Goal: Task Accomplishment & Management: Use online tool/utility

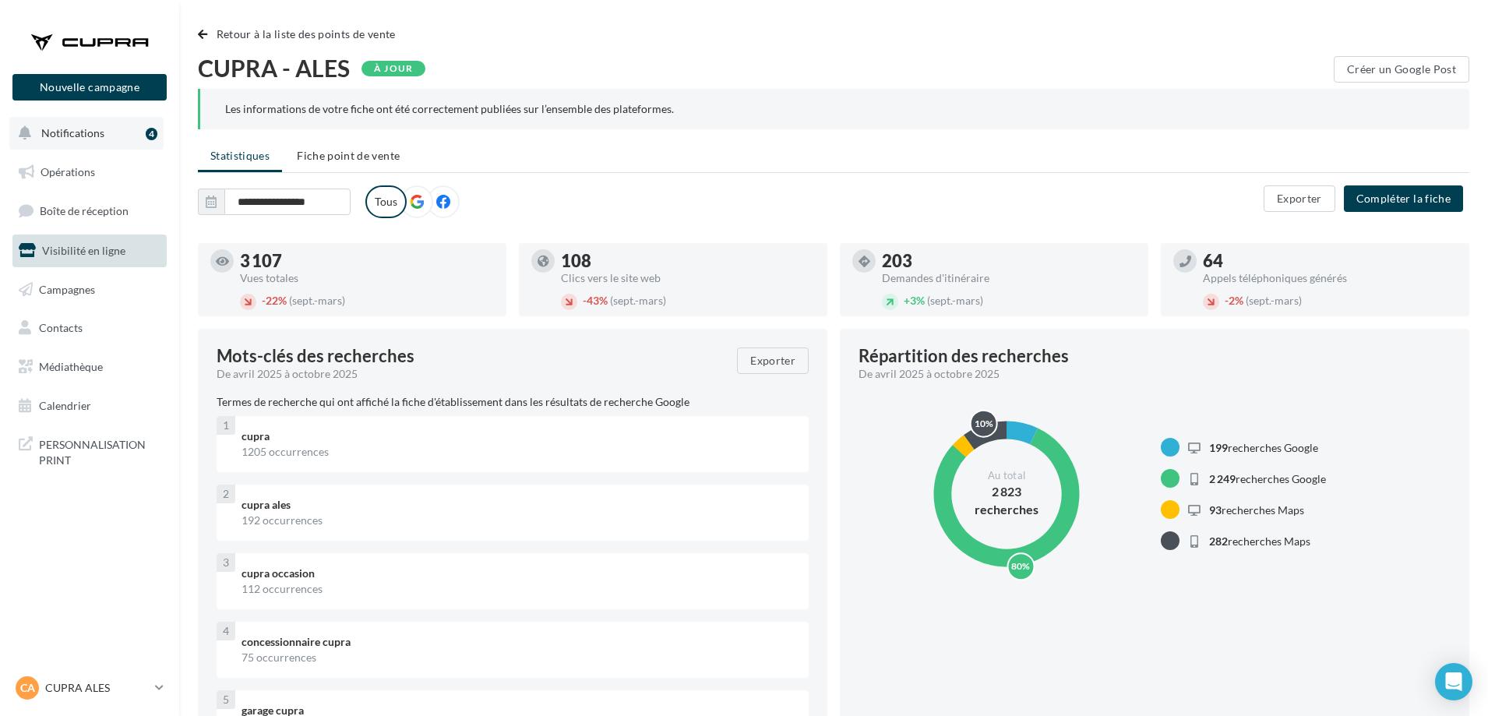
click at [113, 149] on button "Notifications 4" at bounding box center [86, 133] width 154 height 33
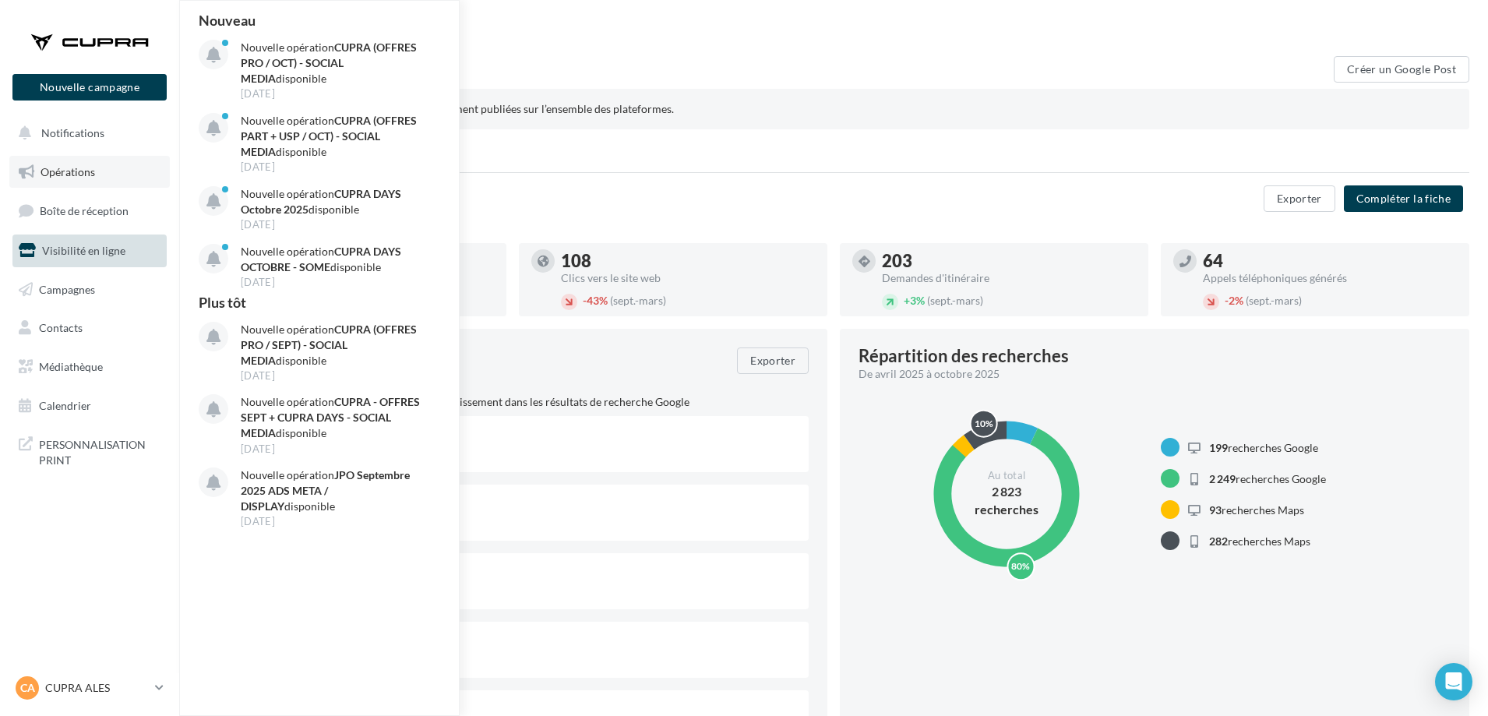
click at [73, 173] on span "Opérations" at bounding box center [68, 171] width 55 height 13
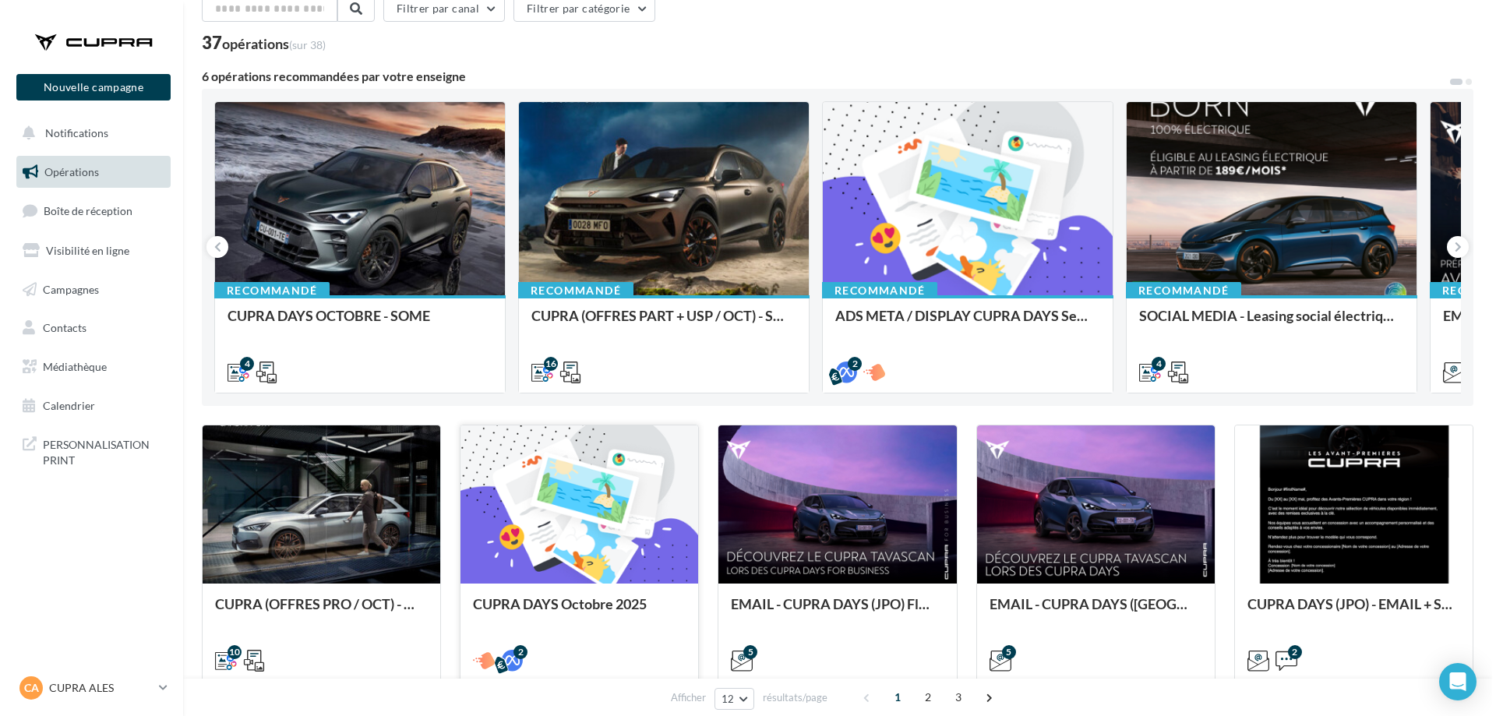
scroll to position [156, 0]
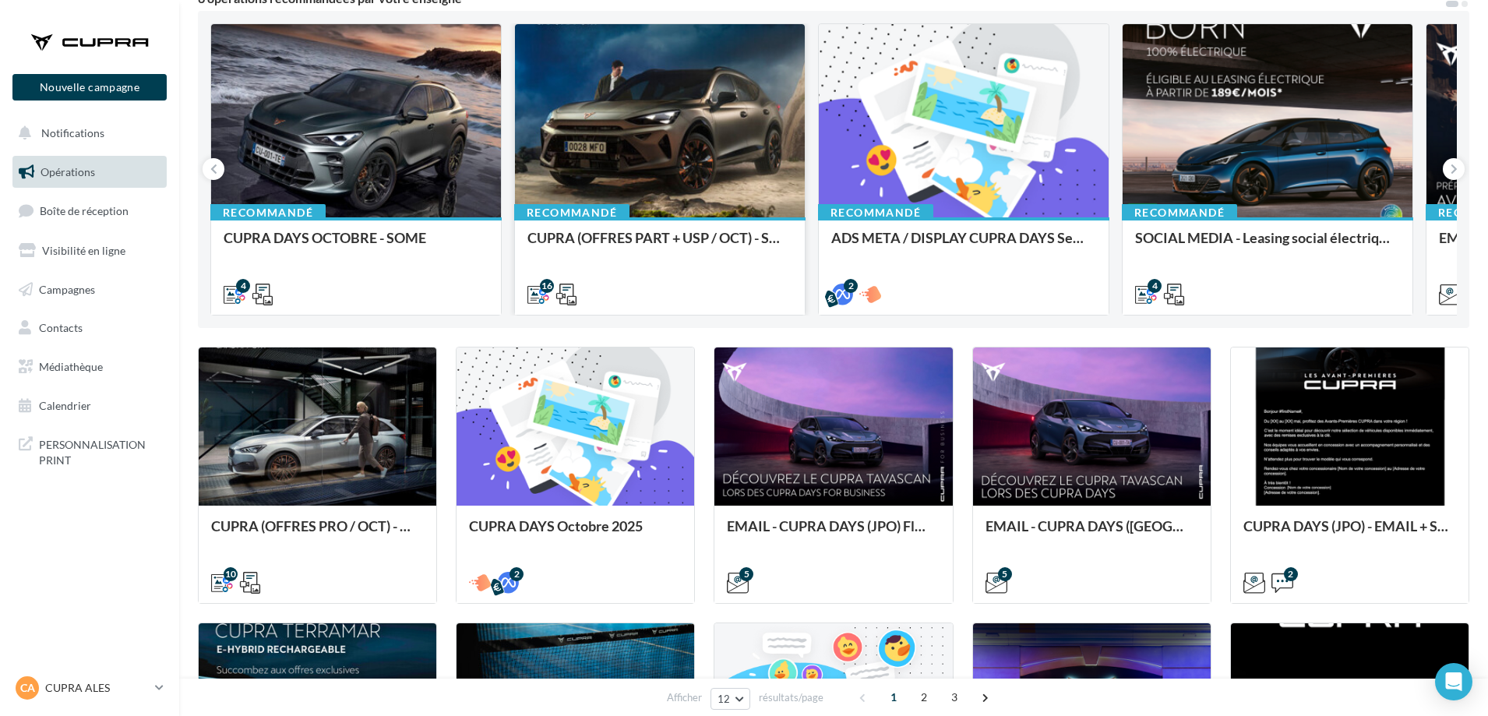
click at [589, 160] on div at bounding box center [660, 121] width 290 height 195
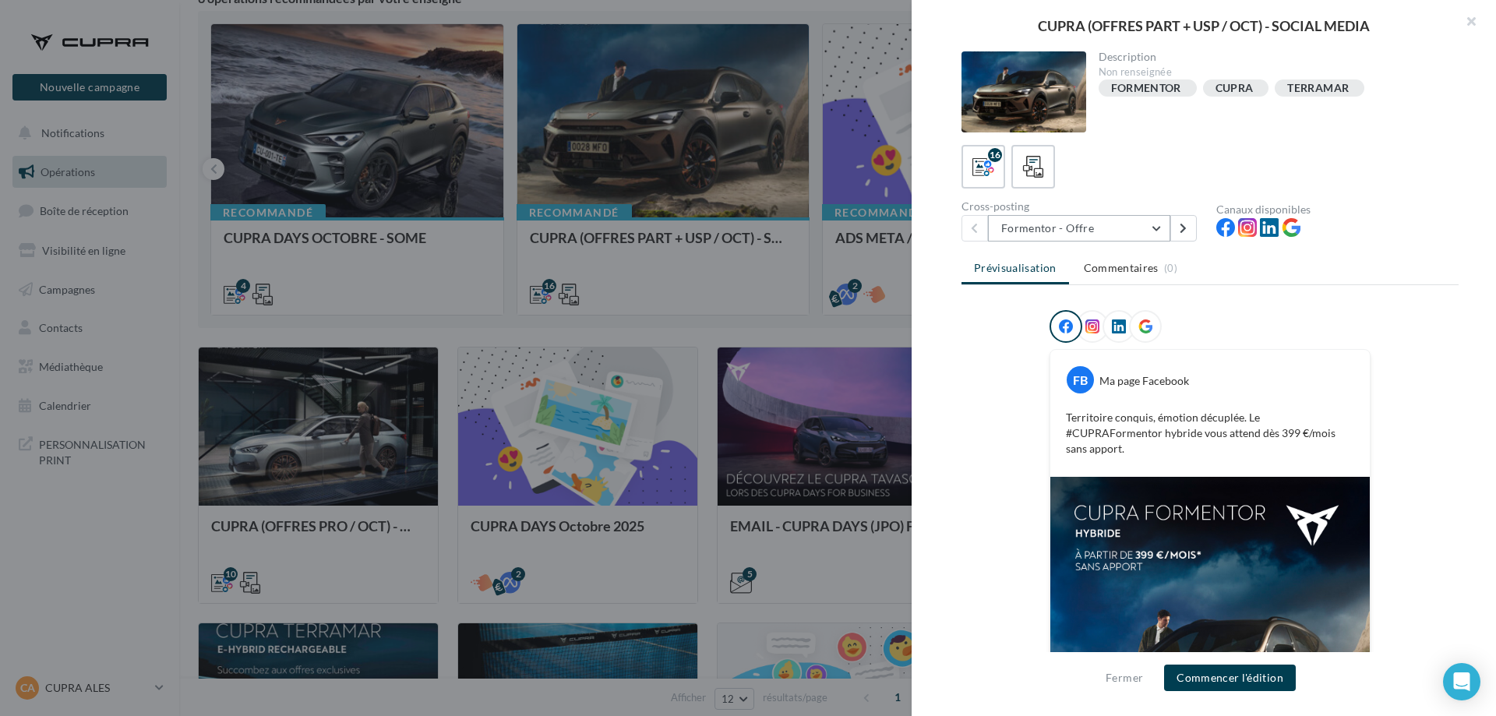
click at [1157, 227] on button "Formentor - Offre" at bounding box center [1079, 228] width 182 height 26
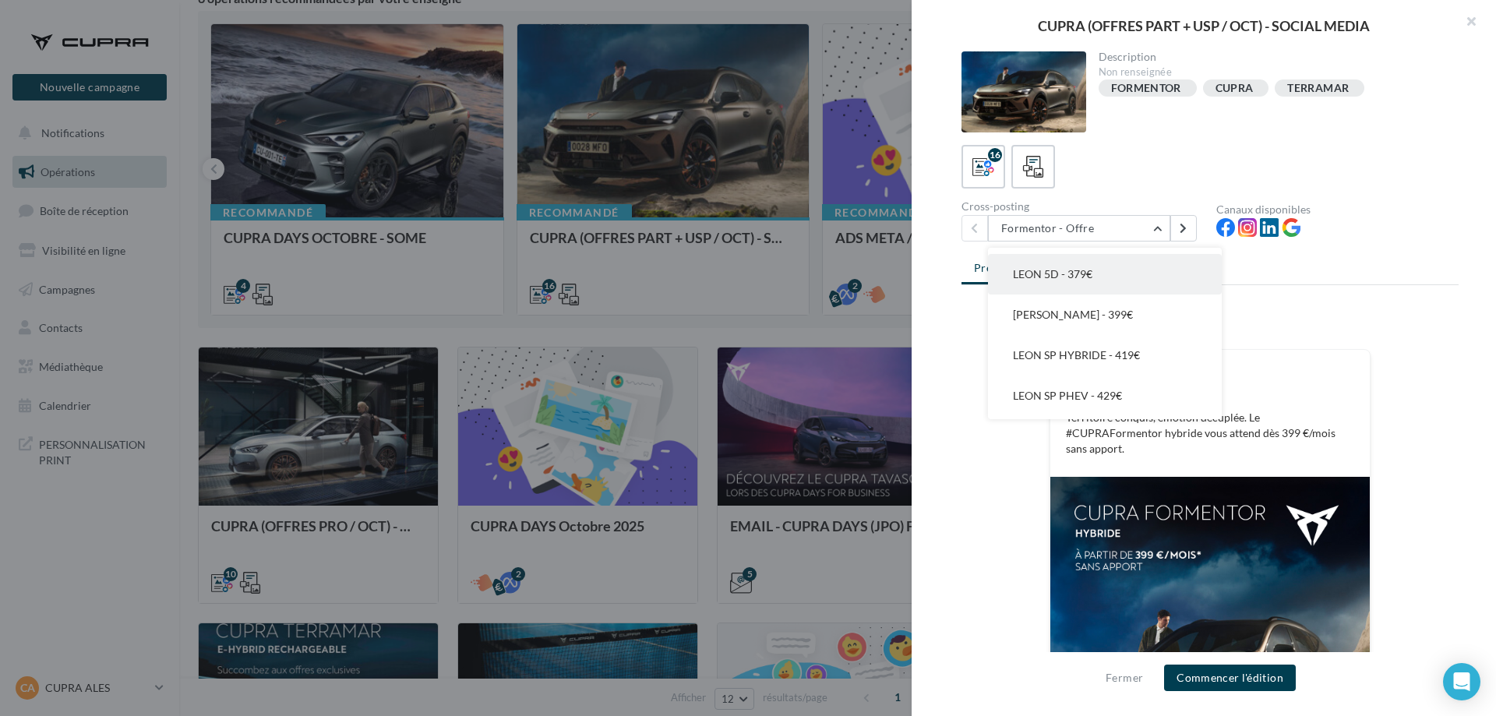
click at [1115, 274] on button "LEON 5D - 379€" at bounding box center [1105, 274] width 234 height 41
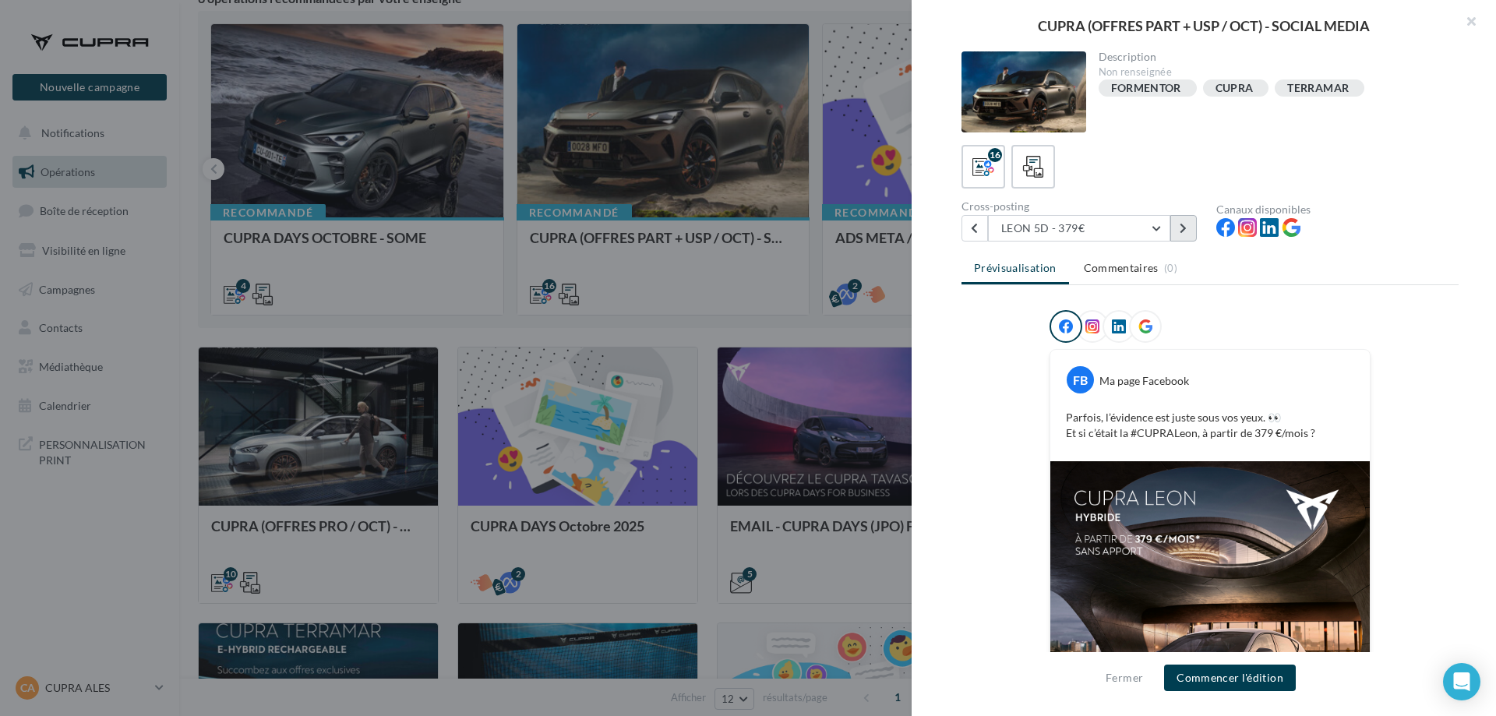
click at [1180, 230] on icon at bounding box center [1182, 228] width 7 height 11
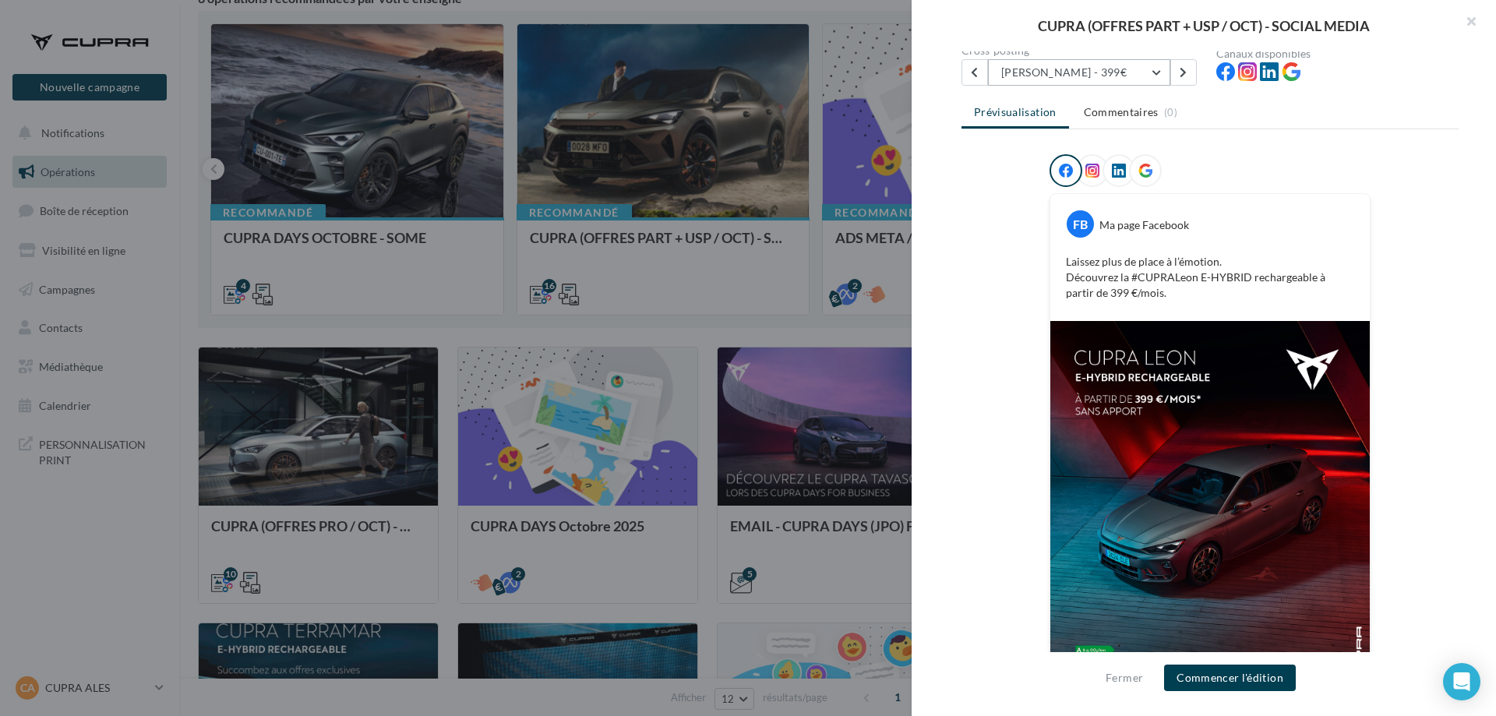
click at [1159, 74] on button "LEON PHEV - 399€" at bounding box center [1079, 72] width 182 height 26
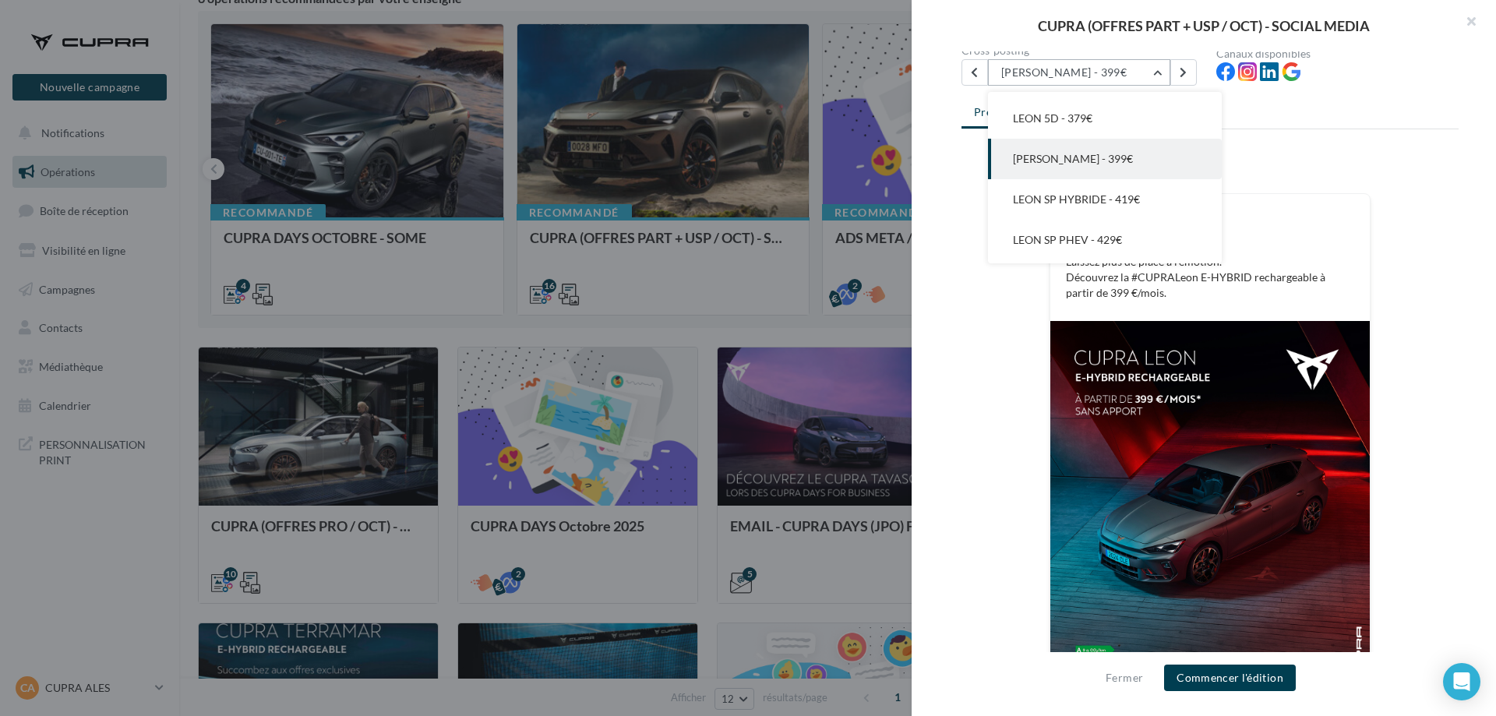
scroll to position [162, 0]
click at [1141, 225] on button "LEON SP PHEV - 429€" at bounding box center [1105, 233] width 234 height 41
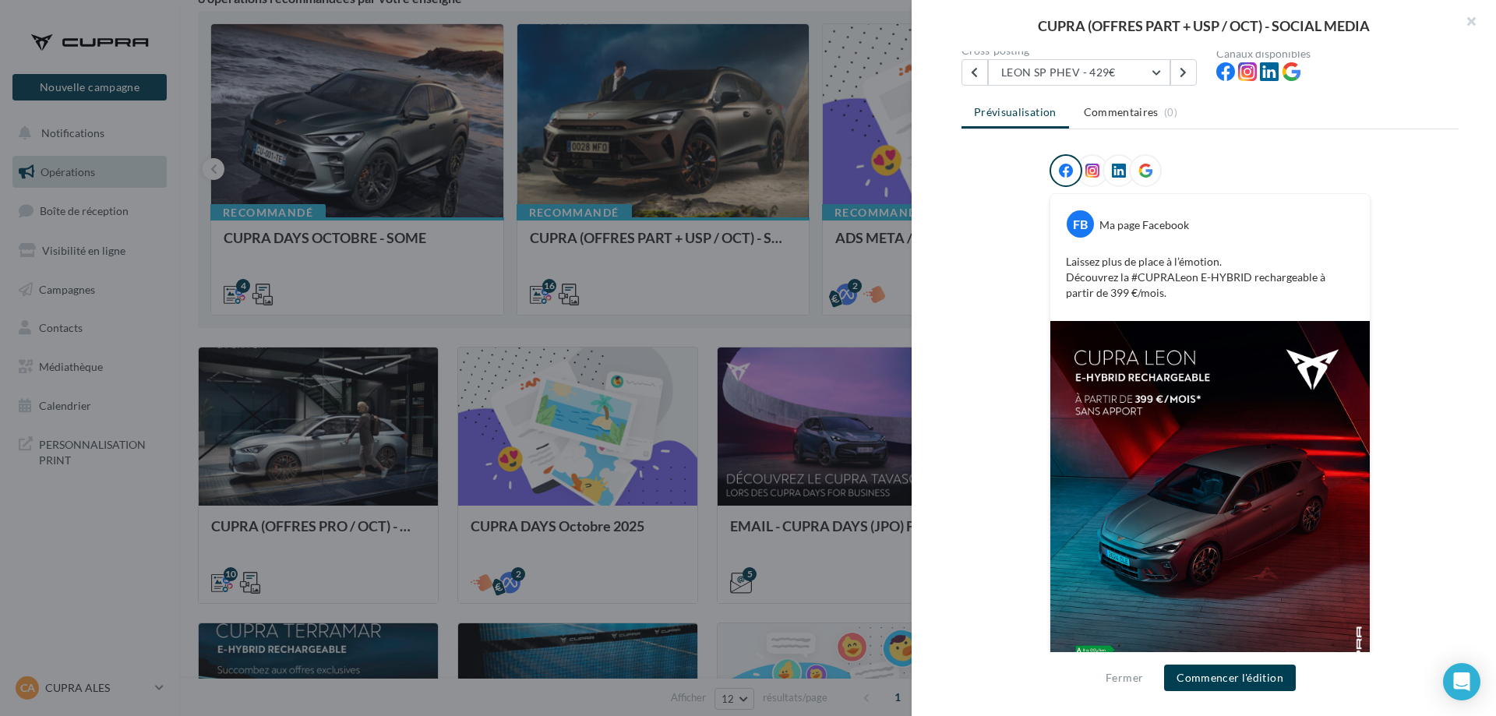
scroll to position [0, 0]
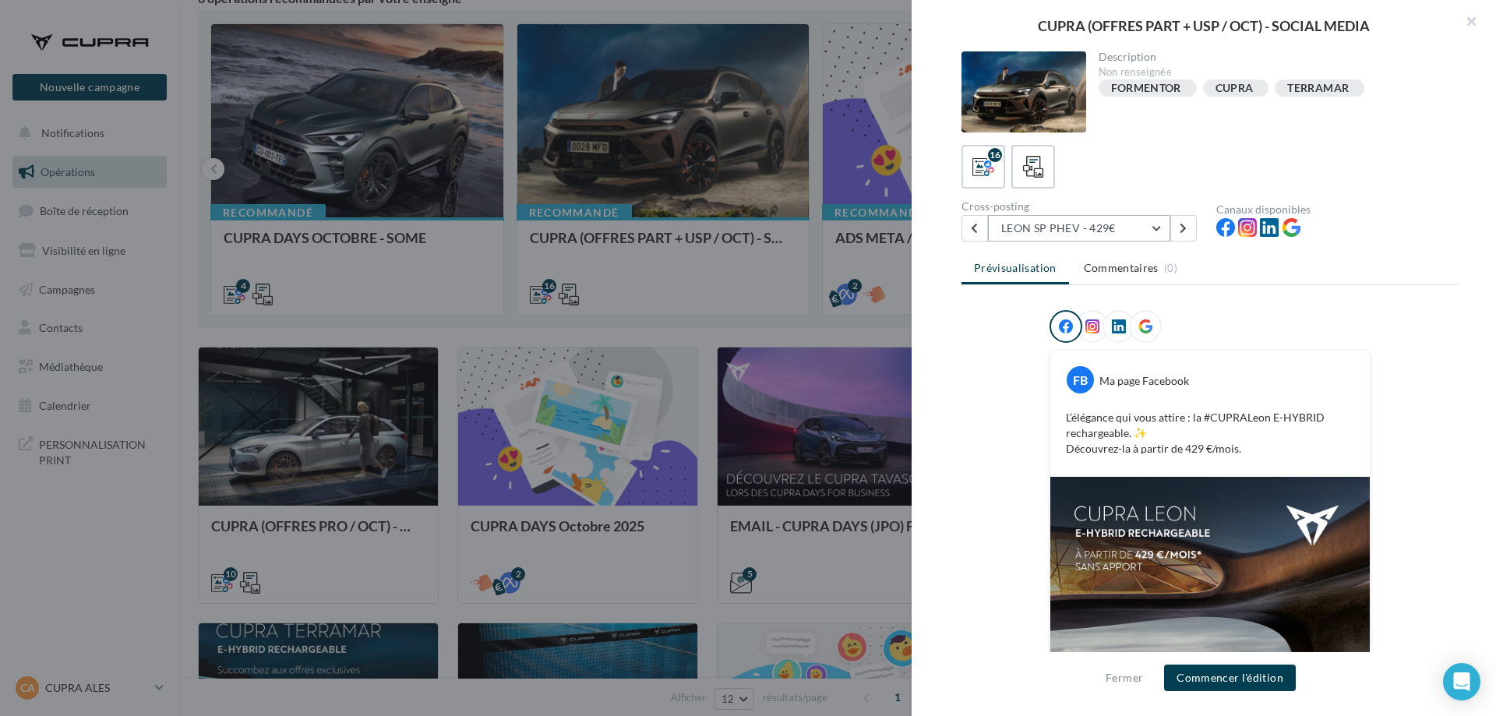
click at [1154, 225] on button "LEON SP PHEV - 429€" at bounding box center [1079, 228] width 182 height 26
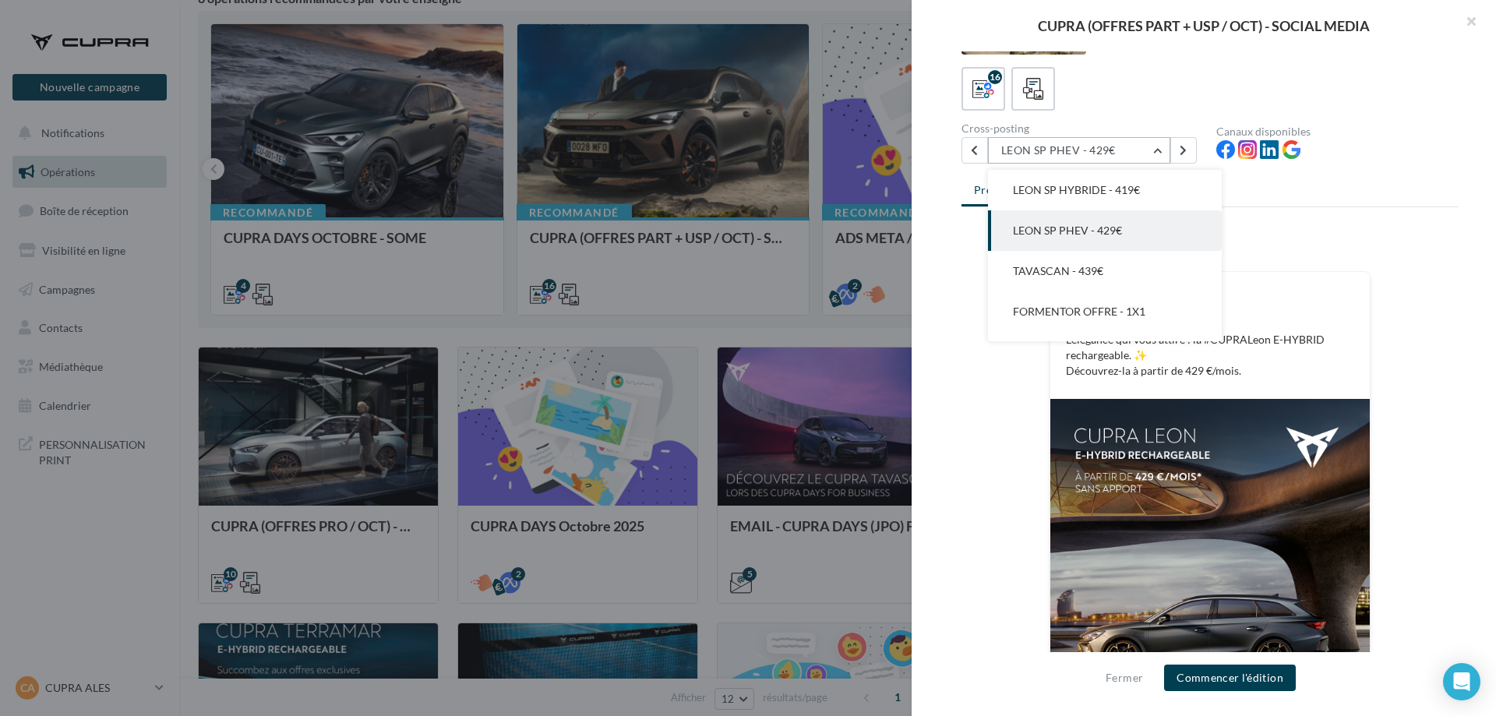
scroll to position [165, 0]
click at [1136, 226] on button "LEON PHEV - 399€" at bounding box center [1105, 227] width 234 height 41
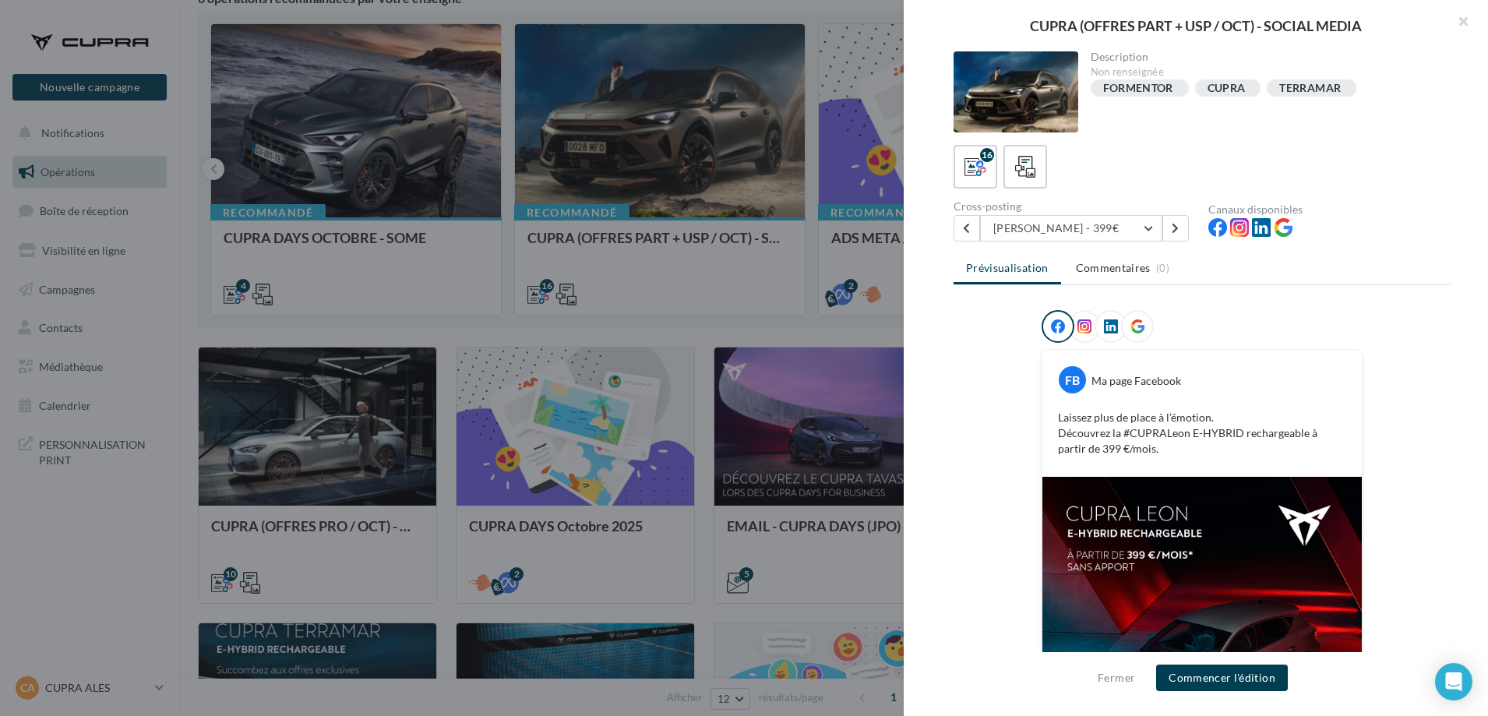
click at [539, 234] on div at bounding box center [744, 358] width 1488 height 716
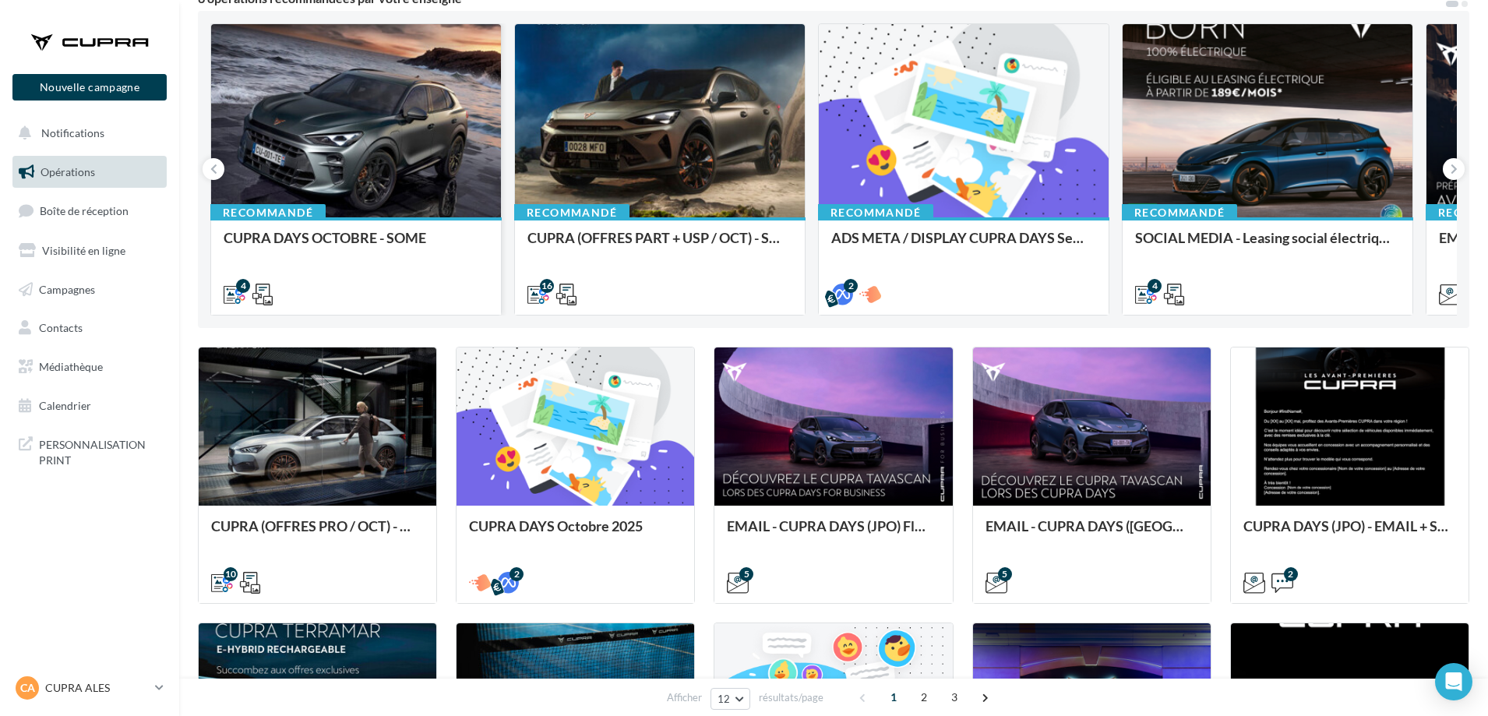
click at [313, 179] on div at bounding box center [356, 121] width 290 height 195
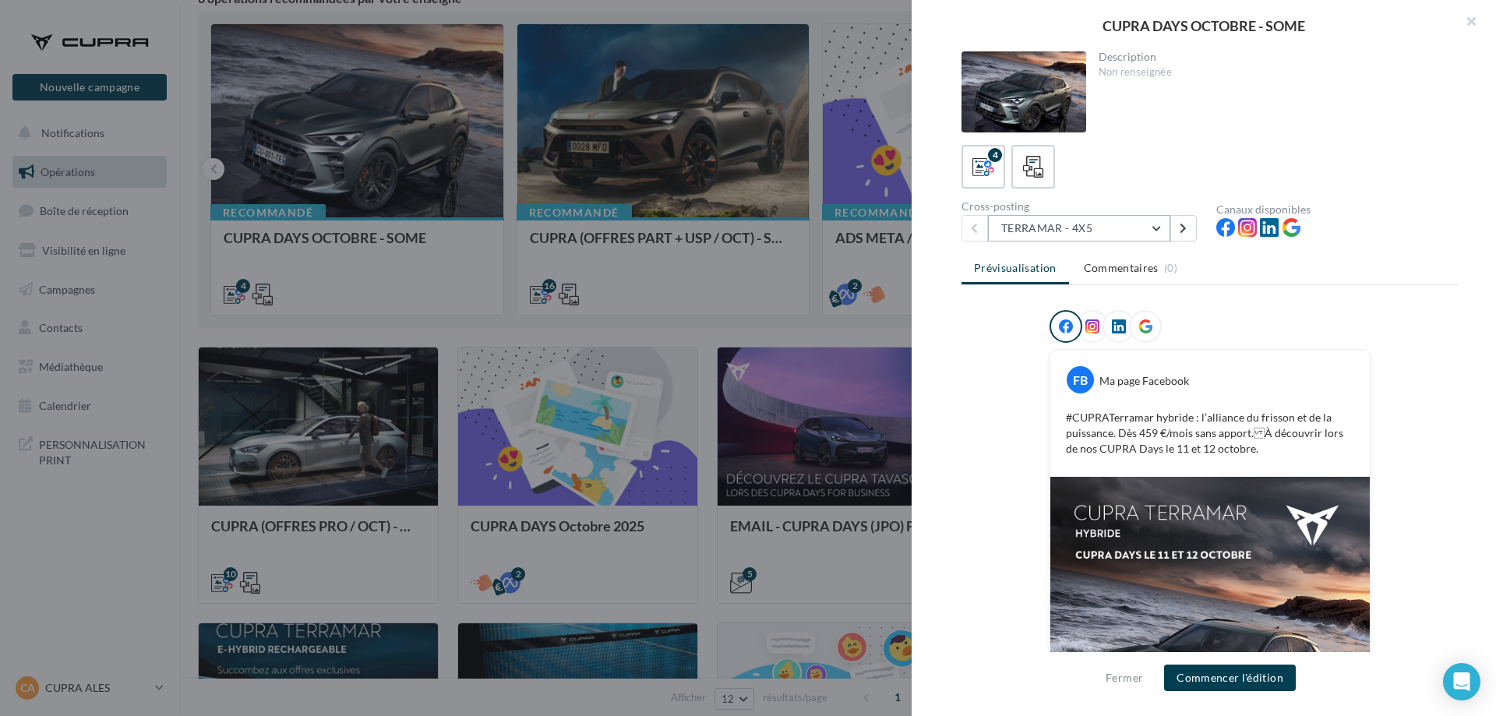
click at [1162, 234] on button "TERRAMAR - 4X5" at bounding box center [1079, 228] width 182 height 26
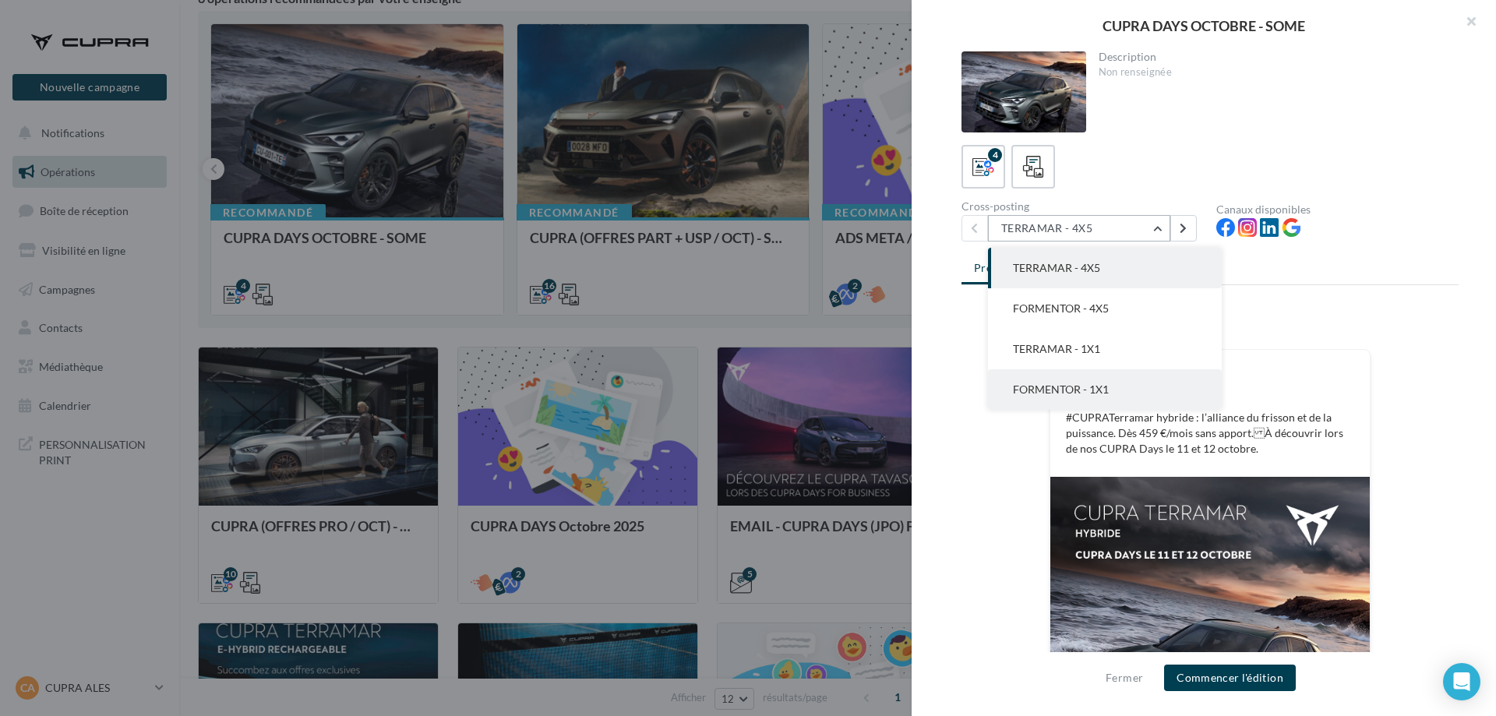
scroll to position [78, 0]
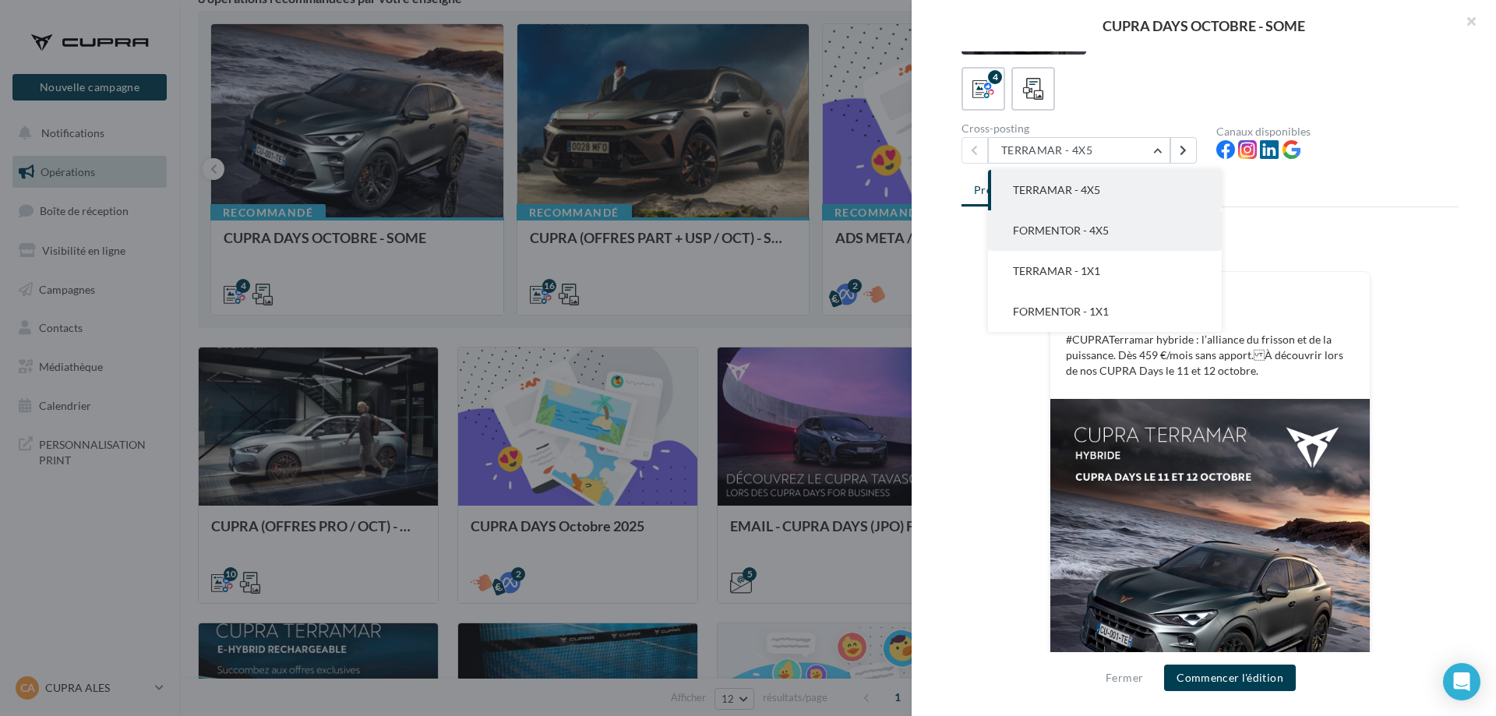
click at [1133, 231] on button "FORMENTOR - 4X5" at bounding box center [1105, 230] width 234 height 41
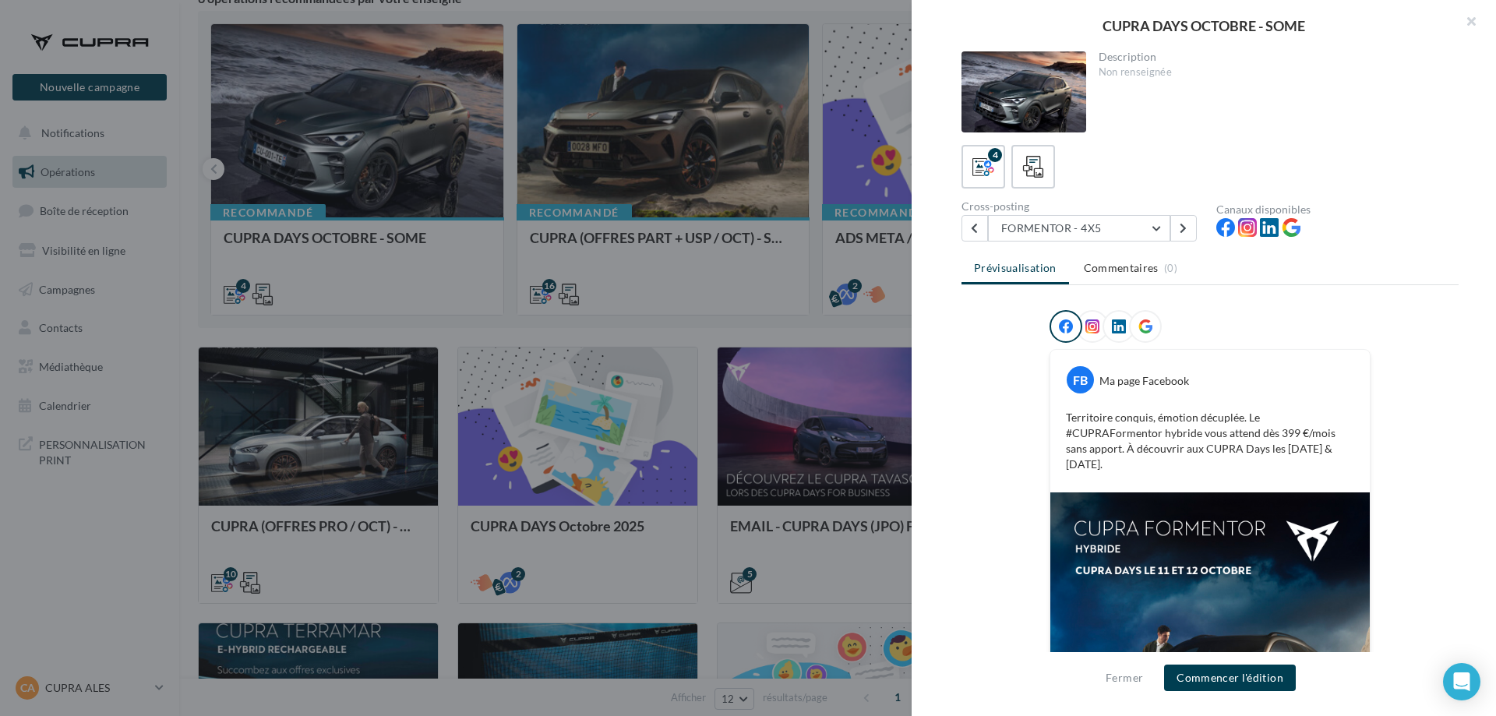
scroll to position [231, 0]
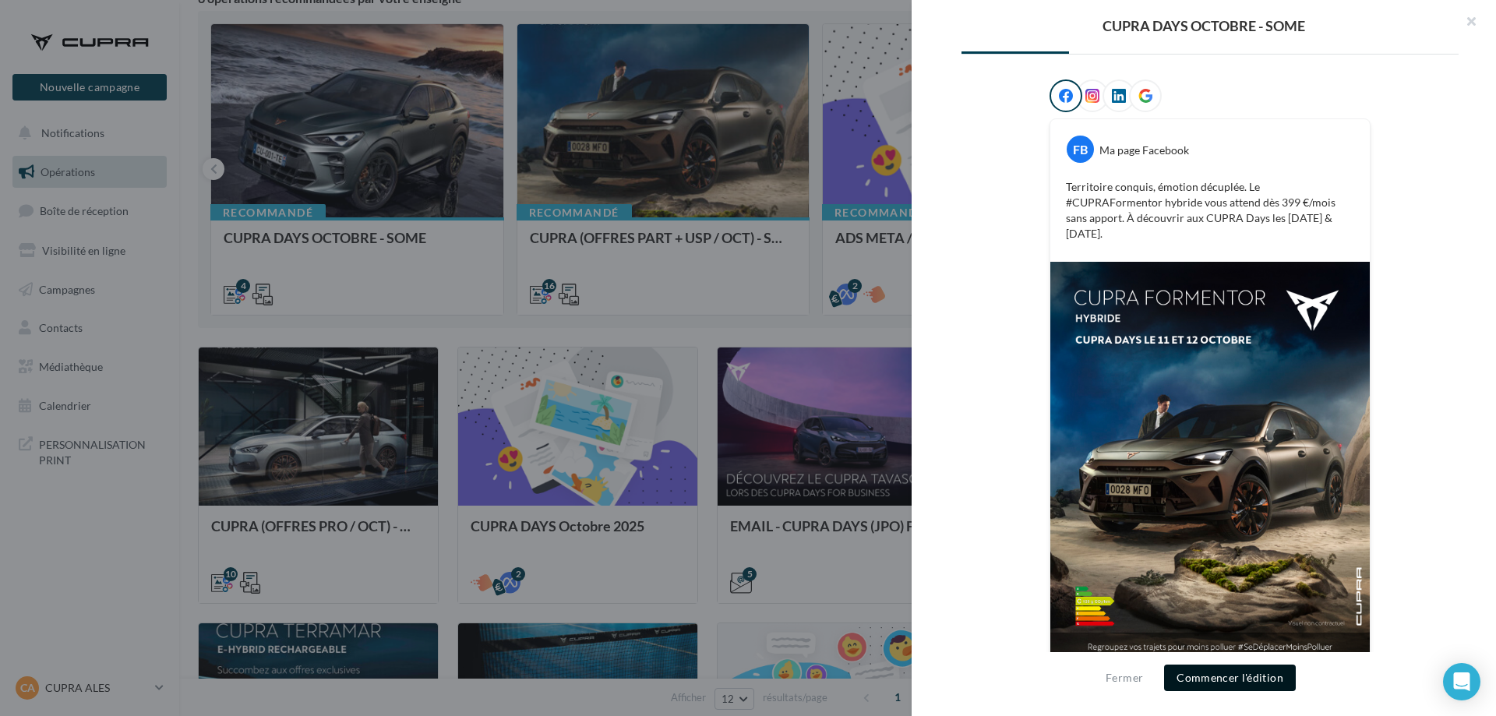
click at [1259, 672] on button "Commencer l'édition" at bounding box center [1230, 677] width 132 height 26
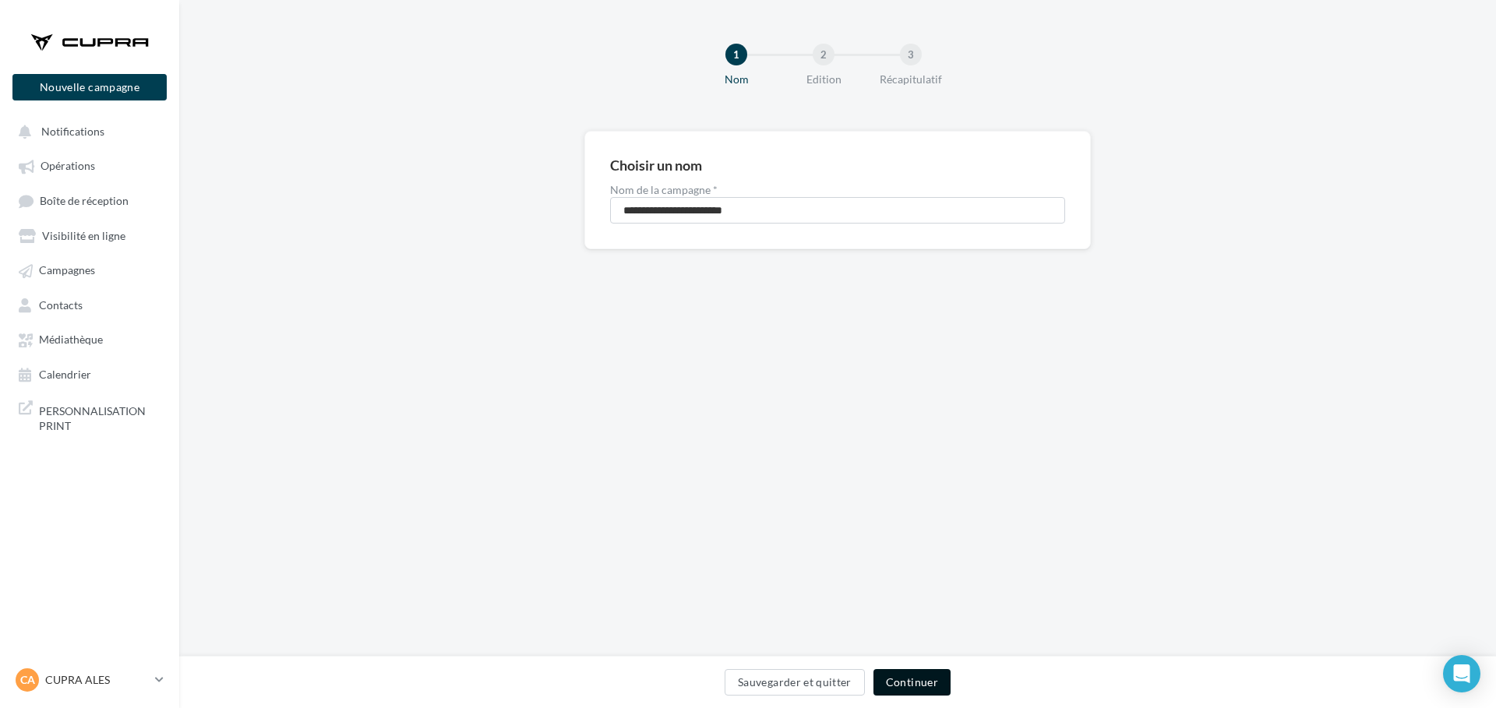
click at [919, 689] on button "Continuer" at bounding box center [911, 682] width 77 height 26
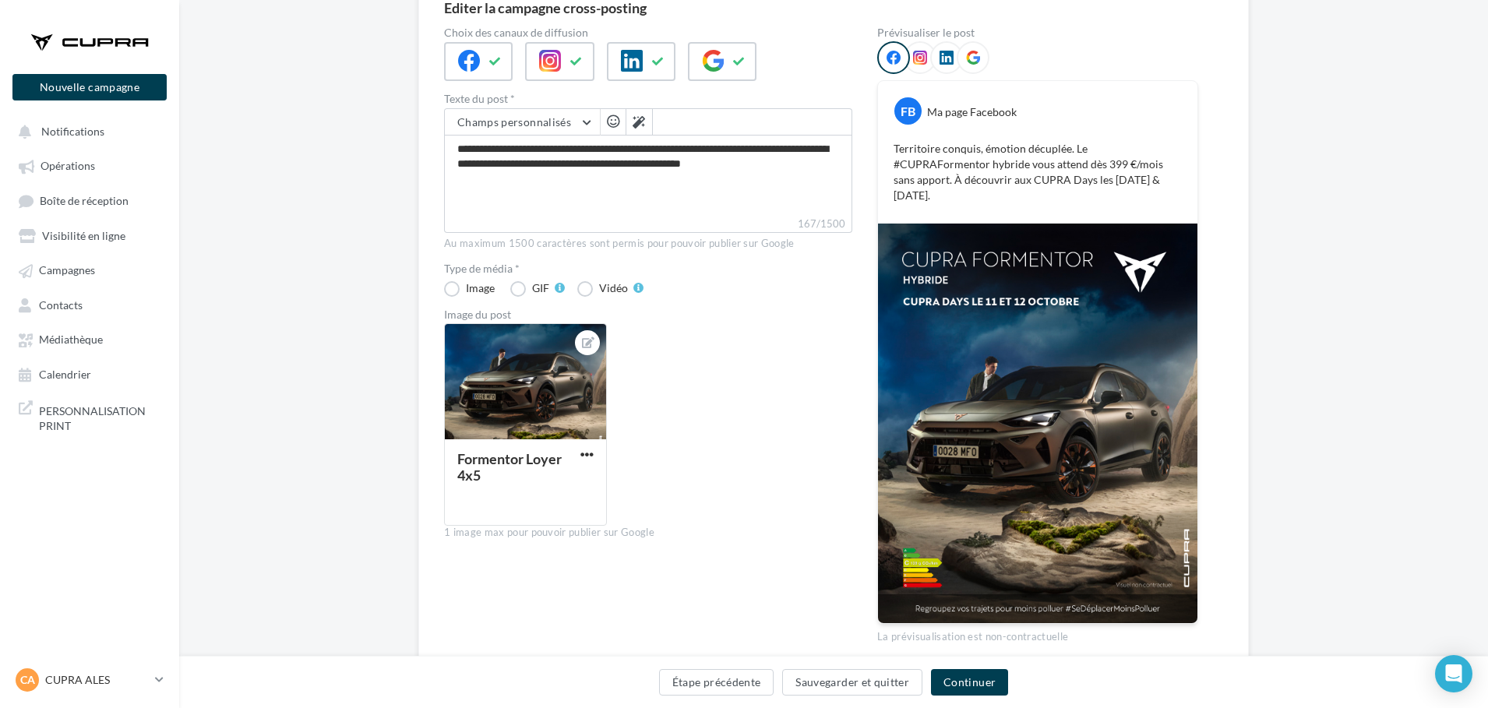
scroll to position [206, 0]
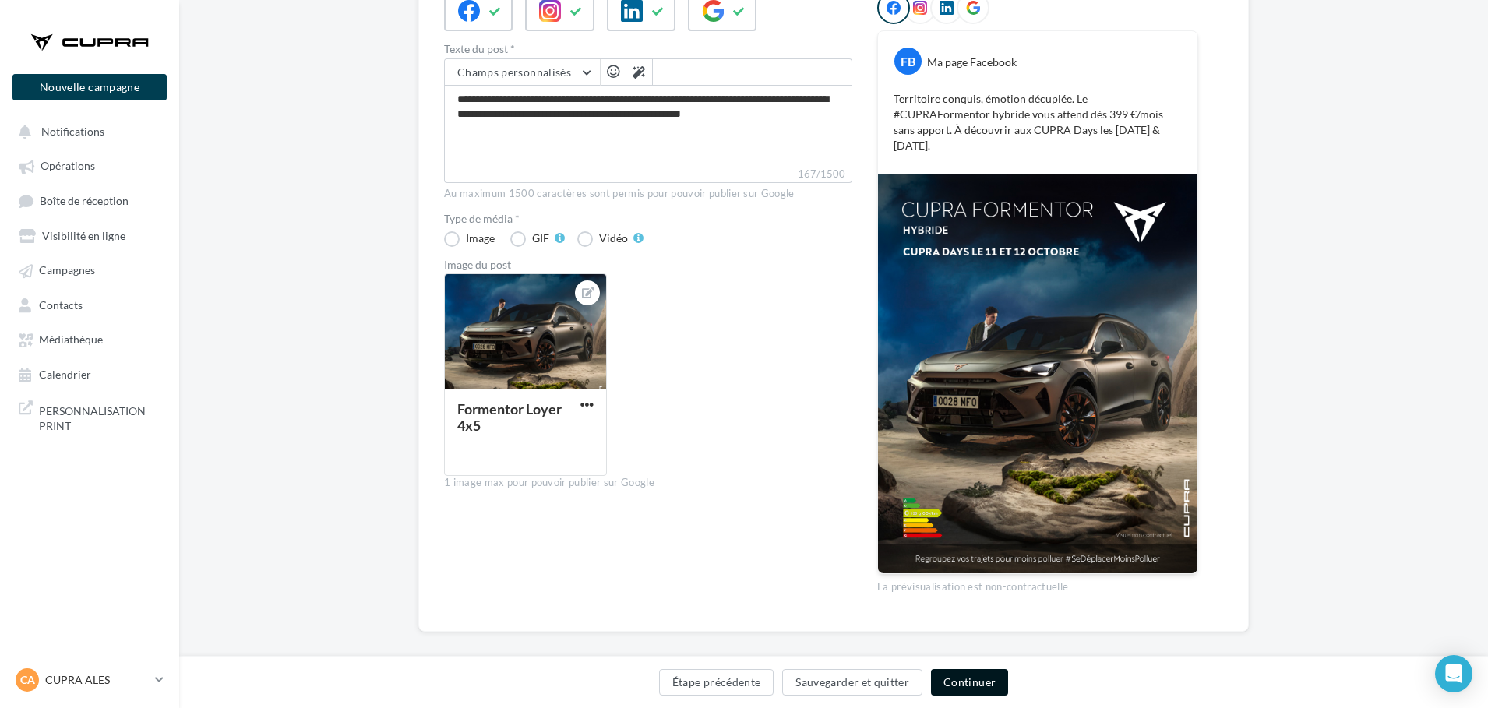
click at [981, 685] on button "Continuer" at bounding box center [969, 682] width 77 height 26
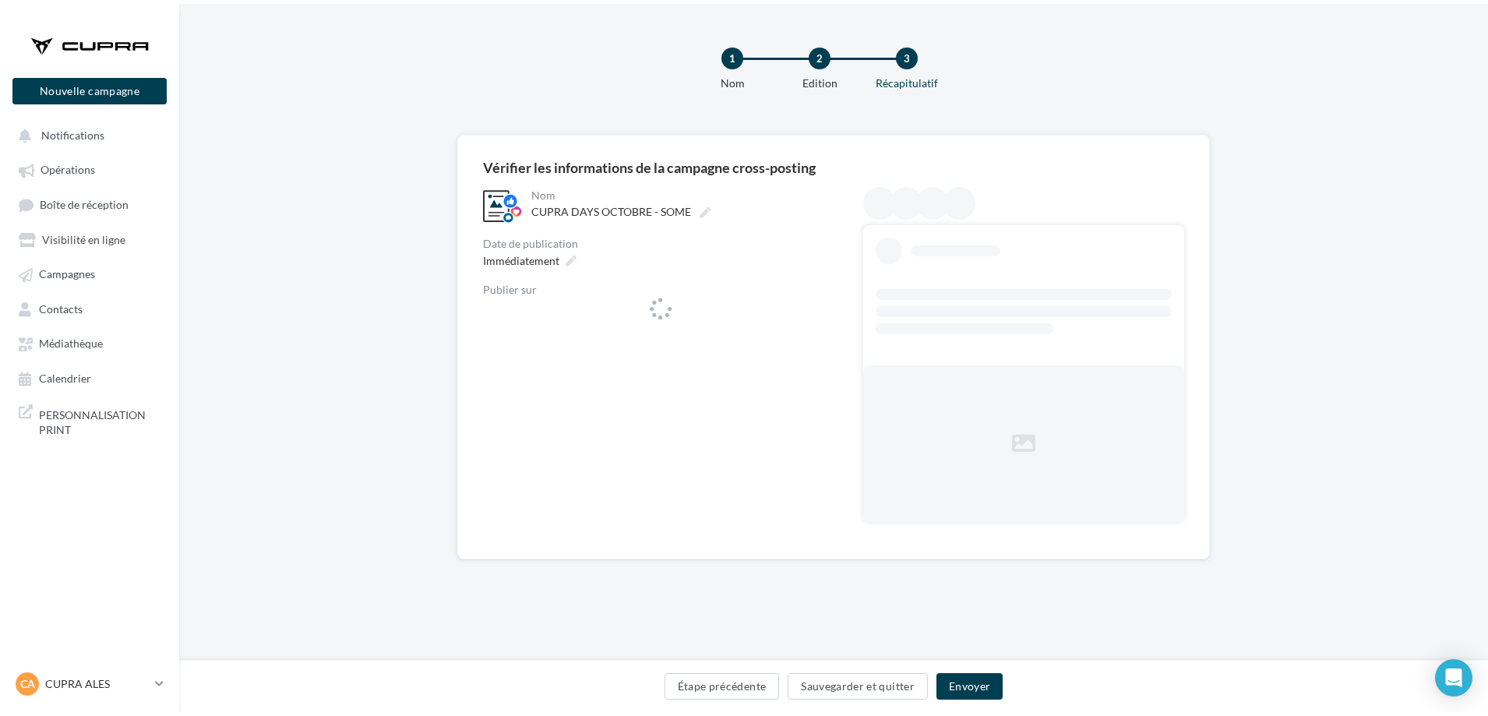
scroll to position [0, 0]
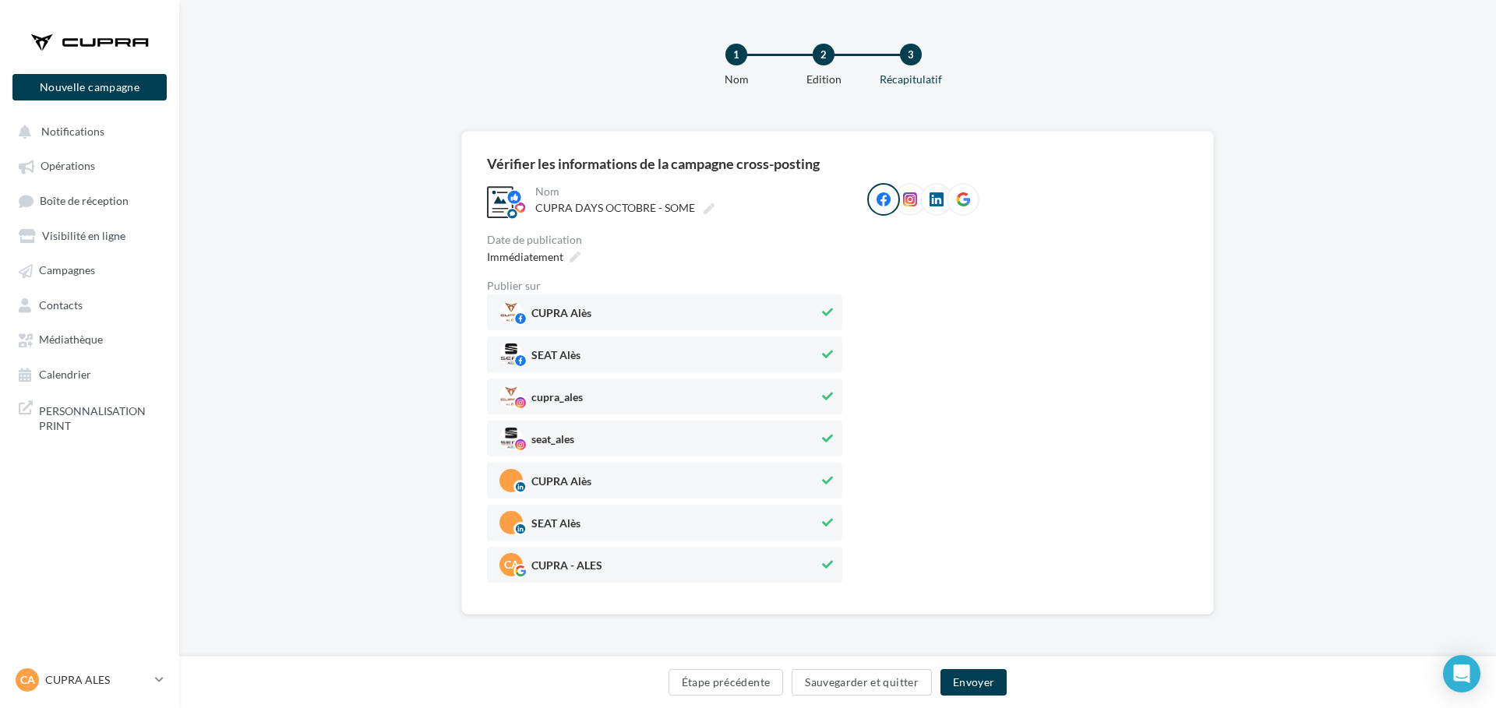
click at [644, 355] on span "SEAT Alès" at bounding box center [658, 354] width 319 height 23
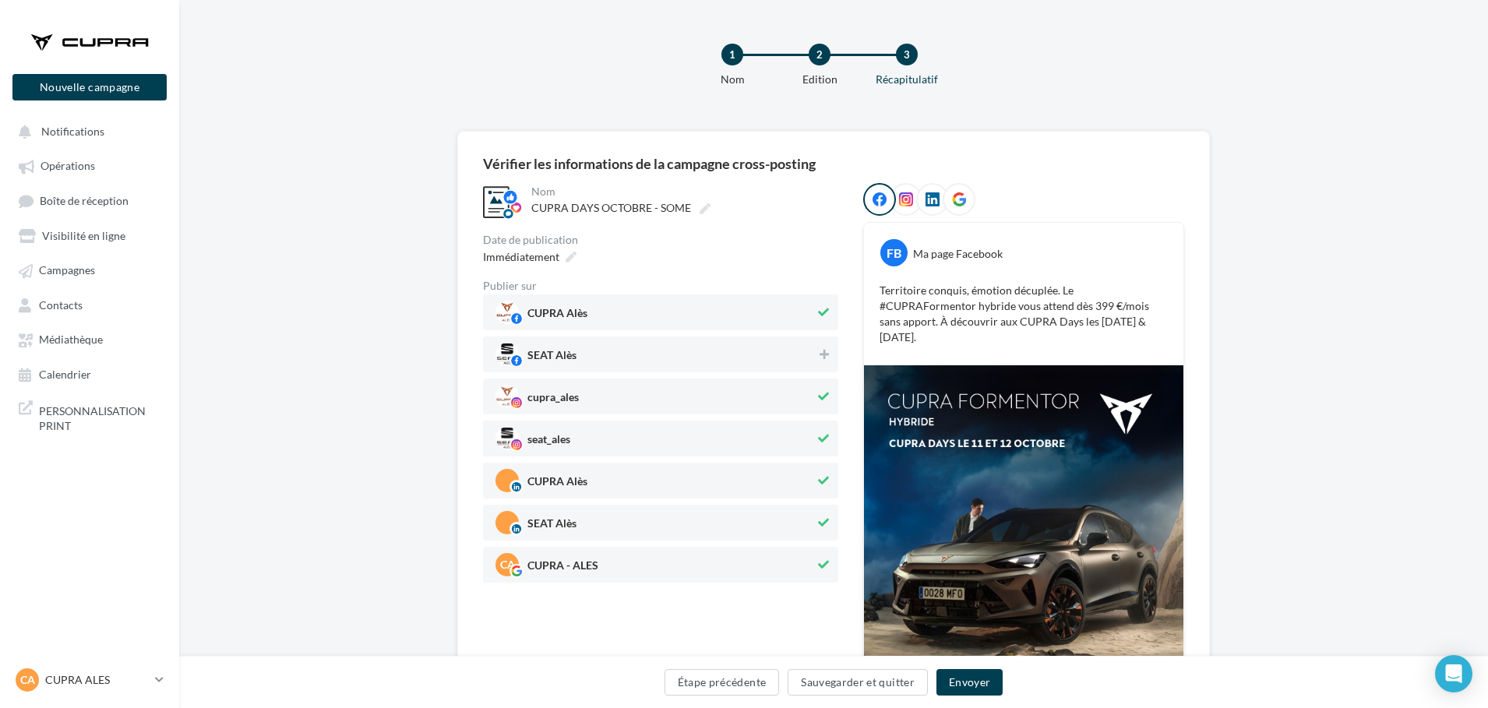
click at [617, 404] on span "cupra_ales" at bounding box center [654, 396] width 319 height 23
click at [594, 478] on span "CUPRA Alès" at bounding box center [654, 480] width 319 height 23
click at [594, 473] on span "CUPRA Alès" at bounding box center [655, 480] width 321 height 23
click at [605, 513] on span "SEAT Alès" at bounding box center [654, 522] width 319 height 23
click at [591, 439] on span "seat_ales" at bounding box center [654, 438] width 319 height 23
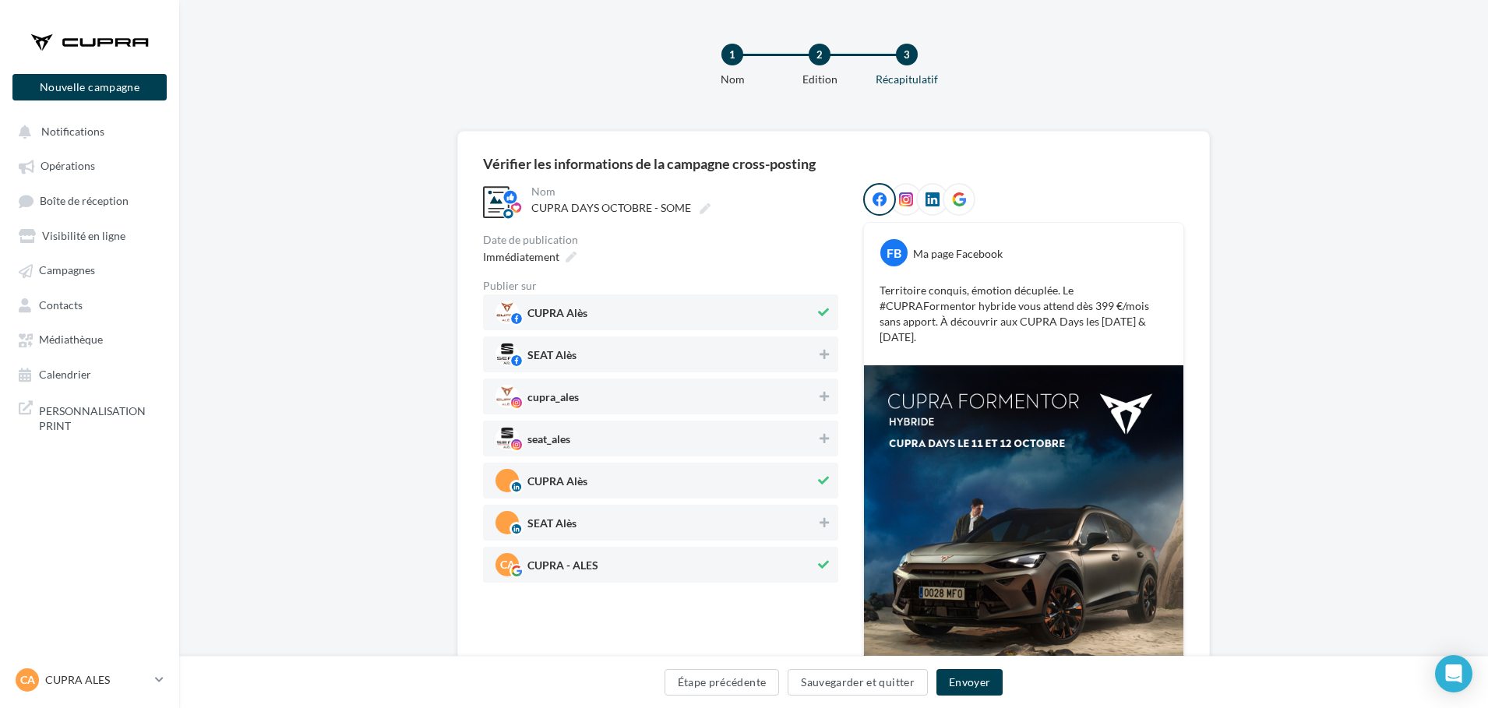
click at [587, 388] on span "cupra_ales" at bounding box center [655, 396] width 321 height 23
click at [554, 527] on span "SEAT Alès" at bounding box center [551, 526] width 49 height 17
click at [555, 262] on span "Immédiatement" at bounding box center [521, 256] width 76 height 13
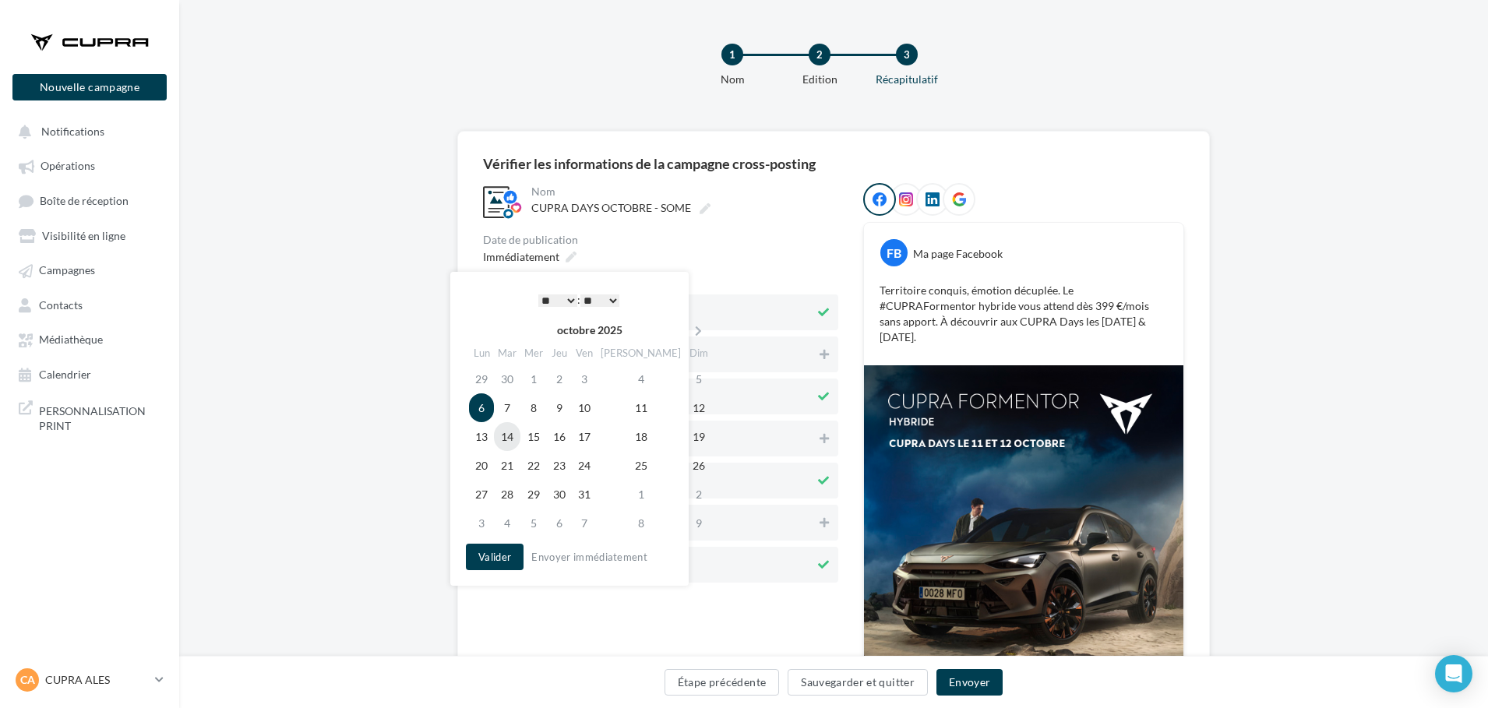
click at [518, 439] on td "14" at bounding box center [507, 436] width 26 height 29
click at [506, 556] on button "Valider" at bounding box center [495, 557] width 58 height 26
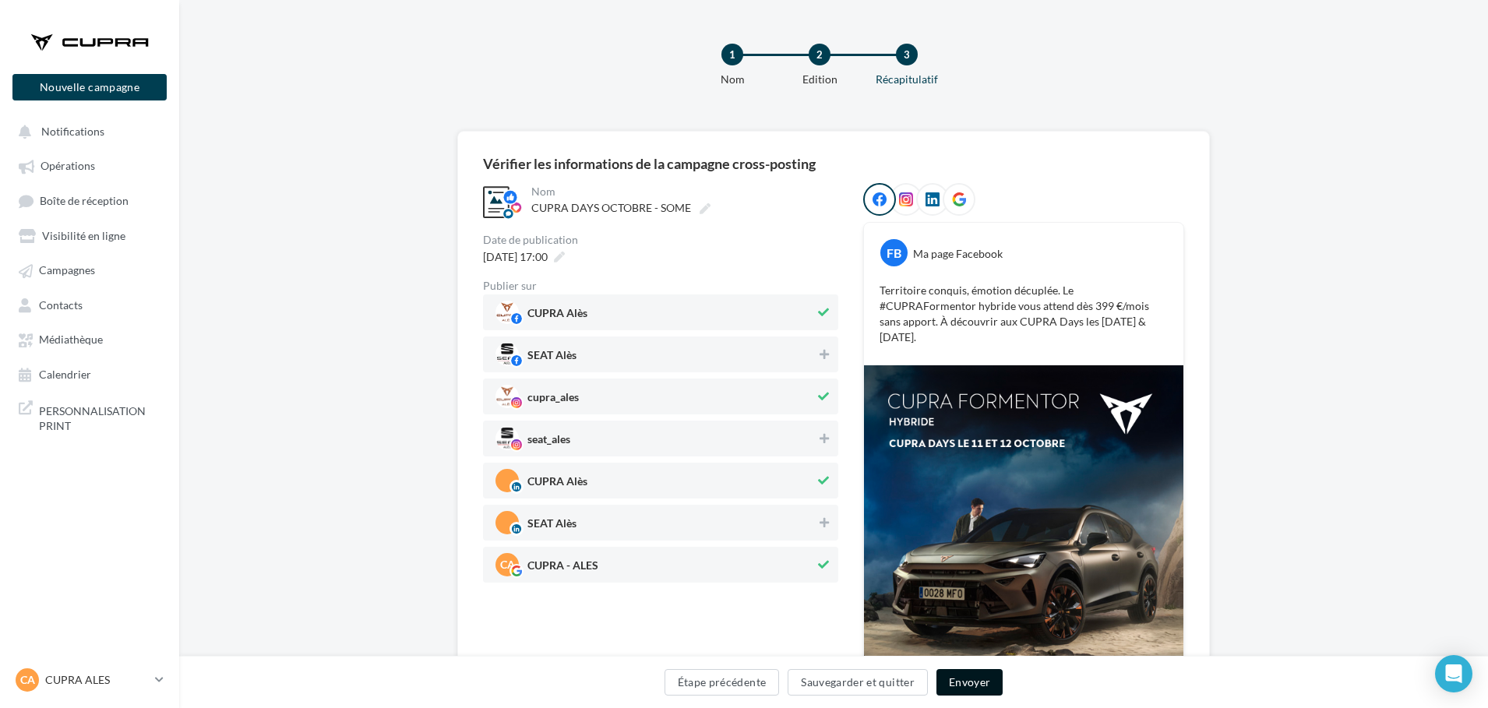
click at [967, 689] on button "Envoyer" at bounding box center [969, 682] width 66 height 26
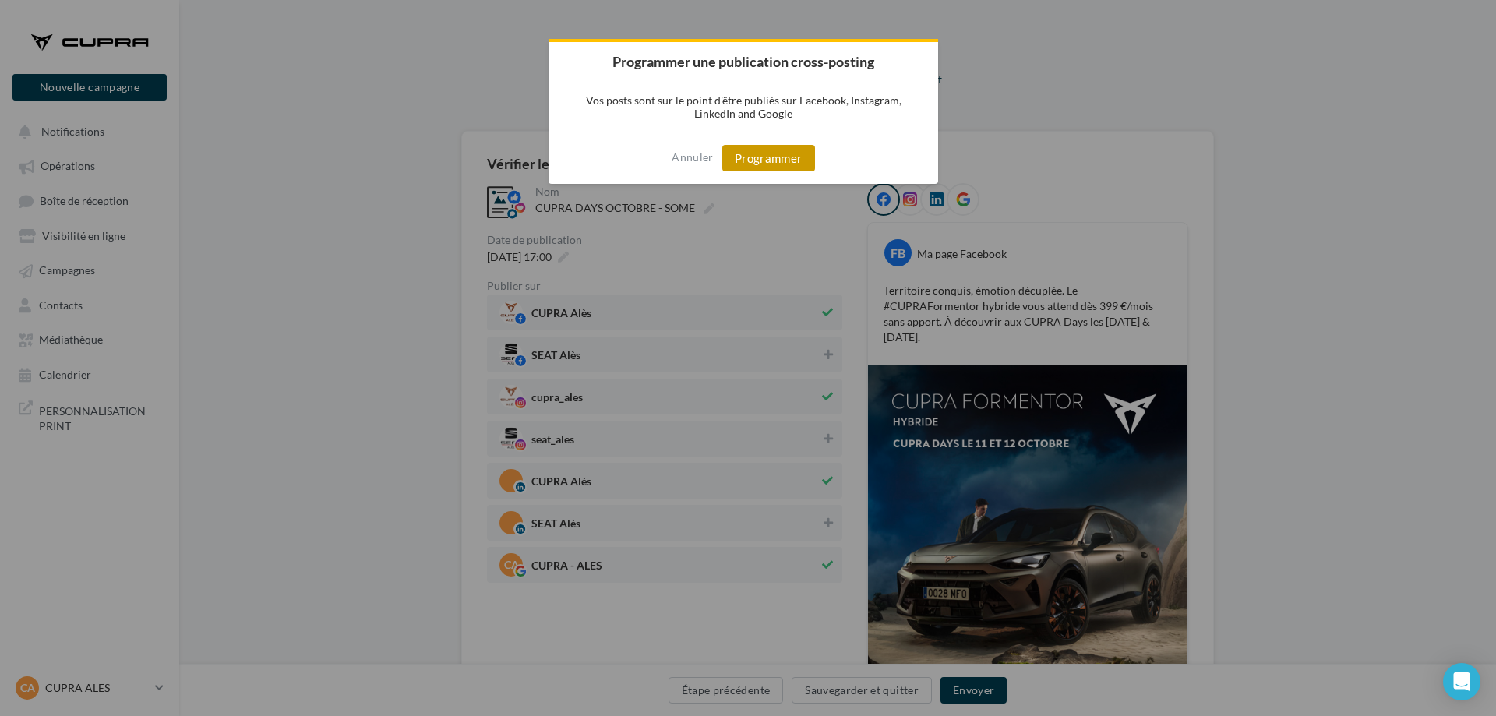
click at [759, 154] on button "Programmer" at bounding box center [768, 158] width 93 height 26
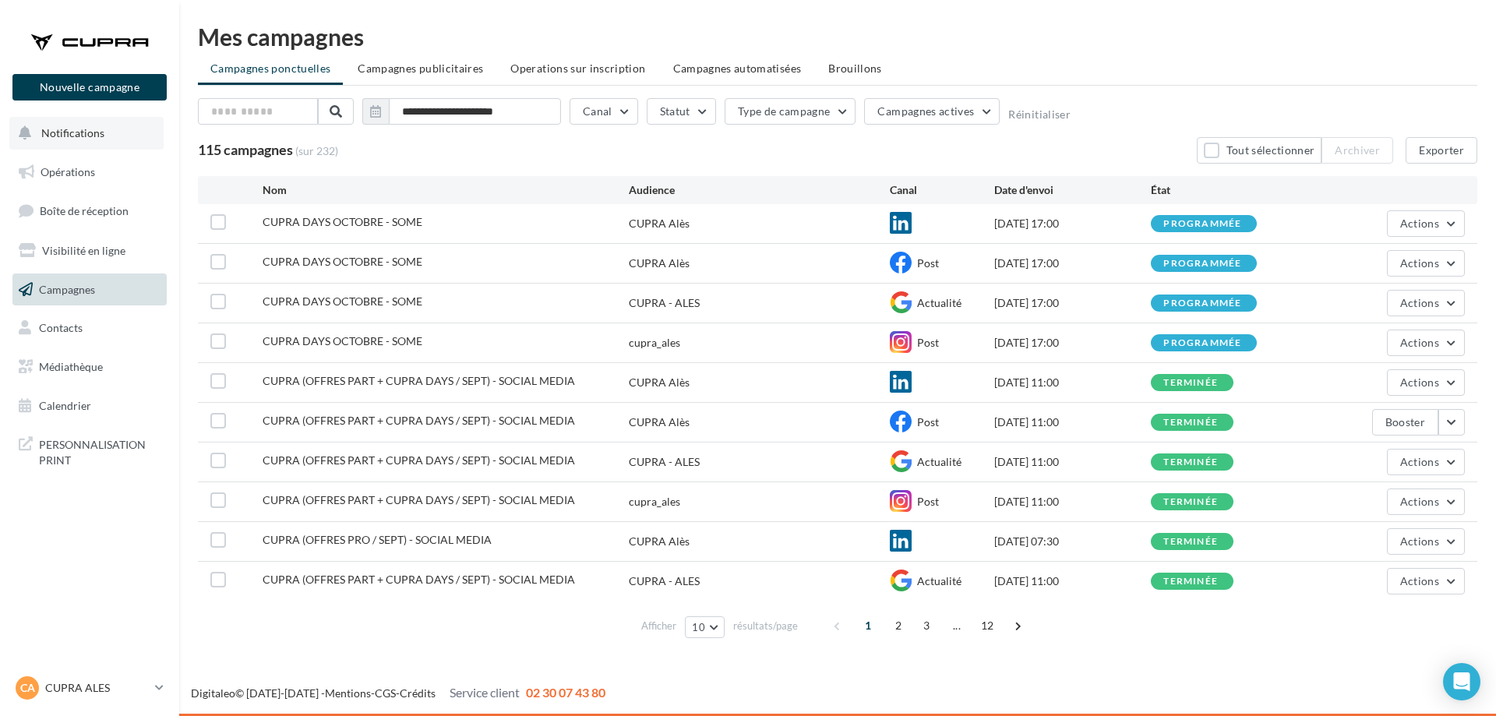
click at [134, 136] on button "Notifications" at bounding box center [86, 133] width 154 height 33
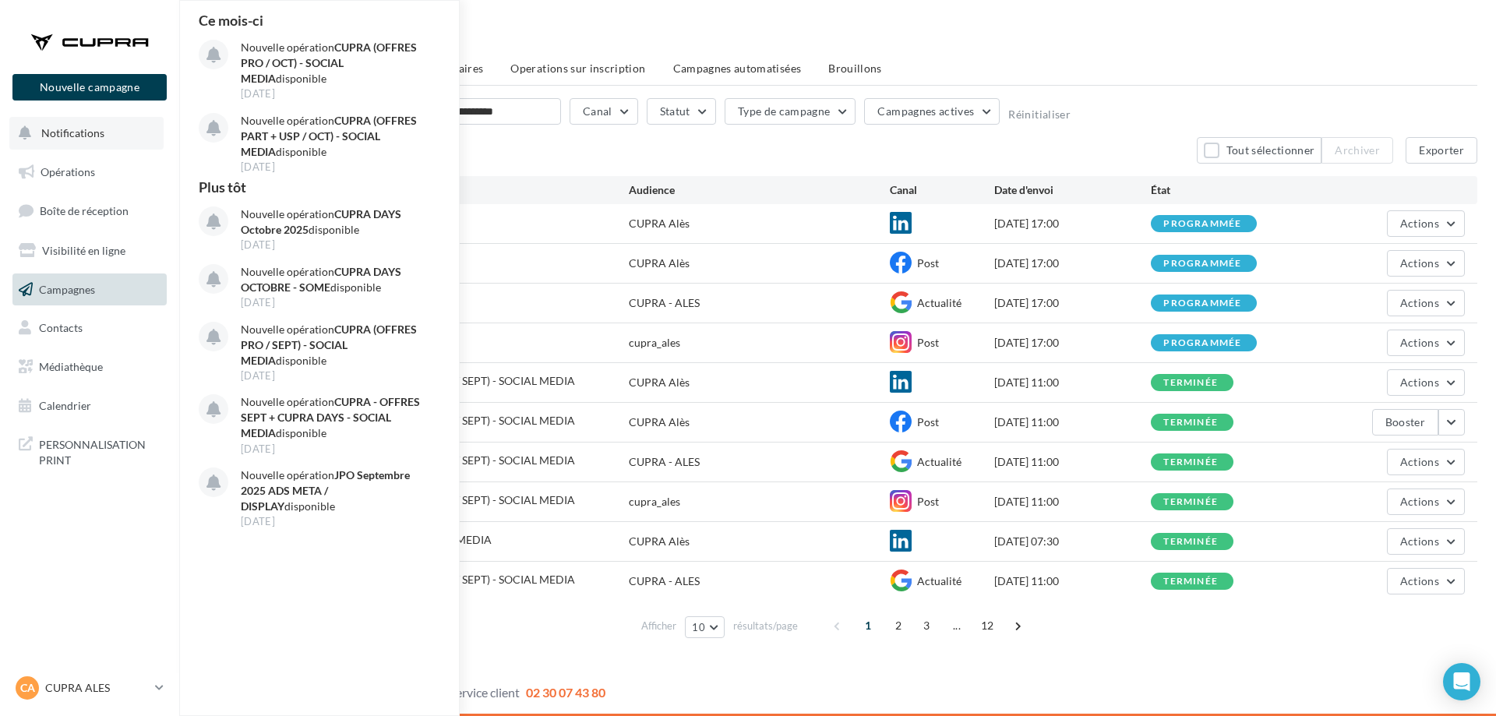
click at [104, 146] on button "Notifications Ce mois-ci Nouvelle opération CUPRA (OFFRES PRO / OCT) - SOCIAL M…" at bounding box center [86, 133] width 154 height 33
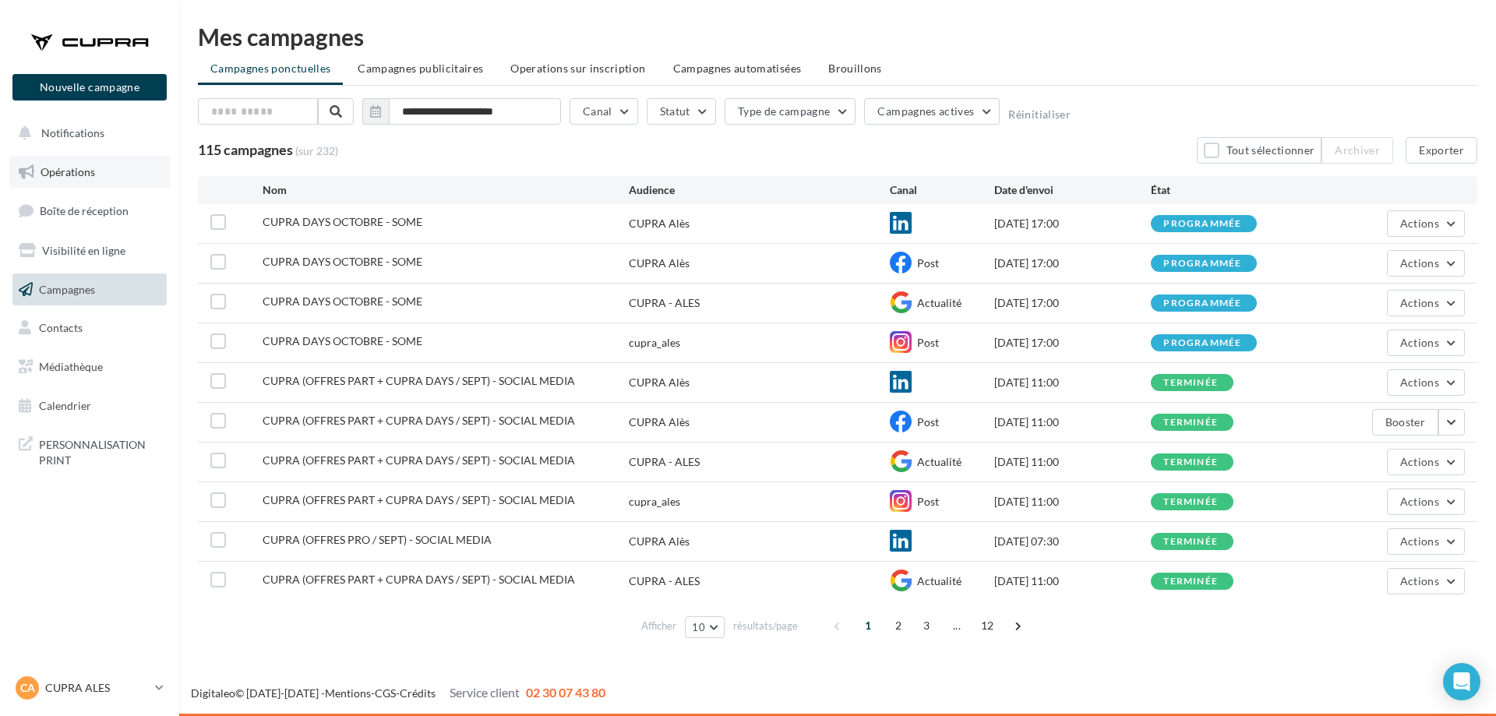
click at [104, 165] on link "Opérations" at bounding box center [89, 172] width 160 height 33
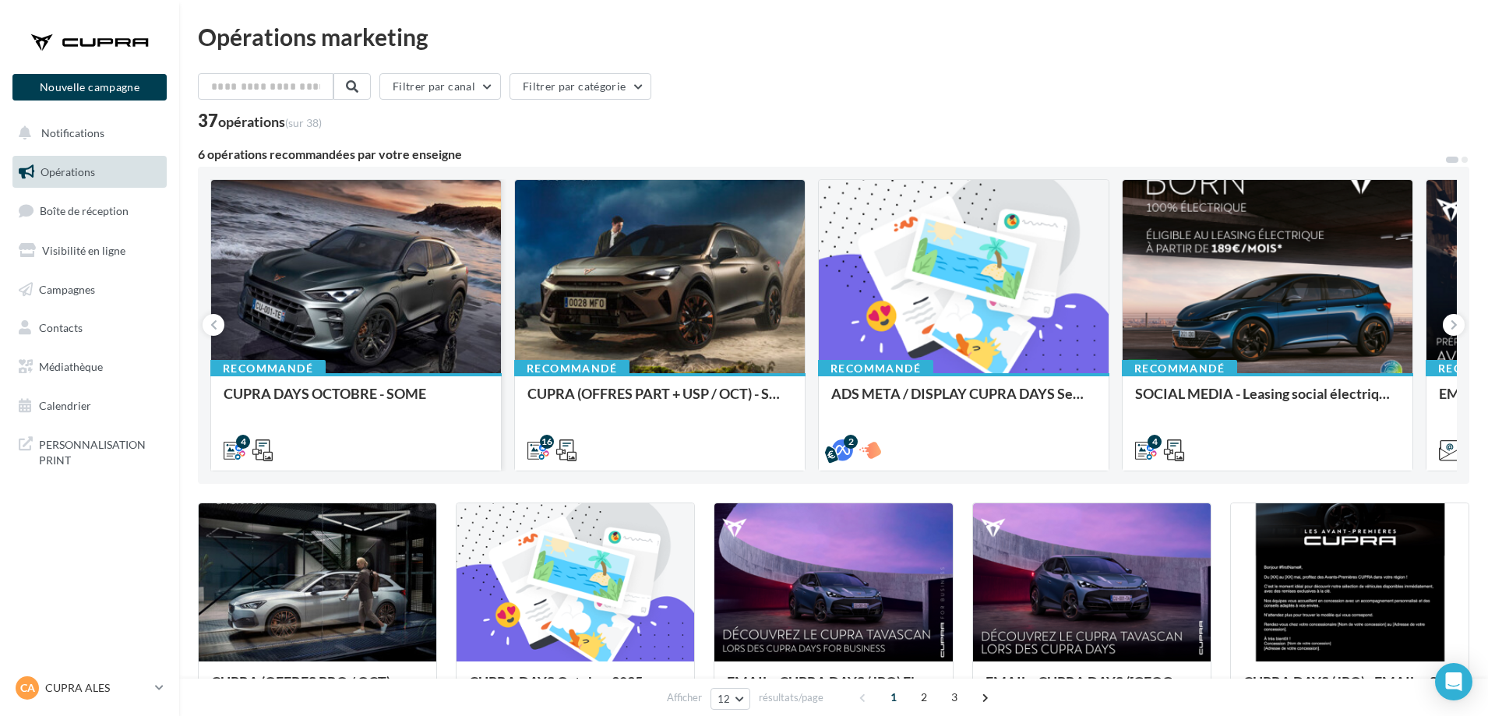
click at [413, 312] on div at bounding box center [356, 277] width 290 height 195
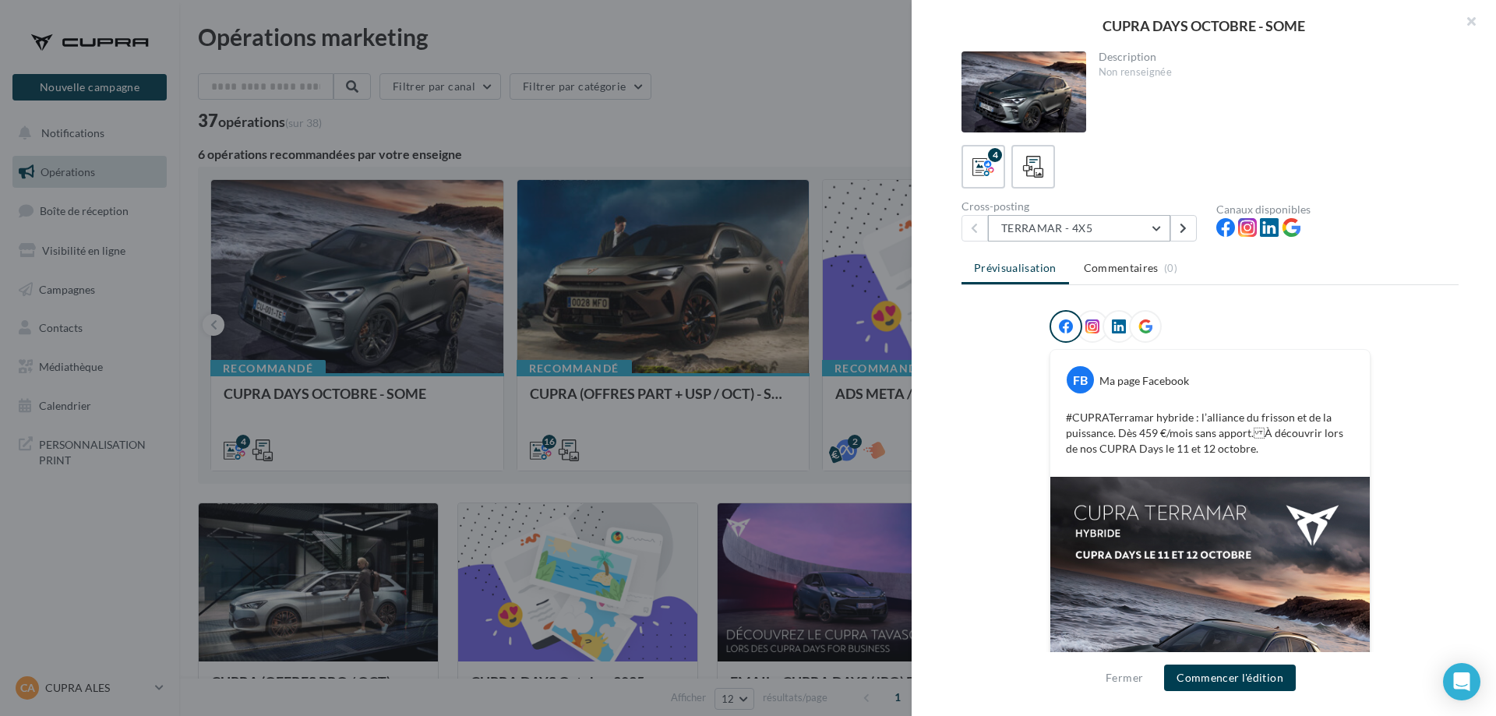
click at [1155, 227] on button "TERRAMAR - 4X5" at bounding box center [1079, 228] width 182 height 26
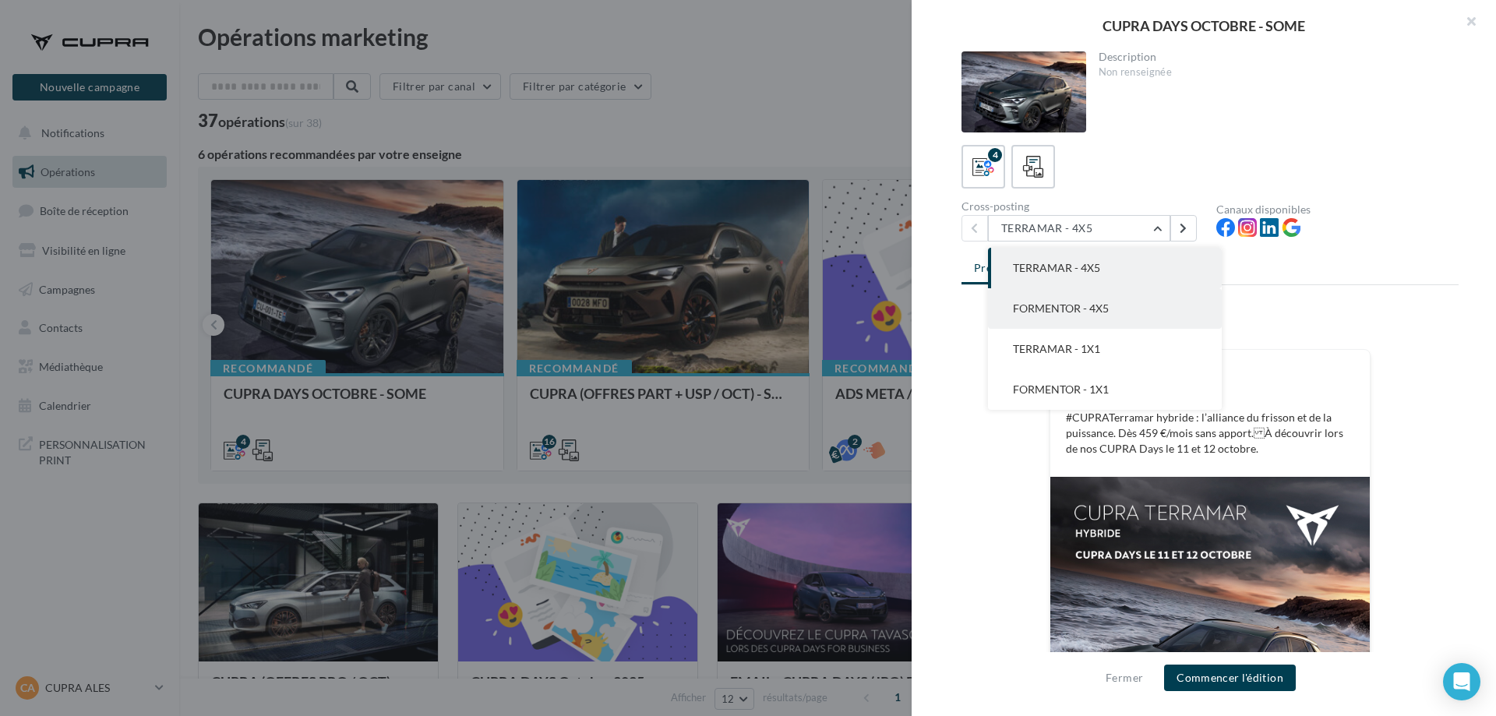
click at [1143, 306] on button "FORMENTOR - 4X5" at bounding box center [1105, 308] width 234 height 41
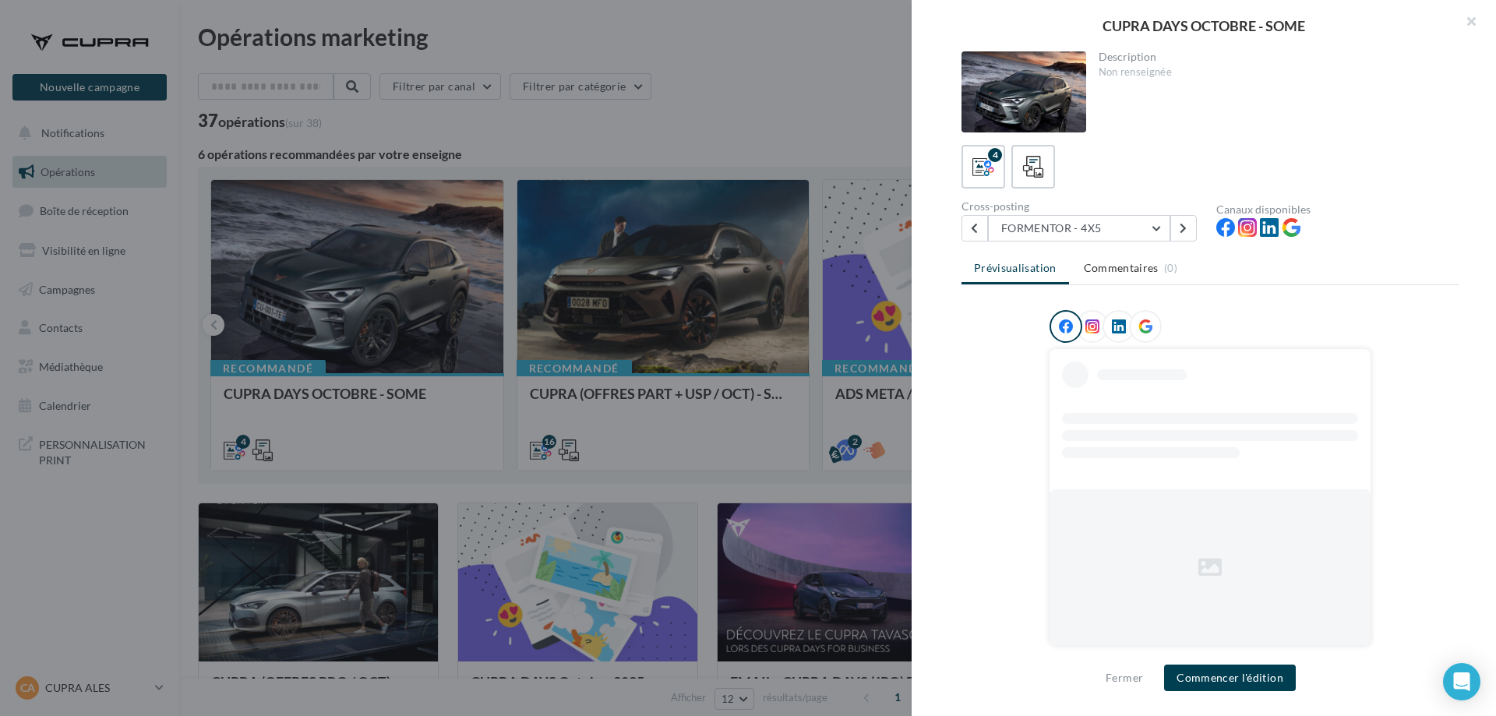
scroll to position [79, 0]
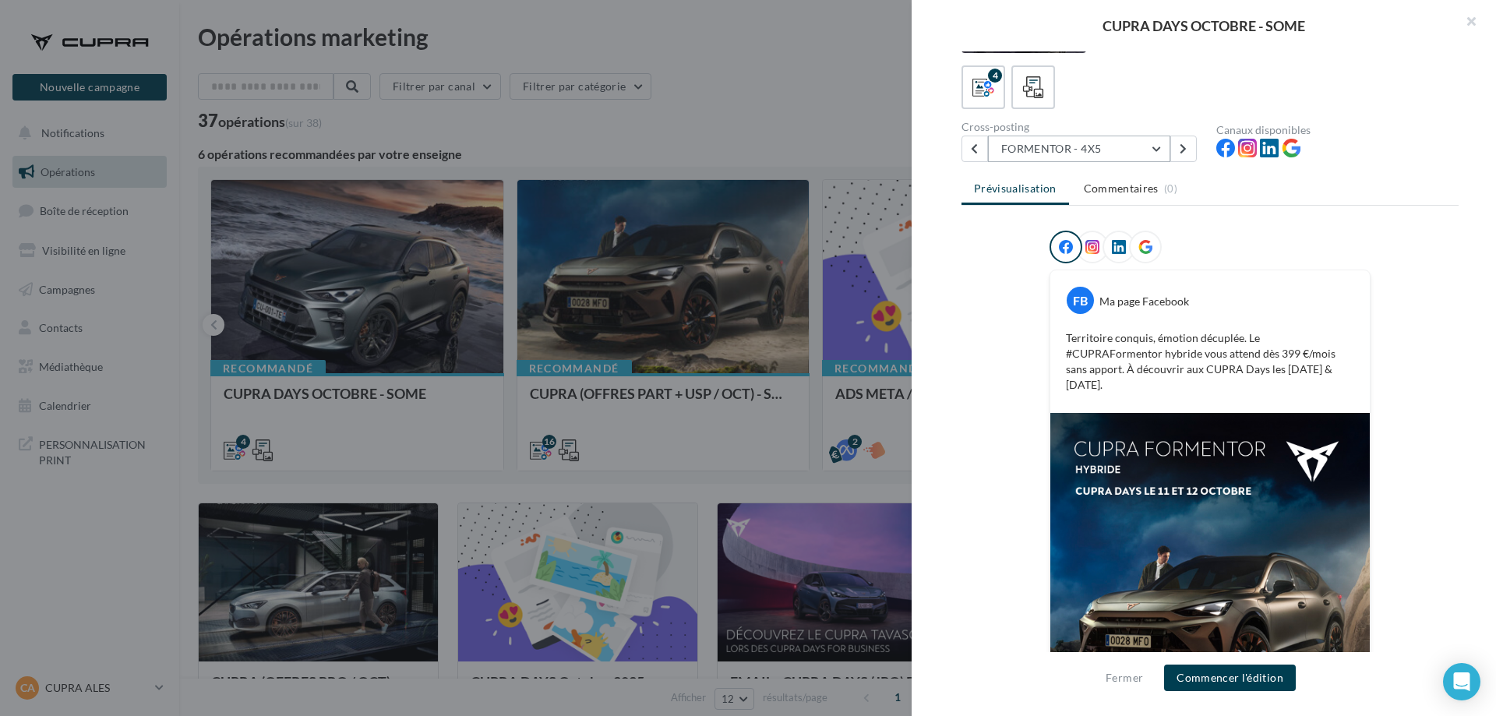
click at [1151, 158] on button "FORMENTOR - 4X5" at bounding box center [1079, 149] width 182 height 26
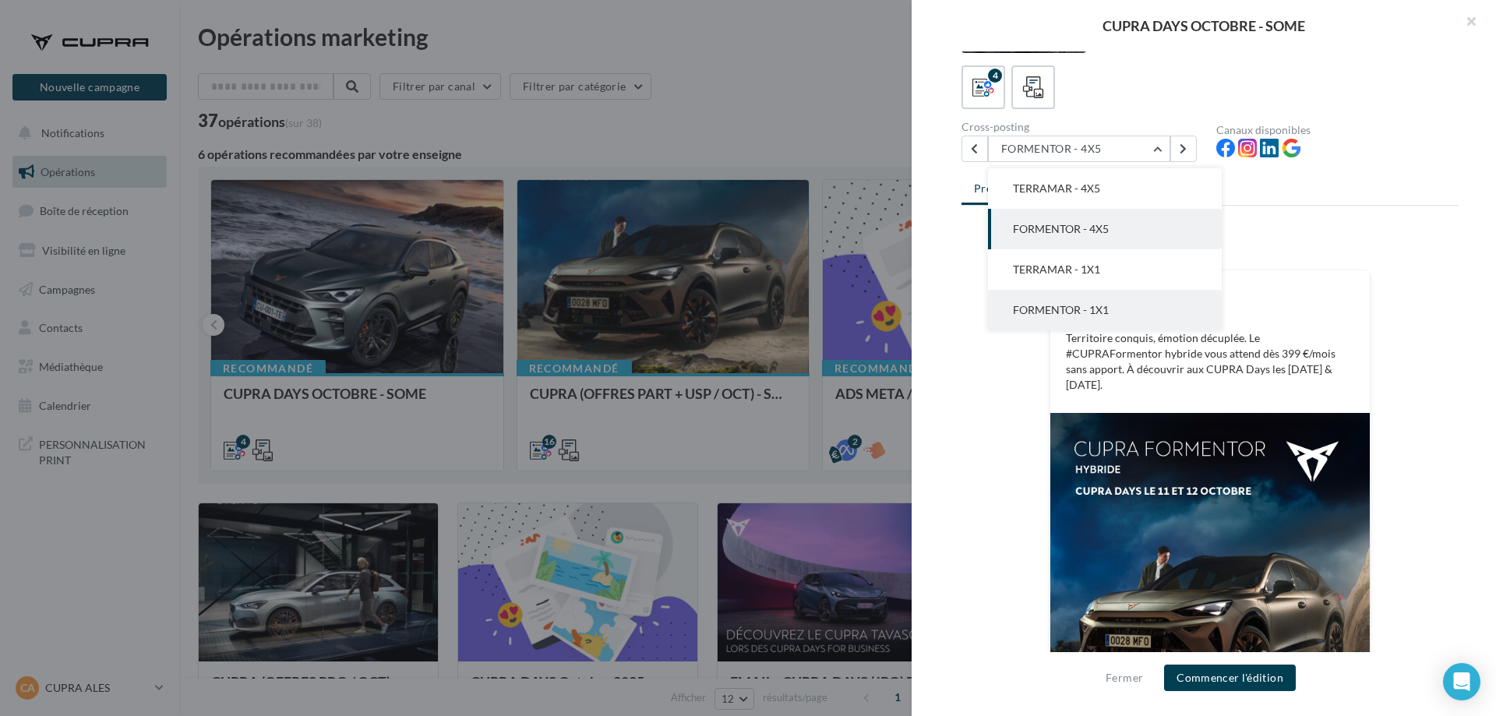
click at [1098, 307] on span "FORMENTOR - 1X1" at bounding box center [1061, 309] width 96 height 13
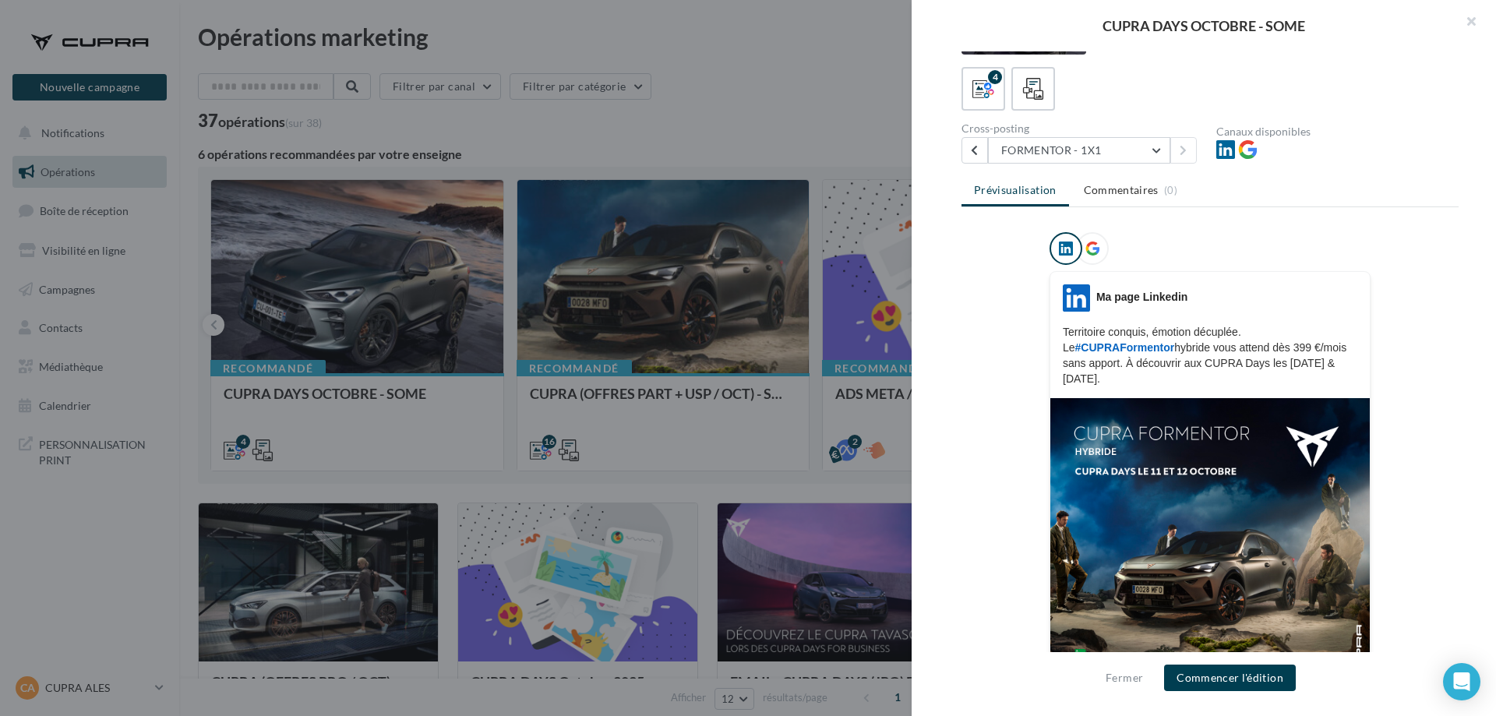
scroll to position [156, 0]
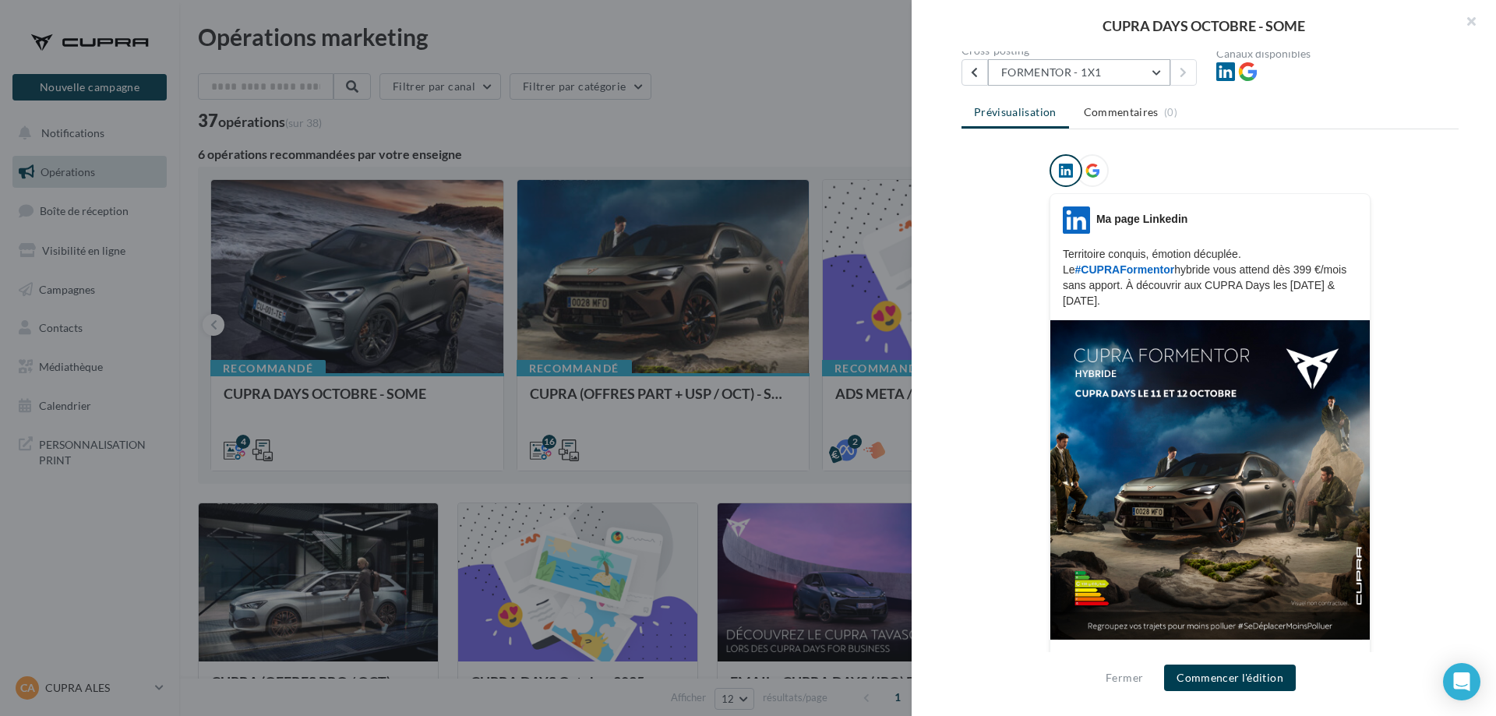
click at [1140, 72] on button "FORMENTOR - 1X1" at bounding box center [1079, 72] width 182 height 26
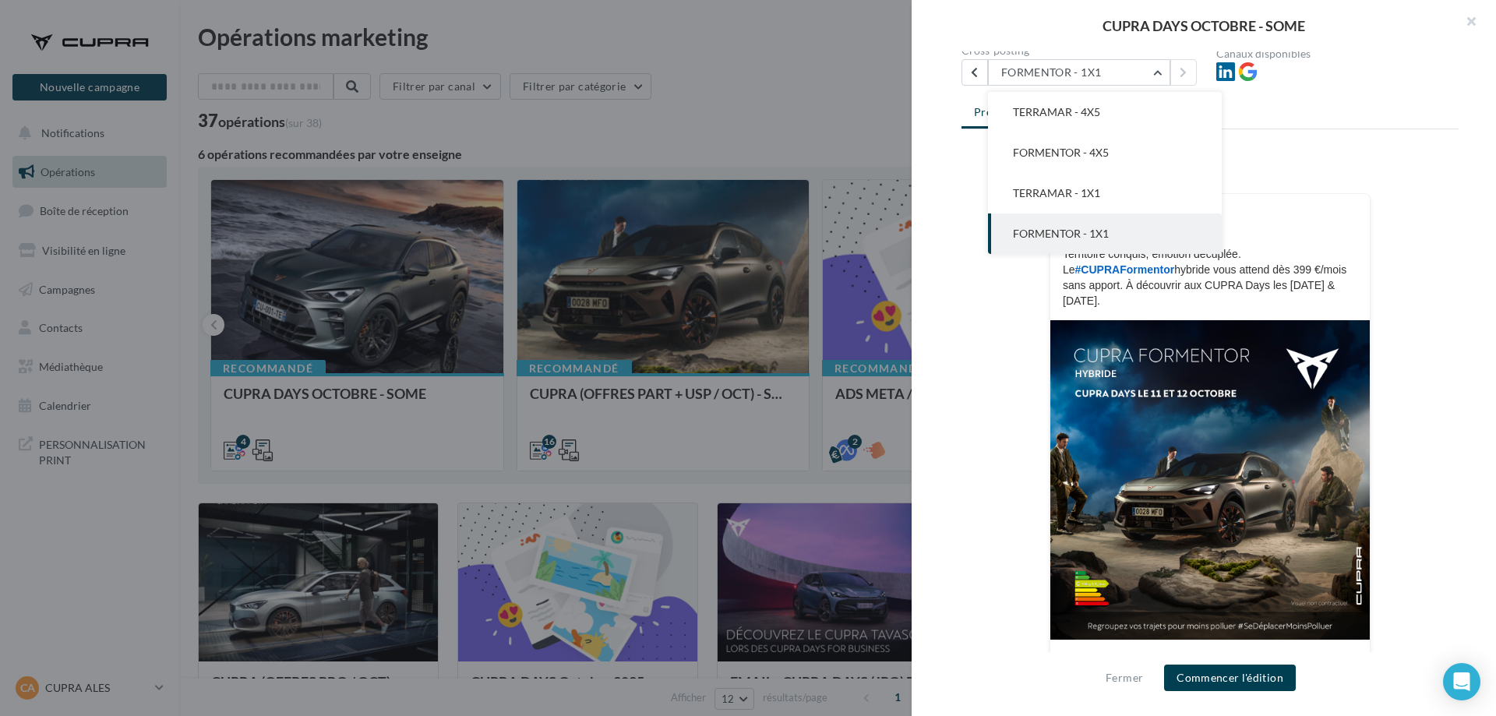
click at [1081, 202] on button "TERRAMAR - 1X1" at bounding box center [1105, 193] width 234 height 41
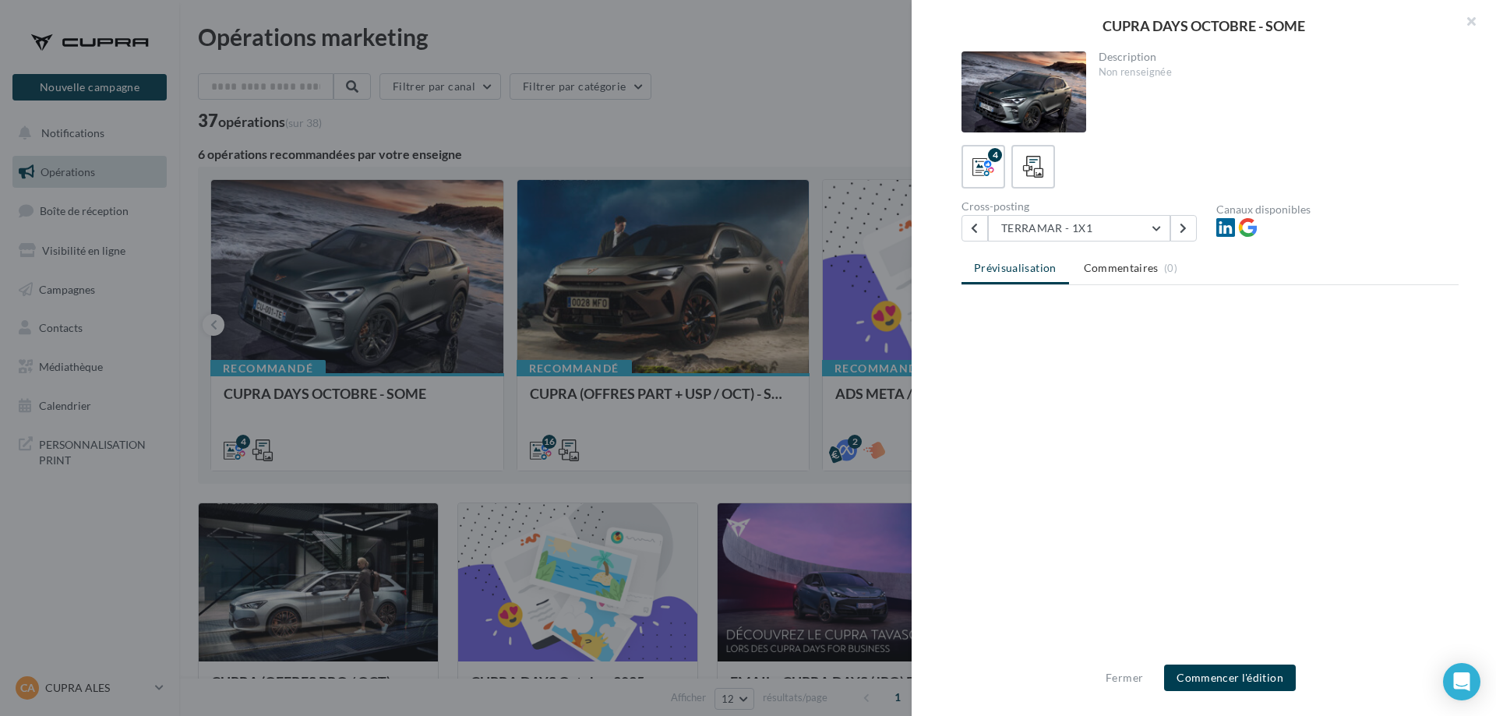
scroll to position [0, 0]
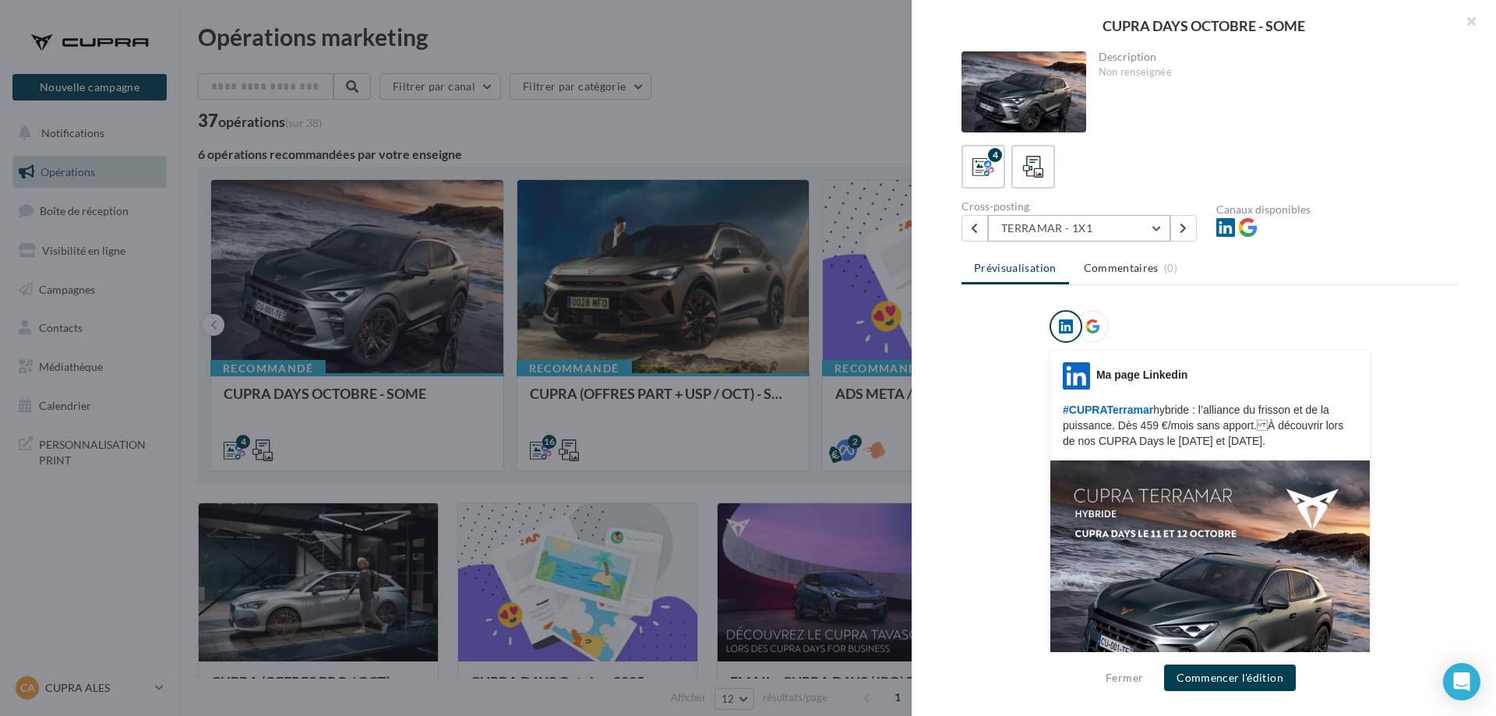
click at [1161, 236] on button "TERRAMAR - 1X1" at bounding box center [1079, 228] width 182 height 26
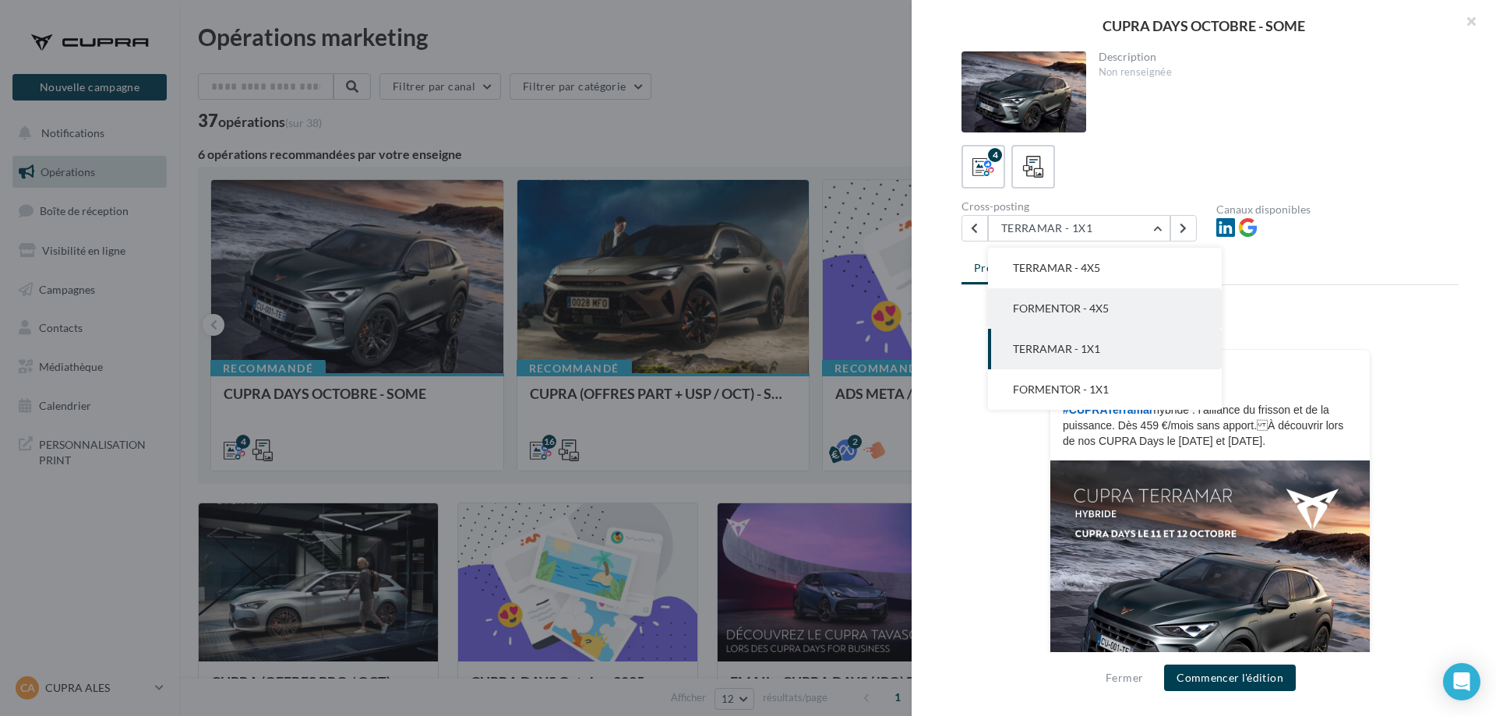
click at [1107, 297] on button "FORMENTOR - 4X5" at bounding box center [1105, 308] width 234 height 41
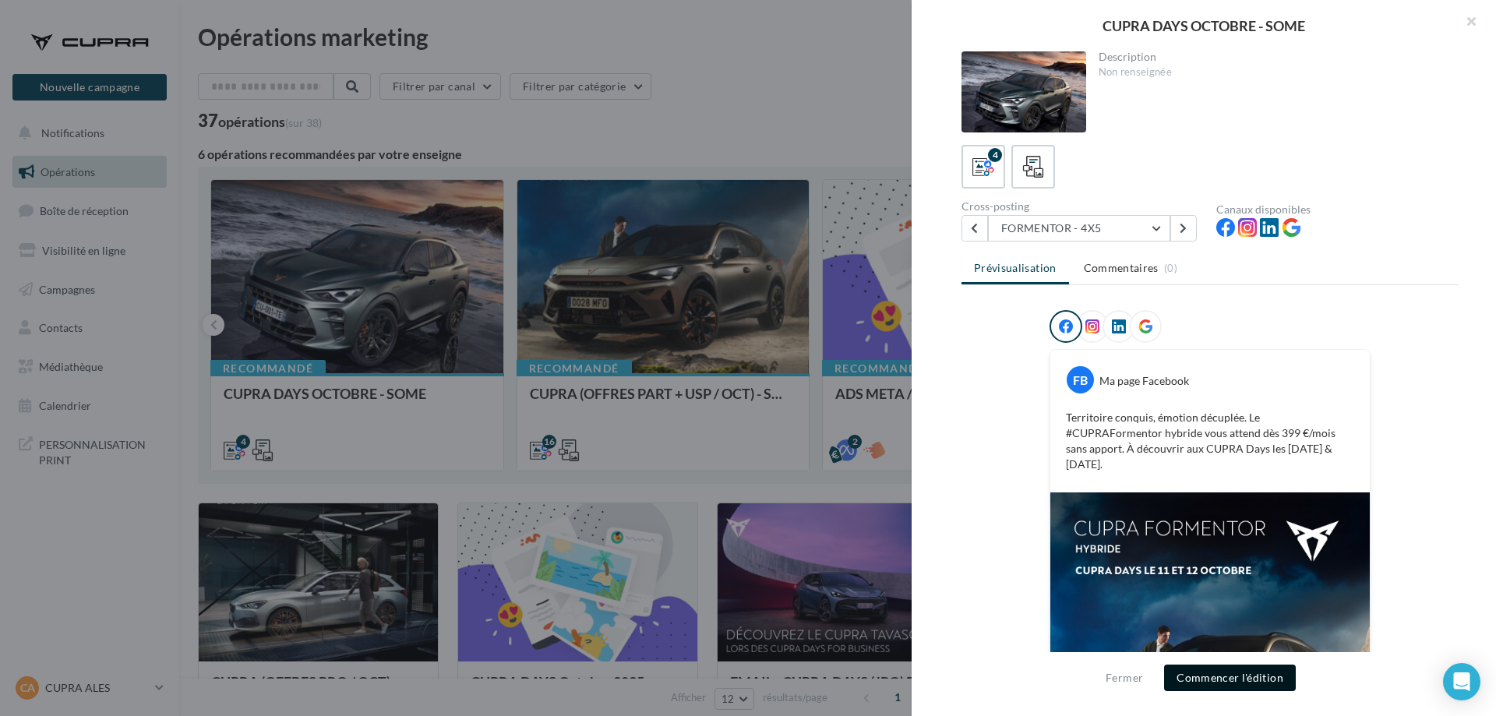
click at [1194, 676] on button "Commencer l'édition" at bounding box center [1230, 677] width 132 height 26
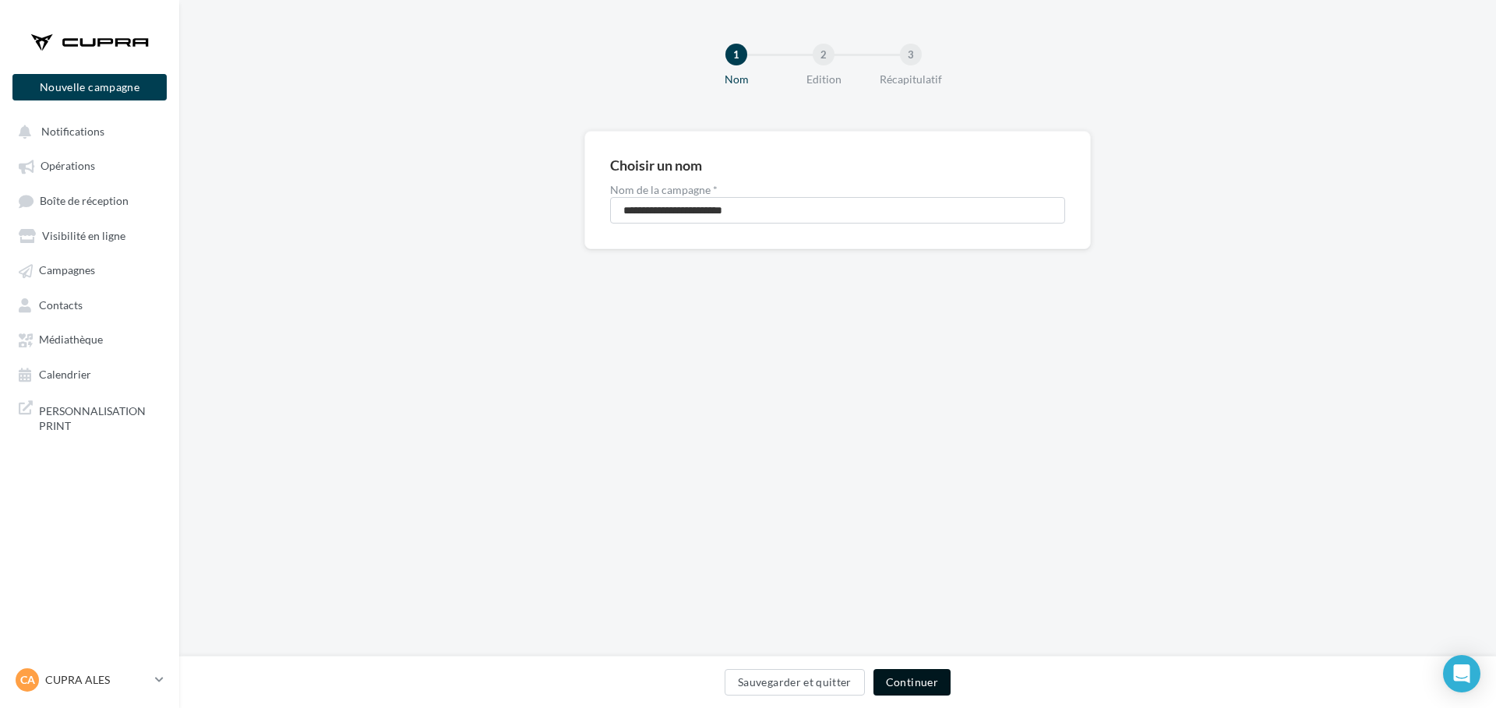
click at [921, 690] on button "Continuer" at bounding box center [911, 682] width 77 height 26
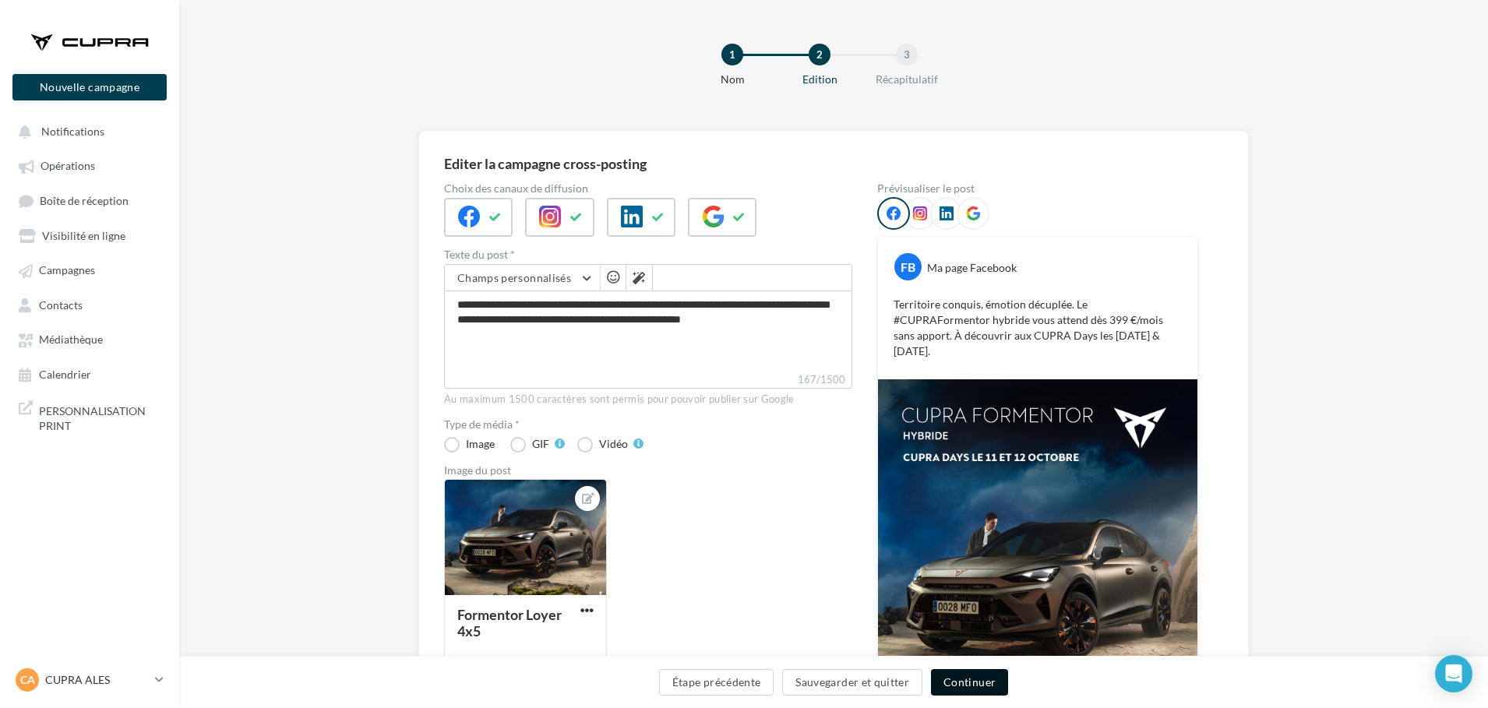
click at [963, 685] on button "Continuer" at bounding box center [969, 682] width 77 height 26
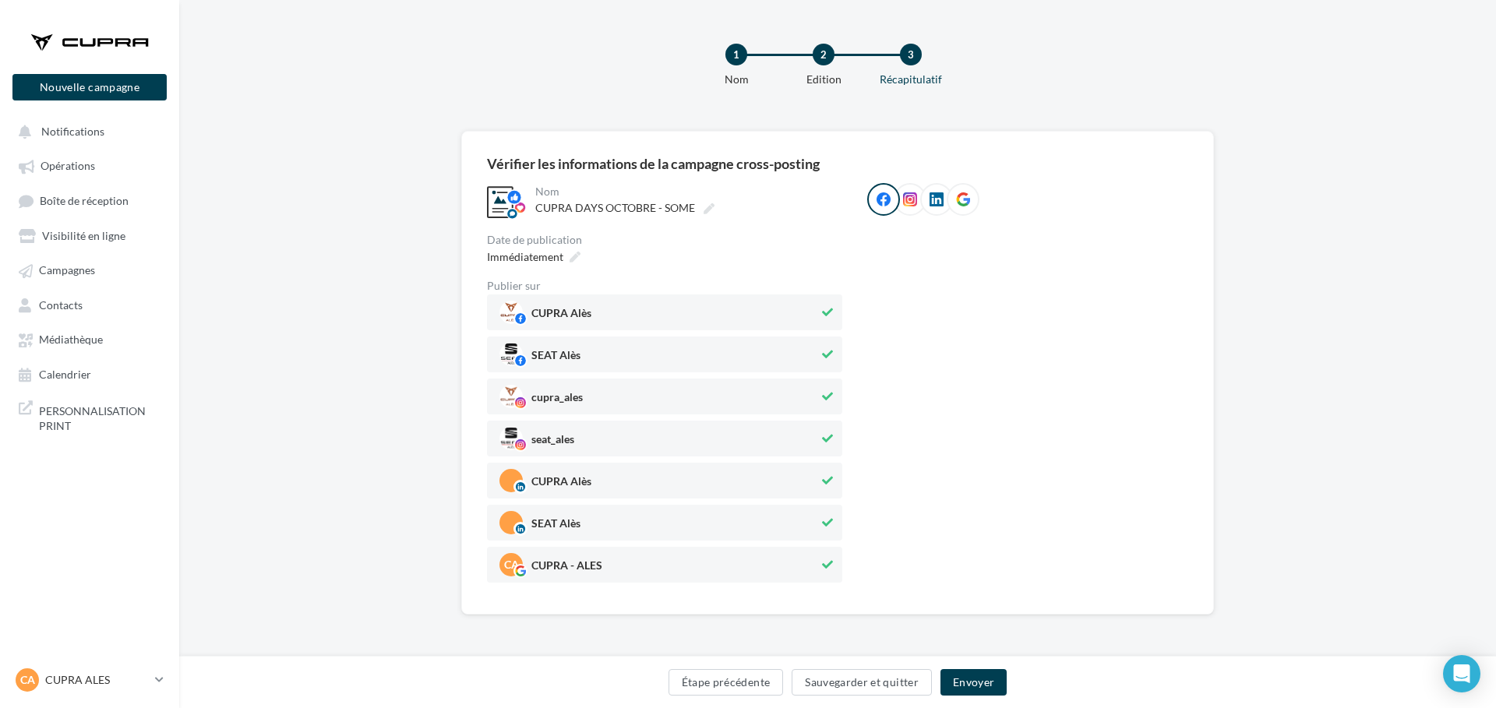
click at [638, 348] on span "SEAT Alès" at bounding box center [658, 354] width 319 height 23
click at [631, 440] on span "seat_ales" at bounding box center [658, 438] width 319 height 23
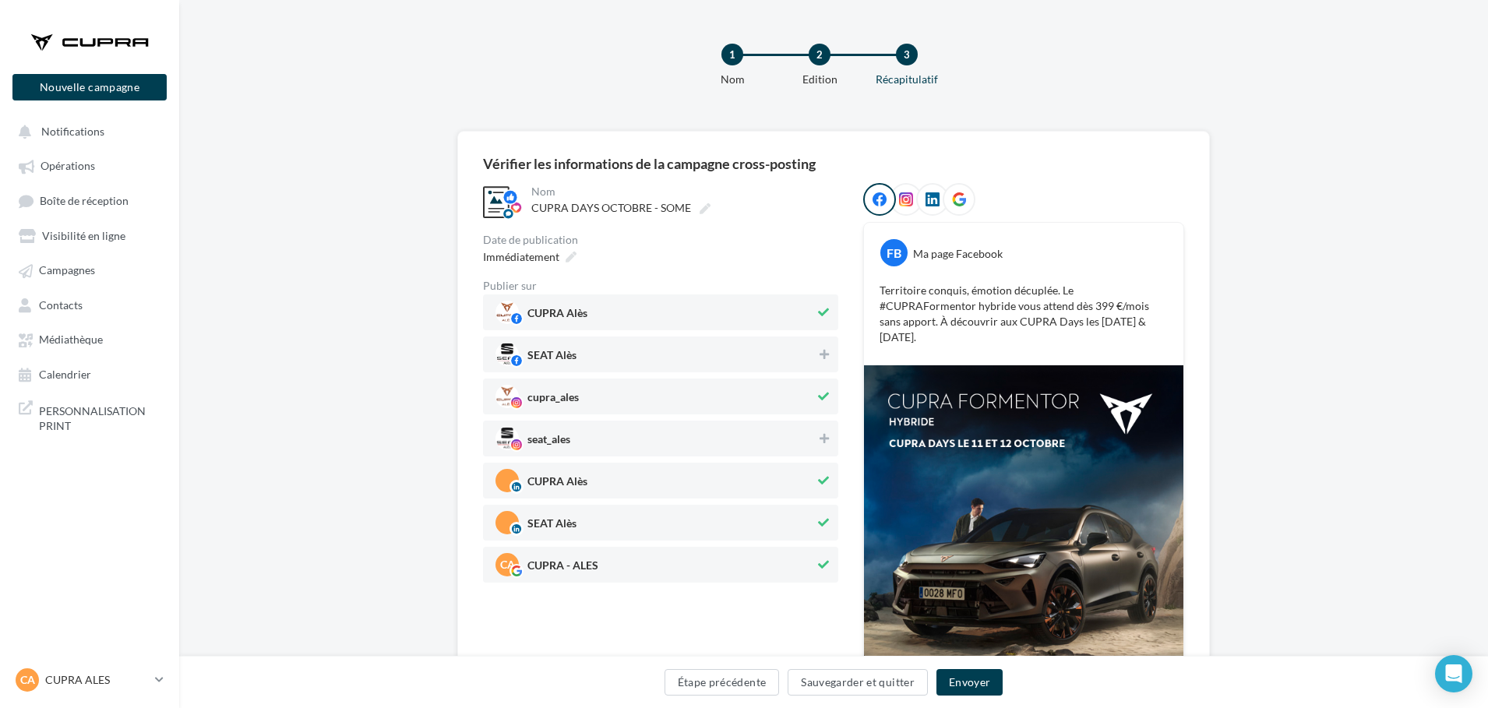
click at [625, 521] on span "SEAT Alès" at bounding box center [654, 522] width 319 height 23
click at [529, 252] on span "Immédiatement" at bounding box center [521, 256] width 76 height 13
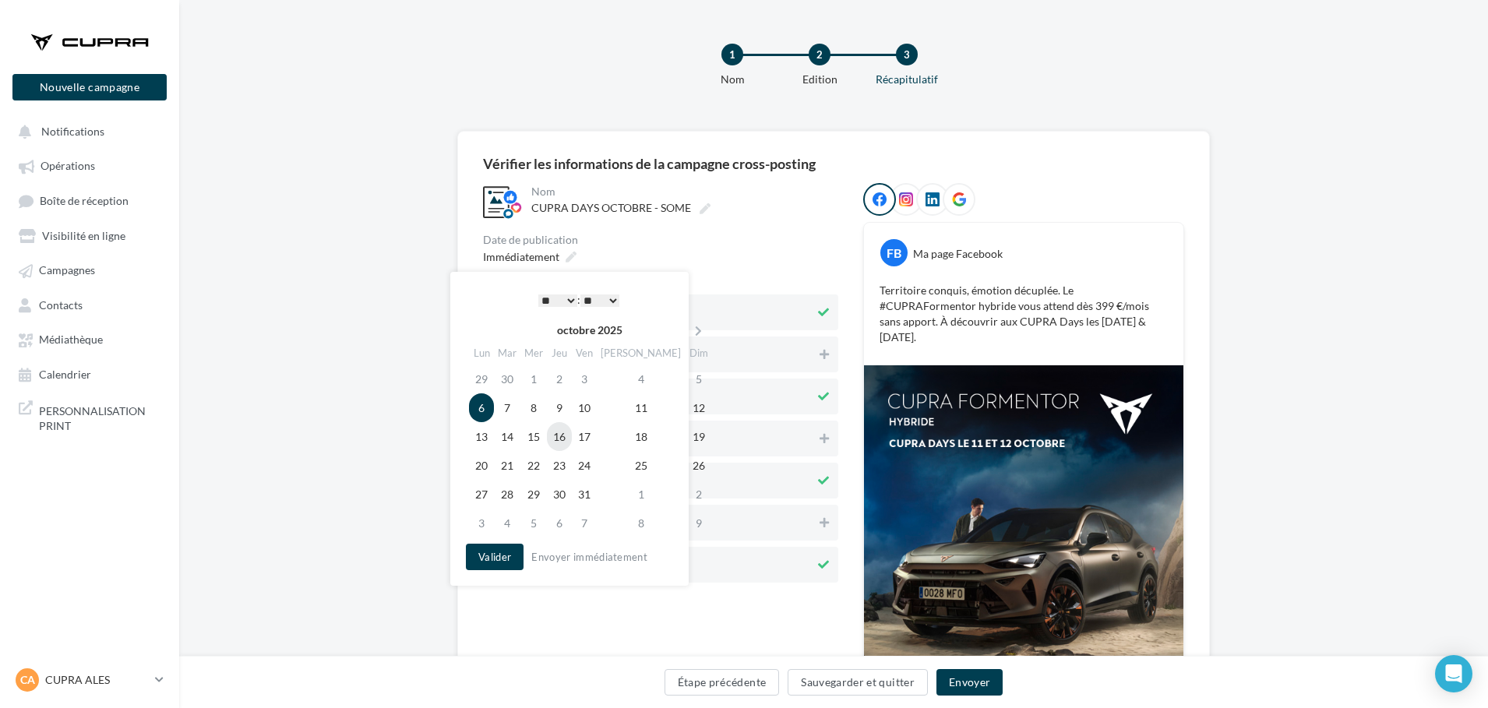
click at [564, 439] on td "16" at bounding box center [559, 436] width 25 height 29
click at [504, 558] on button "Valider" at bounding box center [495, 557] width 58 height 26
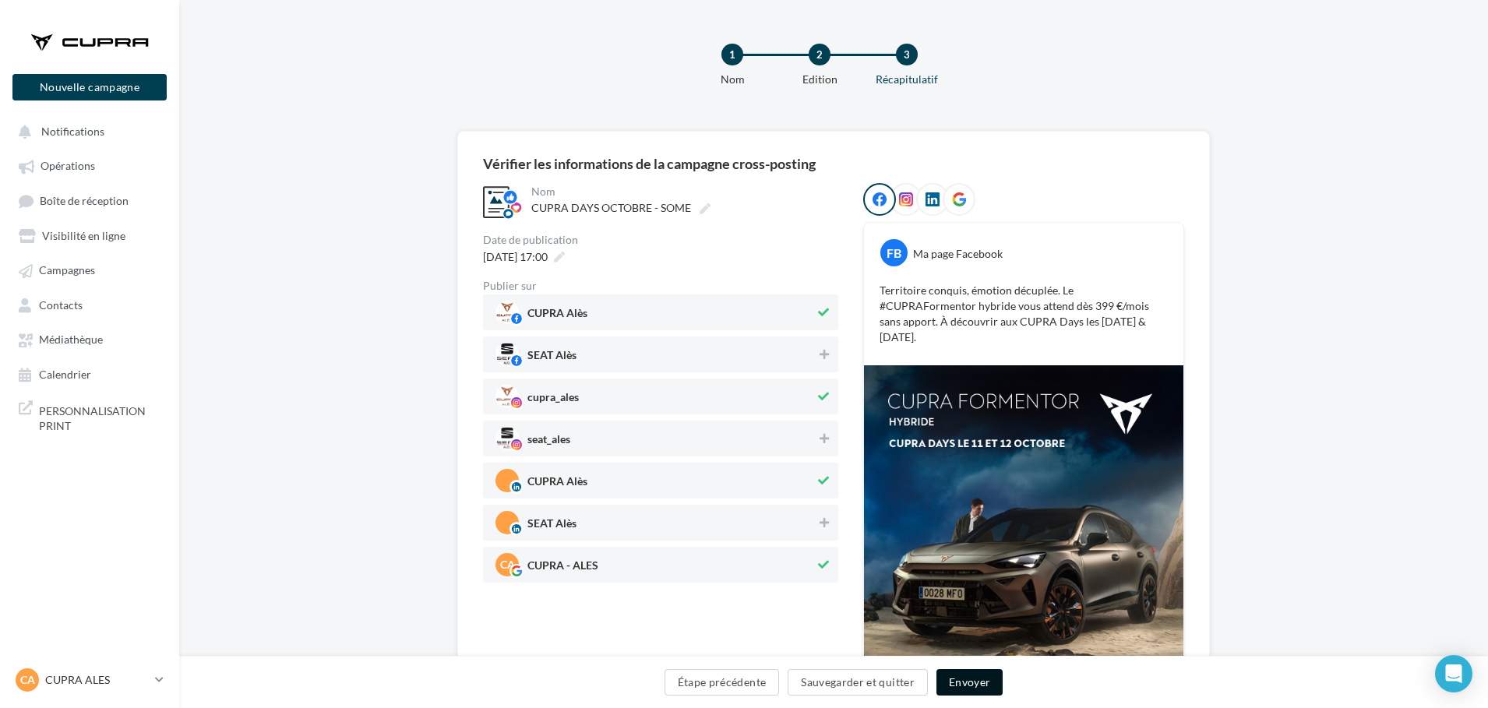
click at [967, 692] on button "Envoyer" at bounding box center [969, 682] width 66 height 26
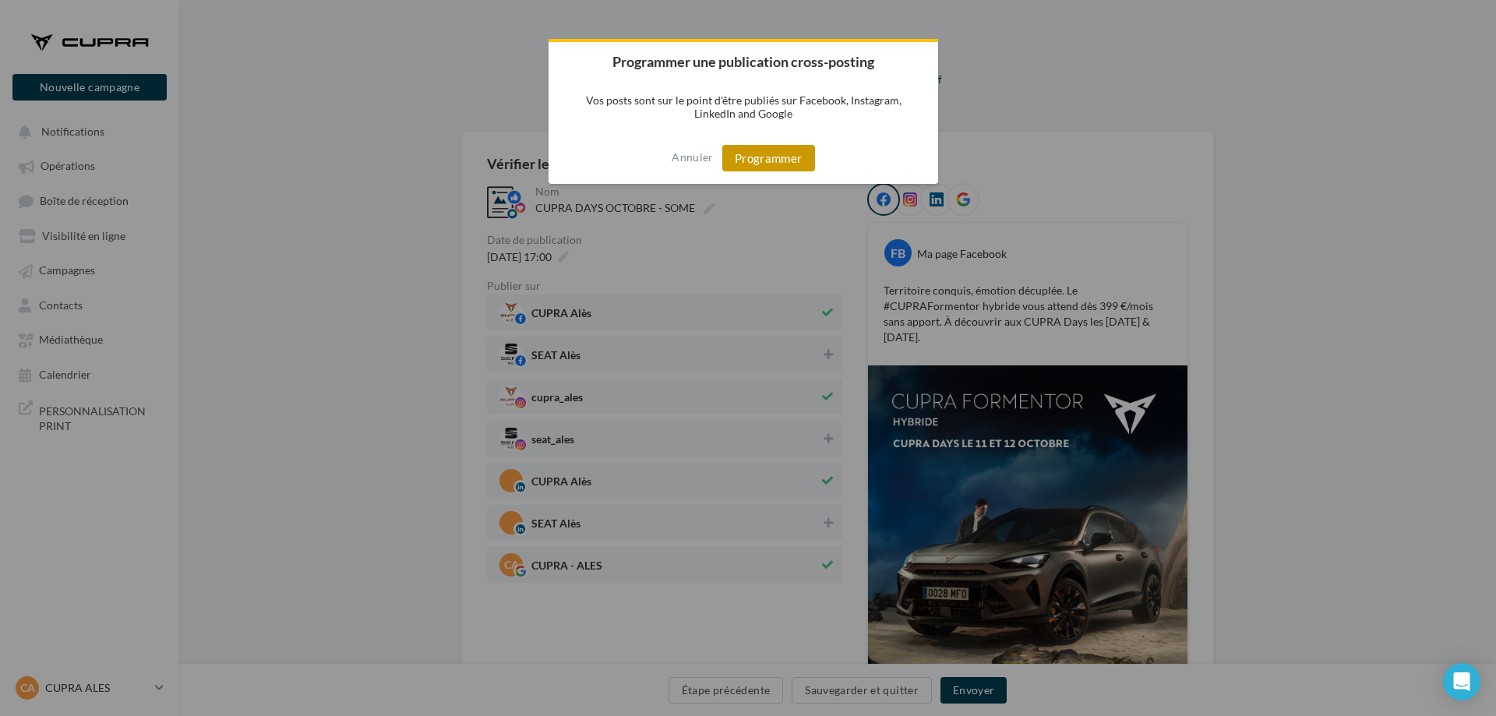
click at [756, 158] on button "Programmer" at bounding box center [768, 158] width 93 height 26
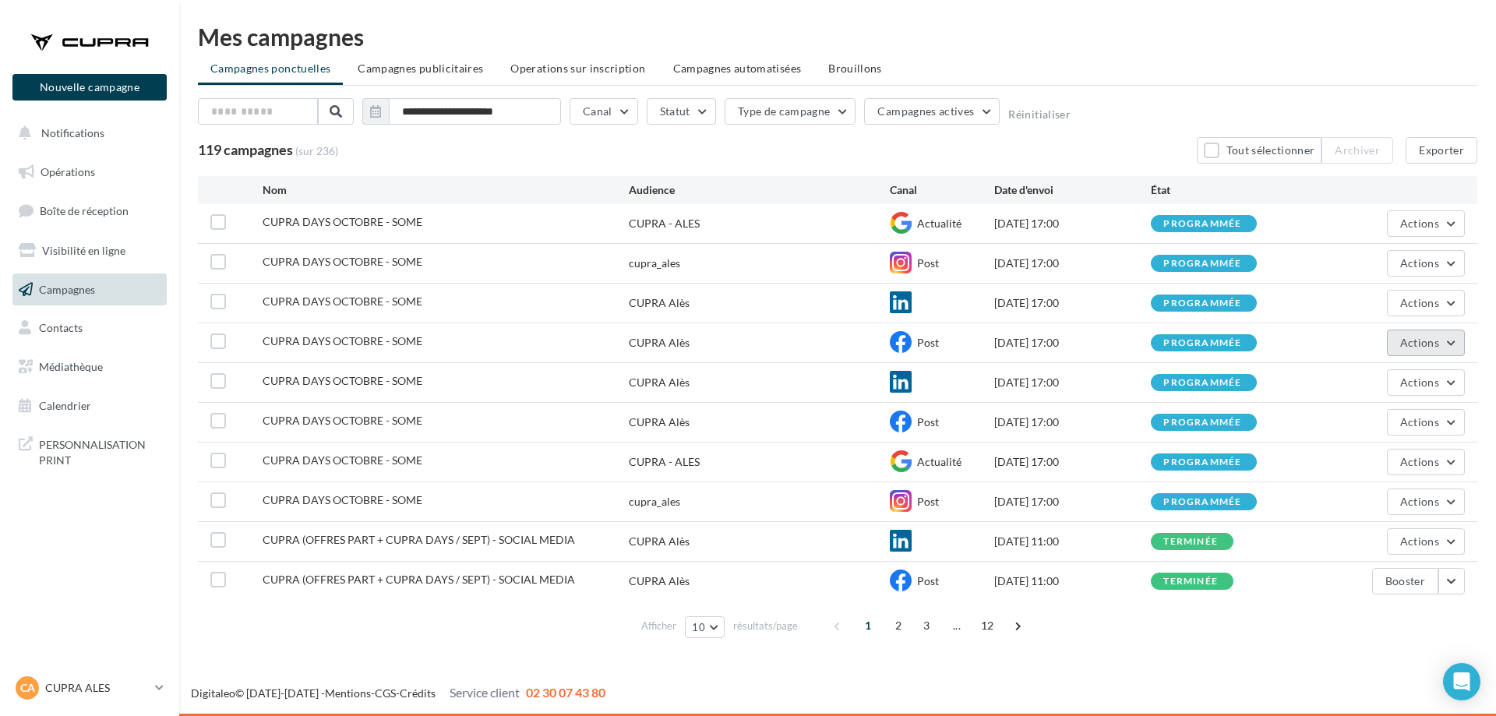
click at [1432, 344] on span "Actions" at bounding box center [1419, 342] width 39 height 13
click at [1411, 377] on button "Voir les résultats" at bounding box center [1387, 379] width 156 height 41
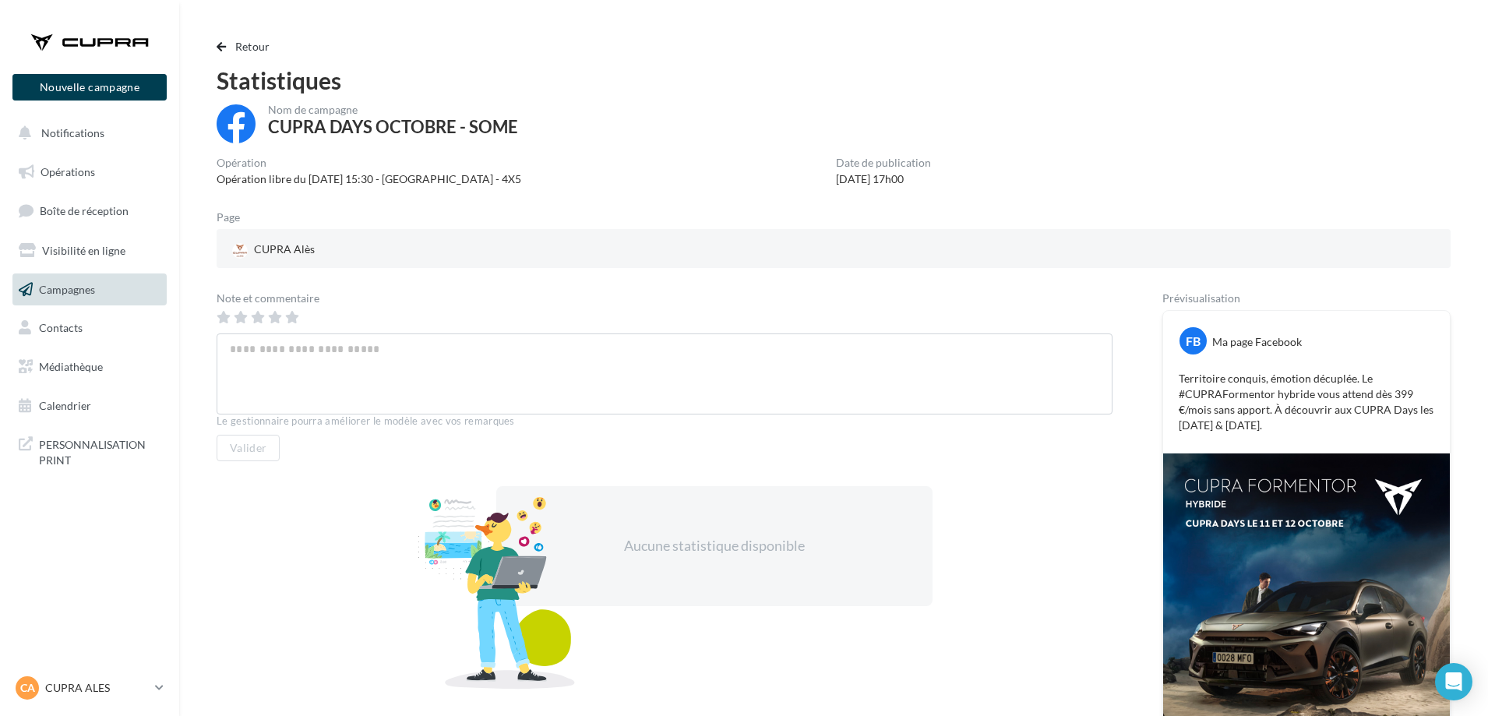
click at [209, 51] on div "Retour Statistiques Nom de campagne CUPRA DAYS OCTOBRE - SOME Opération Opérati…" at bounding box center [833, 434] width 1271 height 795
click at [218, 48] on span "button" at bounding box center [221, 46] width 9 height 11
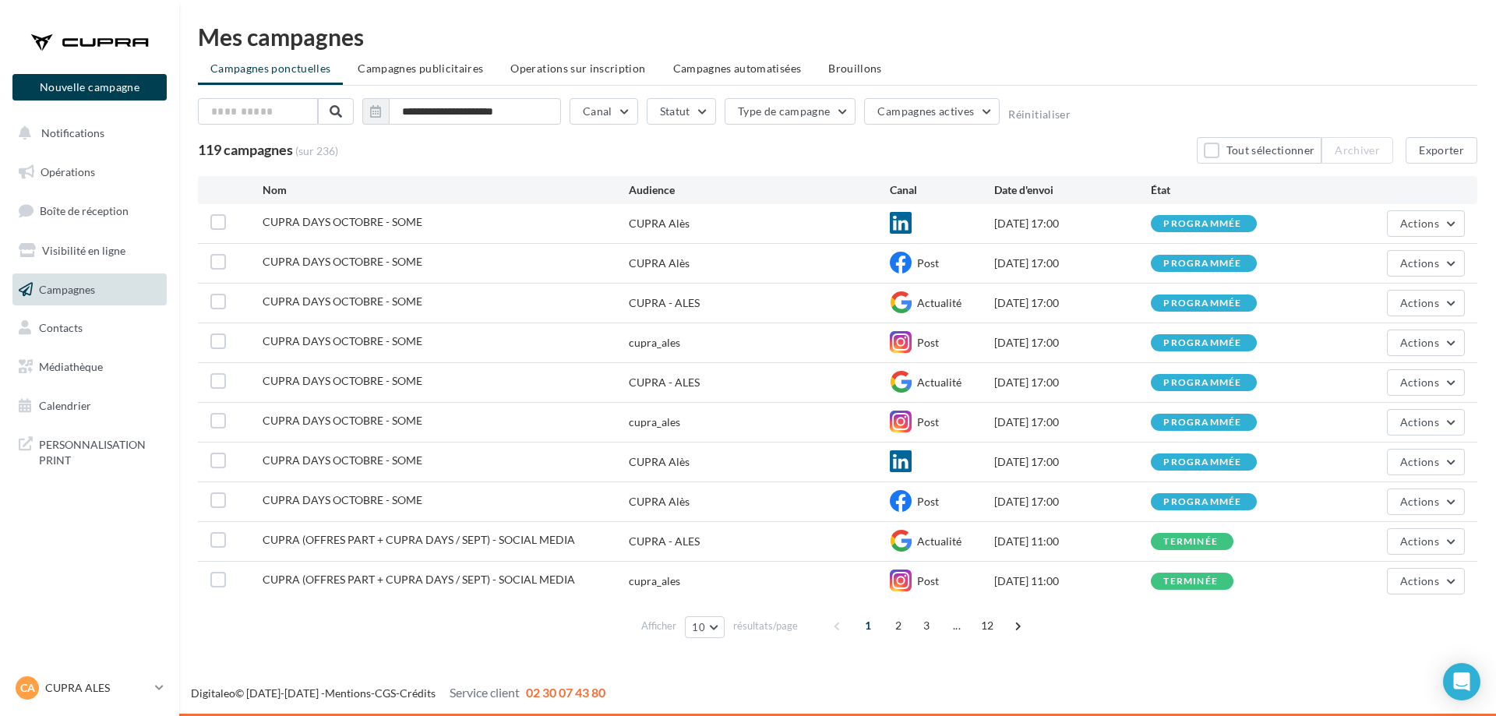
click at [1440, 527] on div "CUPRA (OFFRES PART + CUPRA DAYS / SEPT) - SOCIAL MEDIA CUPRA - ALES Actualité 2…" at bounding box center [837, 541] width 1279 height 39
click at [1433, 506] on span "Actions" at bounding box center [1419, 501] width 39 height 13
click at [1342, 654] on button "Annuler" at bounding box center [1387, 659] width 156 height 41
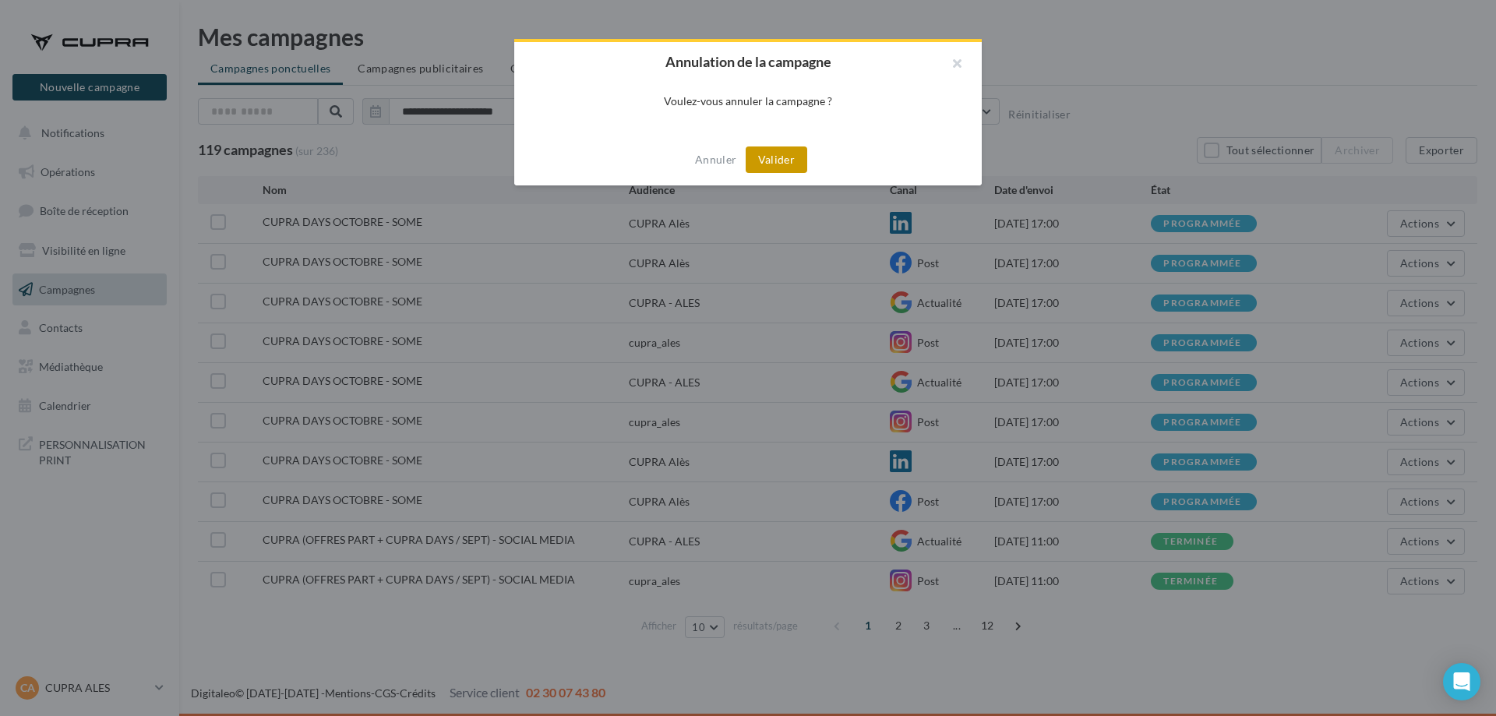
click at [791, 157] on button "Valider" at bounding box center [776, 159] width 62 height 26
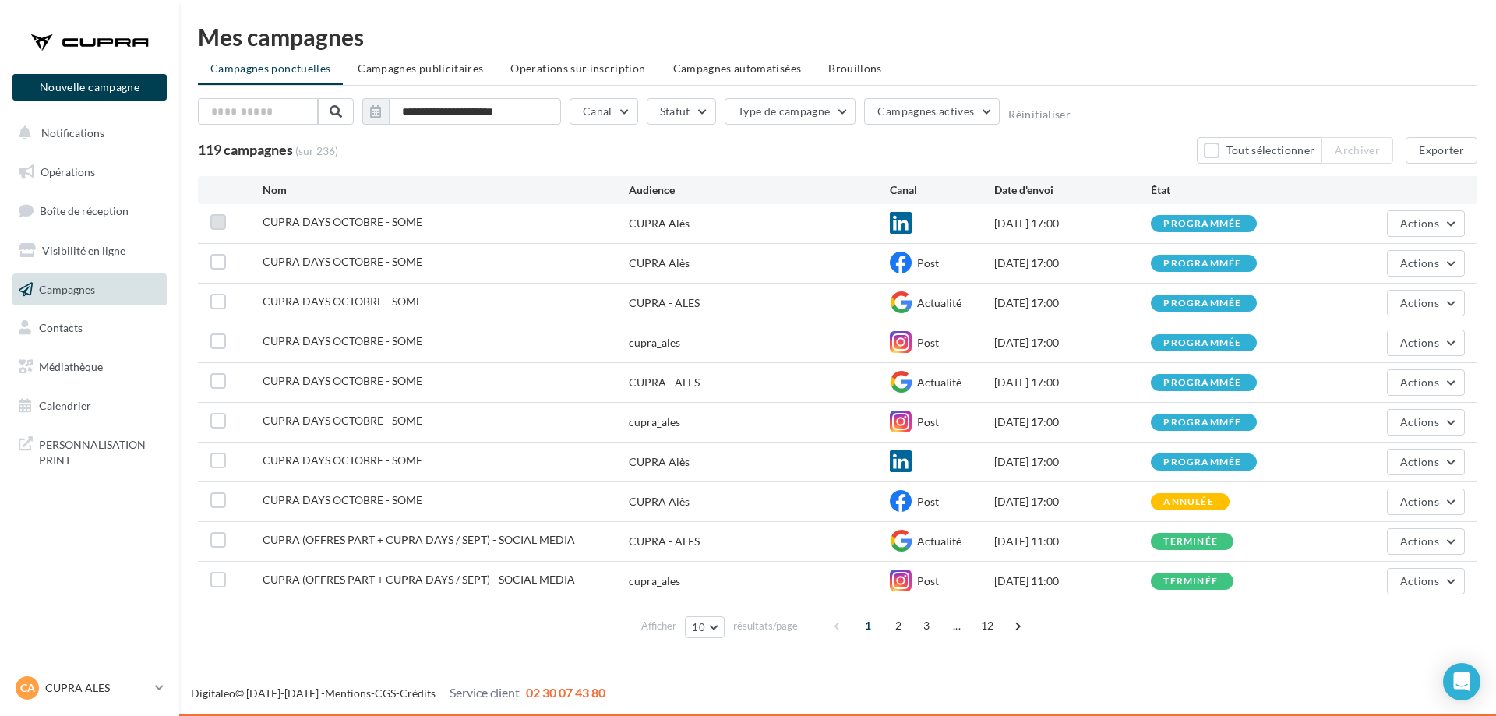
click at [220, 225] on label at bounding box center [218, 222] width 16 height 16
click at [217, 258] on label at bounding box center [218, 262] width 16 height 16
click at [221, 301] on label at bounding box center [218, 302] width 16 height 16
click at [223, 339] on label at bounding box center [218, 341] width 16 height 16
click at [212, 383] on label at bounding box center [218, 381] width 16 height 16
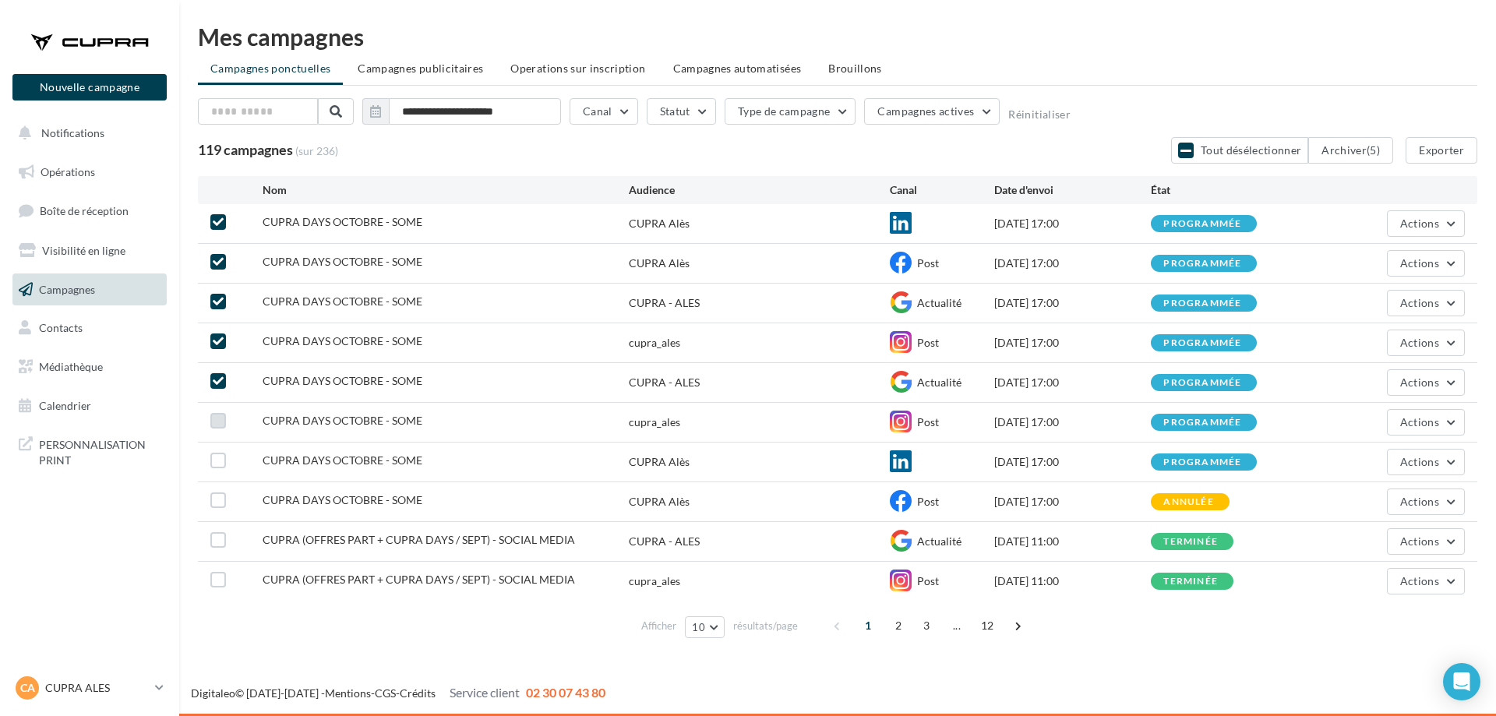
click at [213, 420] on label at bounding box center [218, 421] width 16 height 16
click at [218, 459] on label at bounding box center [218, 461] width 16 height 16
click at [220, 503] on label at bounding box center [218, 500] width 16 height 16
click at [1458, 216] on button "Actions" at bounding box center [1425, 223] width 78 height 26
click at [1386, 376] on button "Annuler" at bounding box center [1387, 381] width 156 height 41
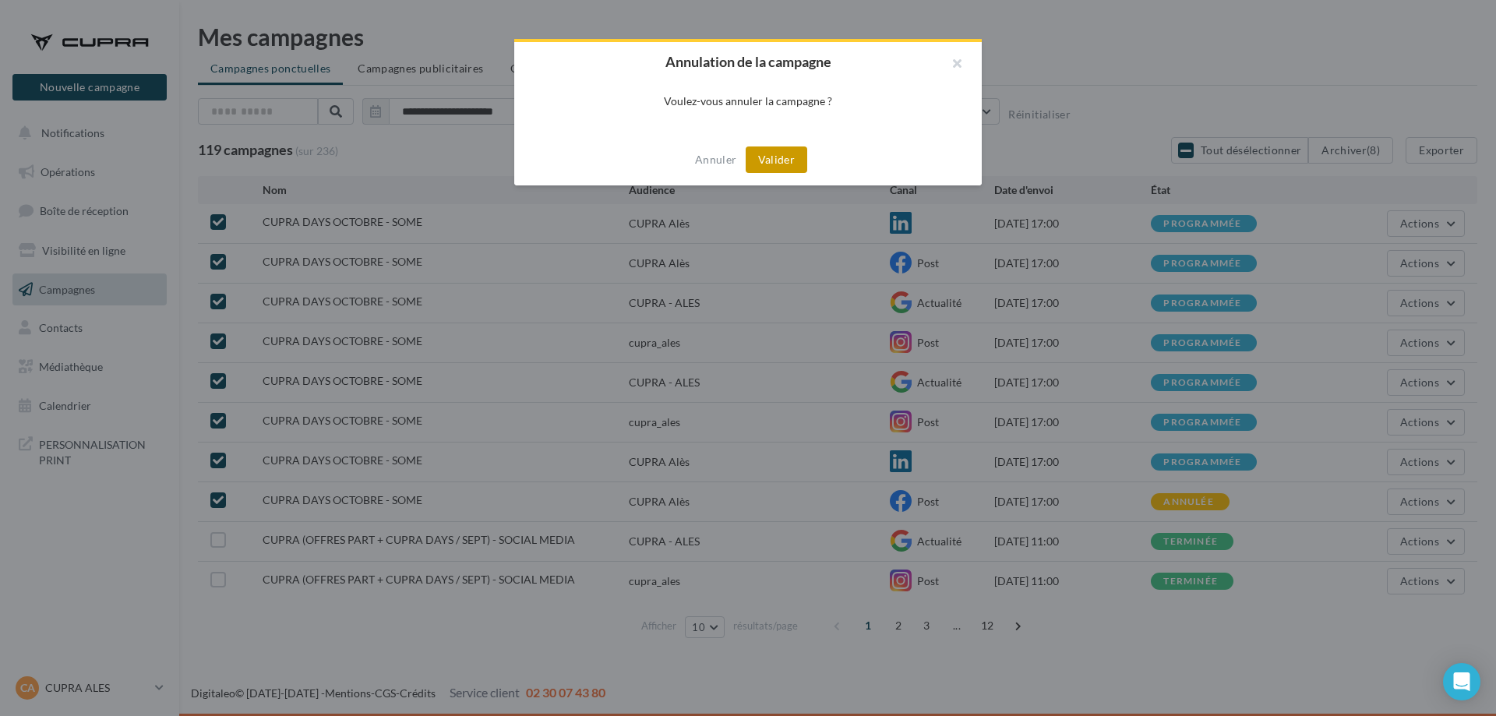
click at [784, 156] on button "Valider" at bounding box center [776, 159] width 62 height 26
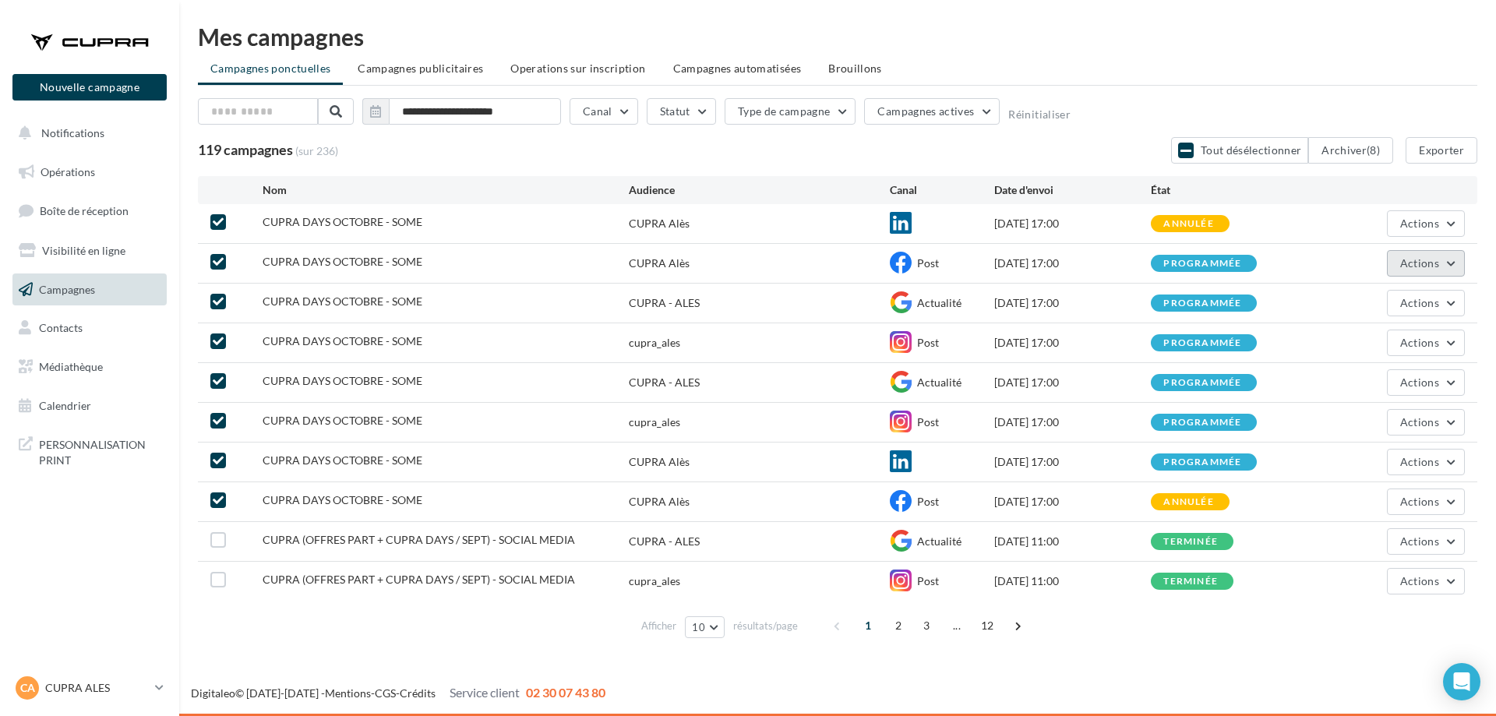
click at [1428, 262] on span "Actions" at bounding box center [1419, 262] width 39 height 13
click at [1353, 424] on button "Annuler" at bounding box center [1387, 421] width 156 height 41
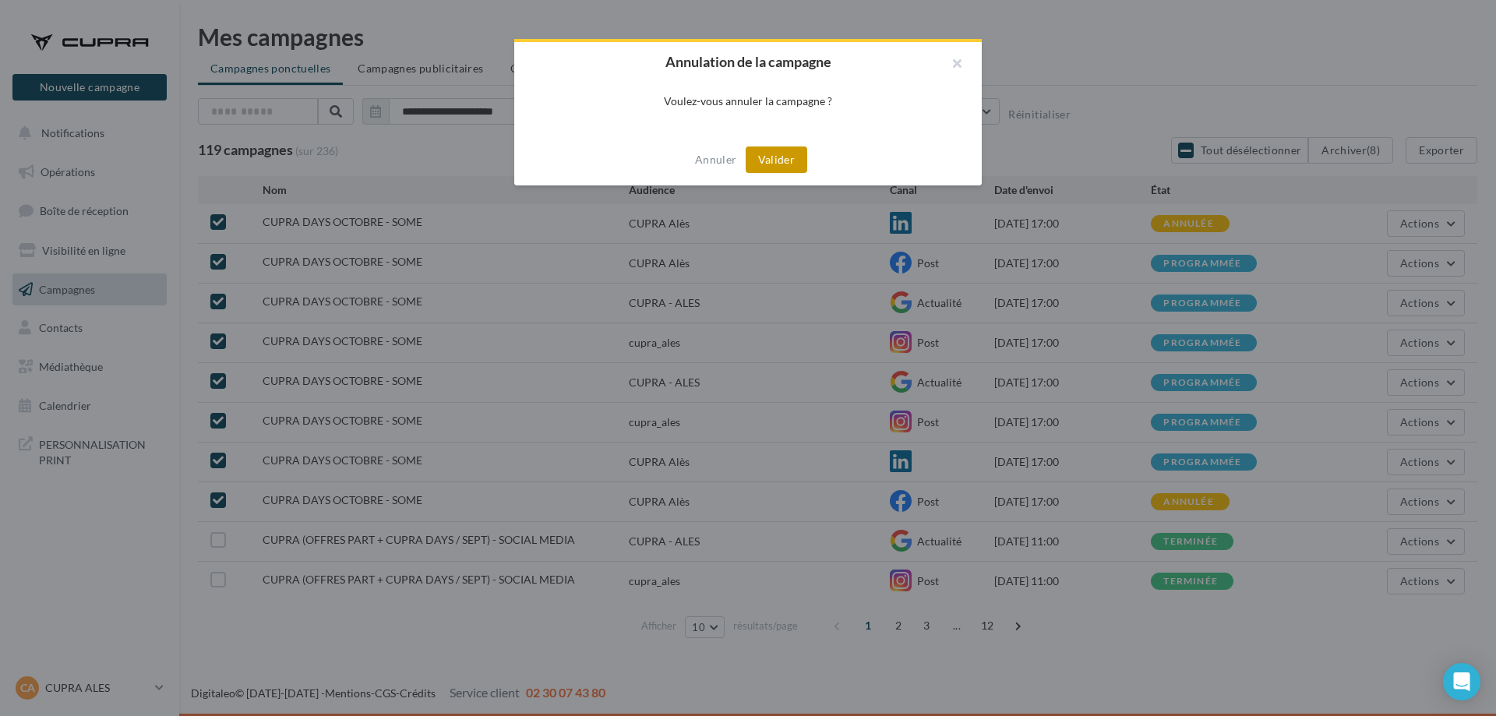
click at [792, 158] on button "Valider" at bounding box center [776, 159] width 62 height 26
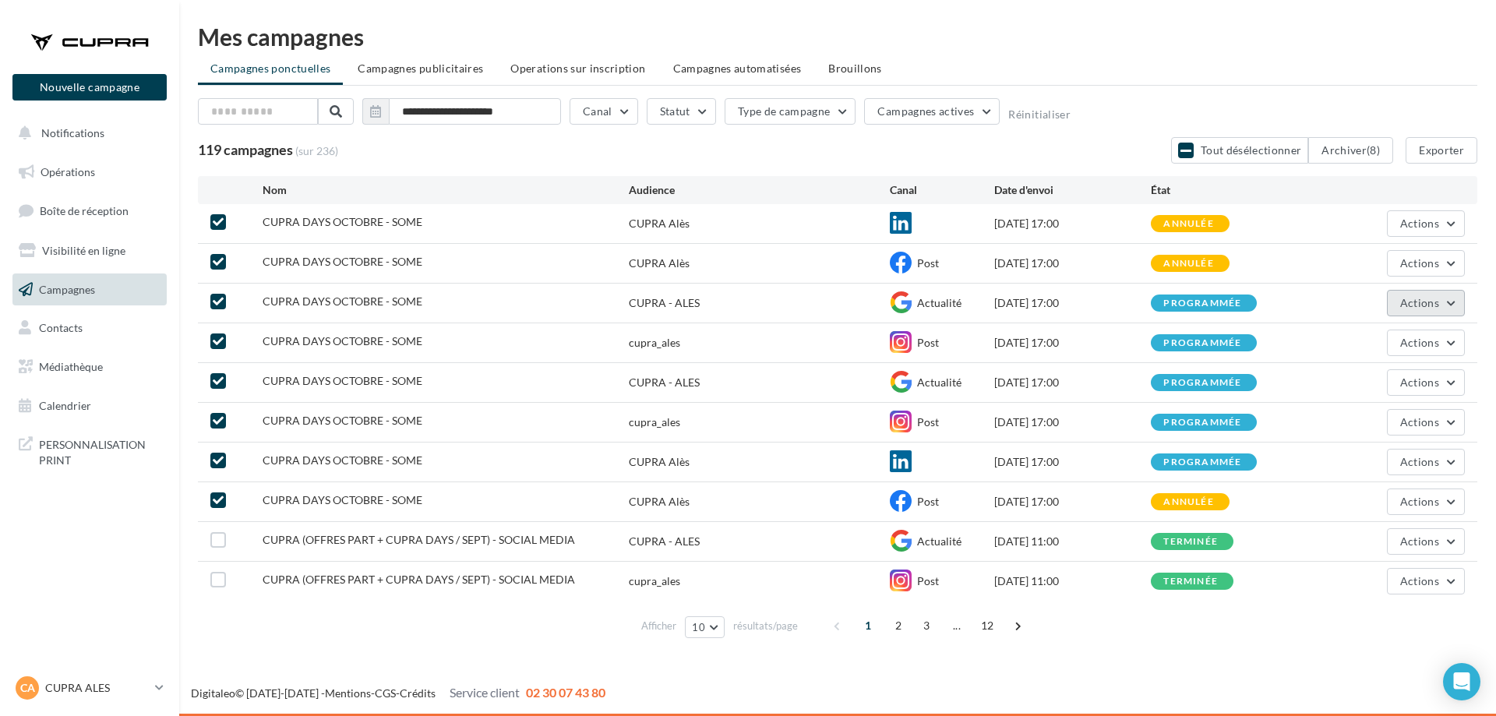
click at [1443, 303] on button "Actions" at bounding box center [1425, 303] width 78 height 26
click at [1386, 451] on button "Annuler" at bounding box center [1387, 461] width 156 height 41
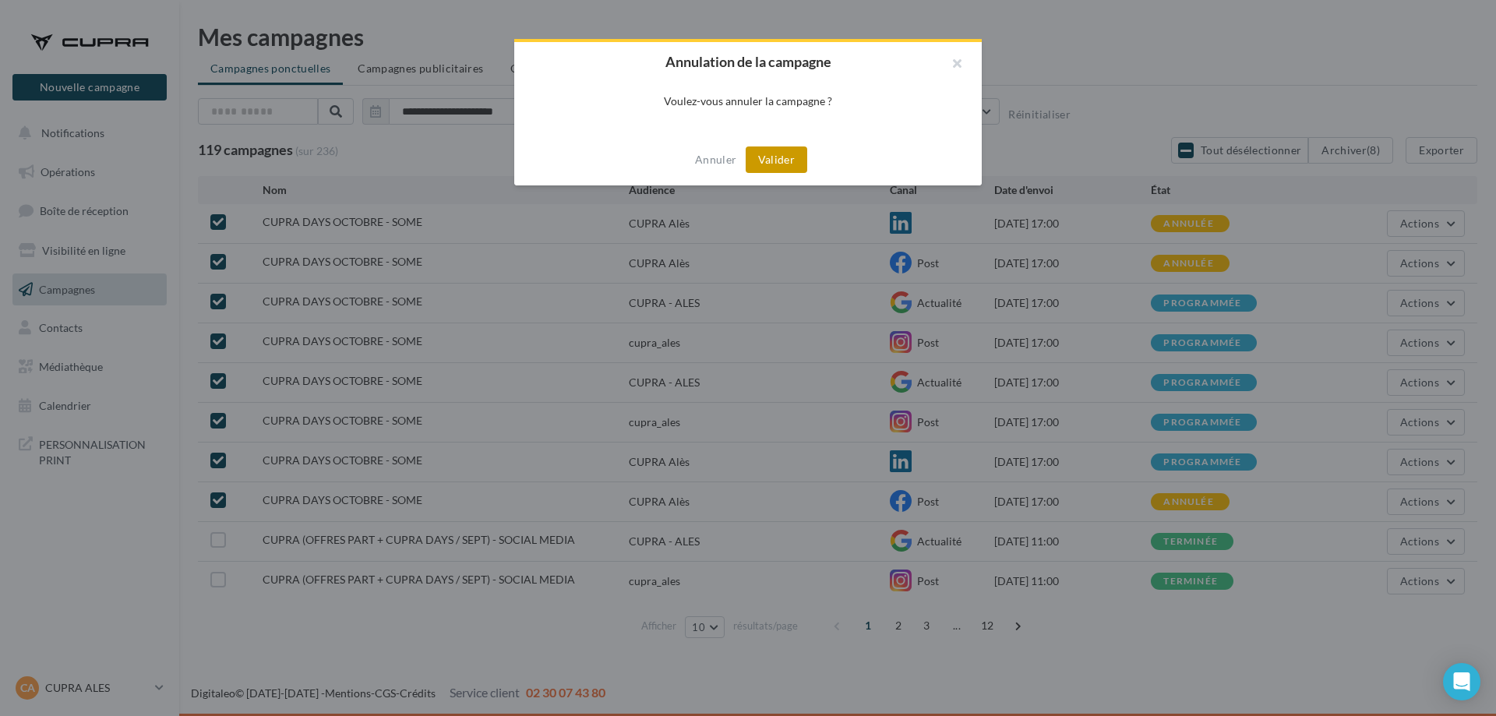
click at [797, 162] on button "Valider" at bounding box center [776, 159] width 62 height 26
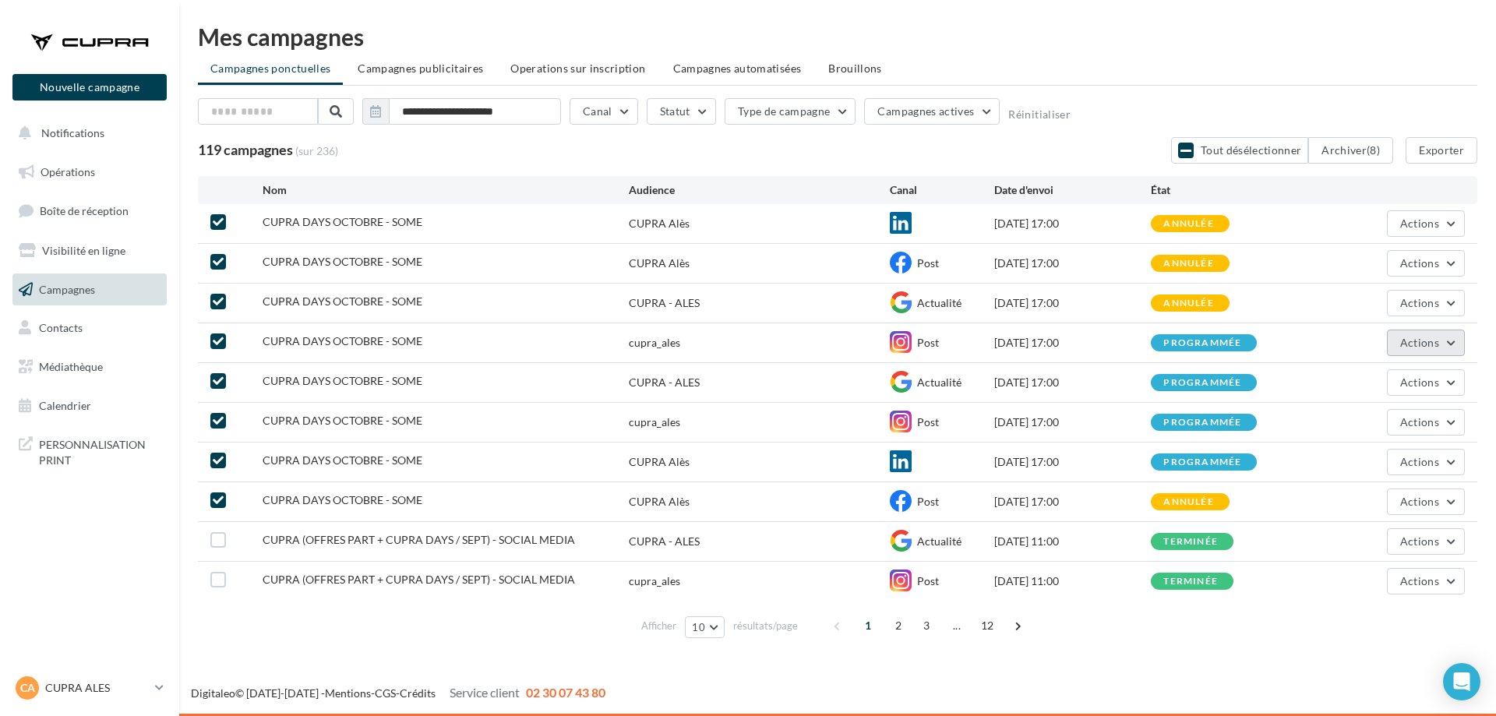
click at [1408, 344] on span "Actions" at bounding box center [1419, 342] width 39 height 13
click at [1354, 491] on button "Annuler" at bounding box center [1387, 501] width 156 height 41
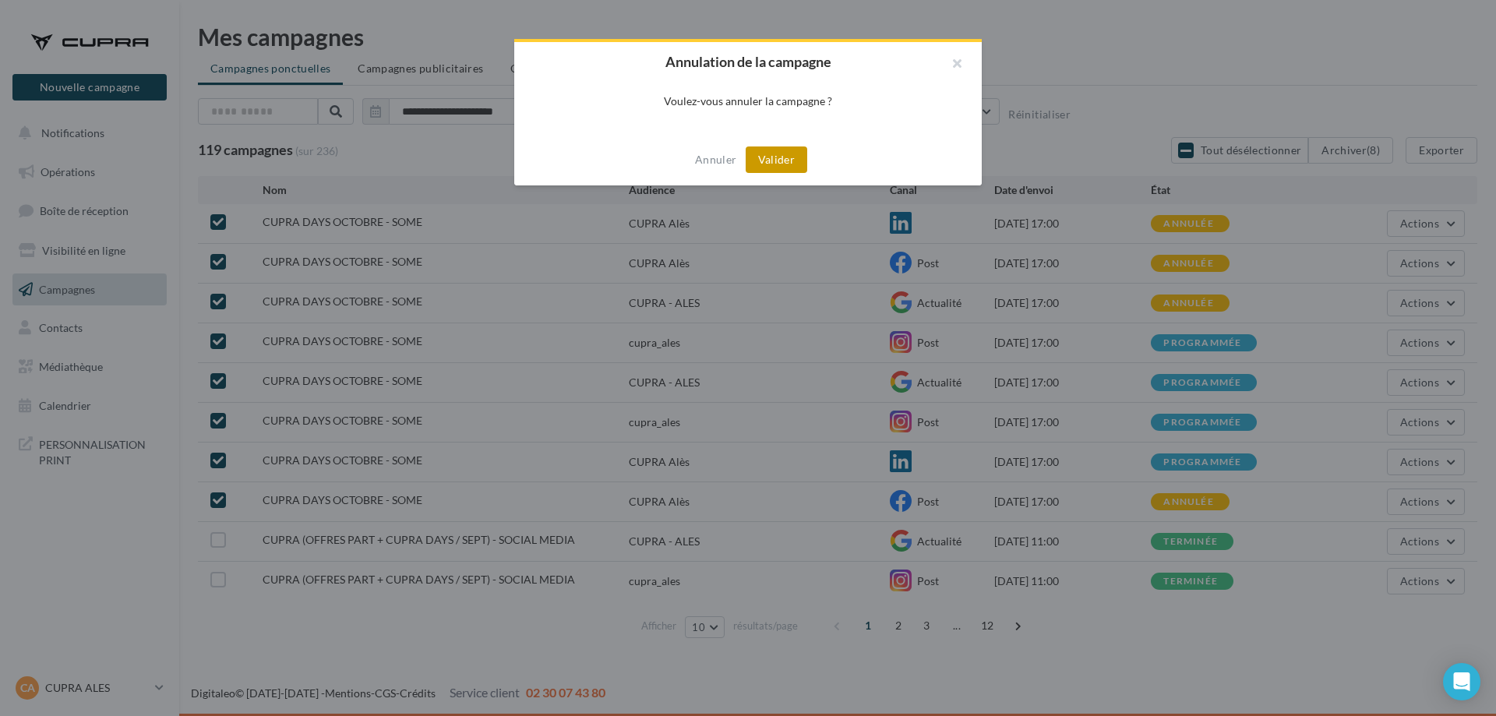
click at [787, 165] on button "Valider" at bounding box center [776, 159] width 62 height 26
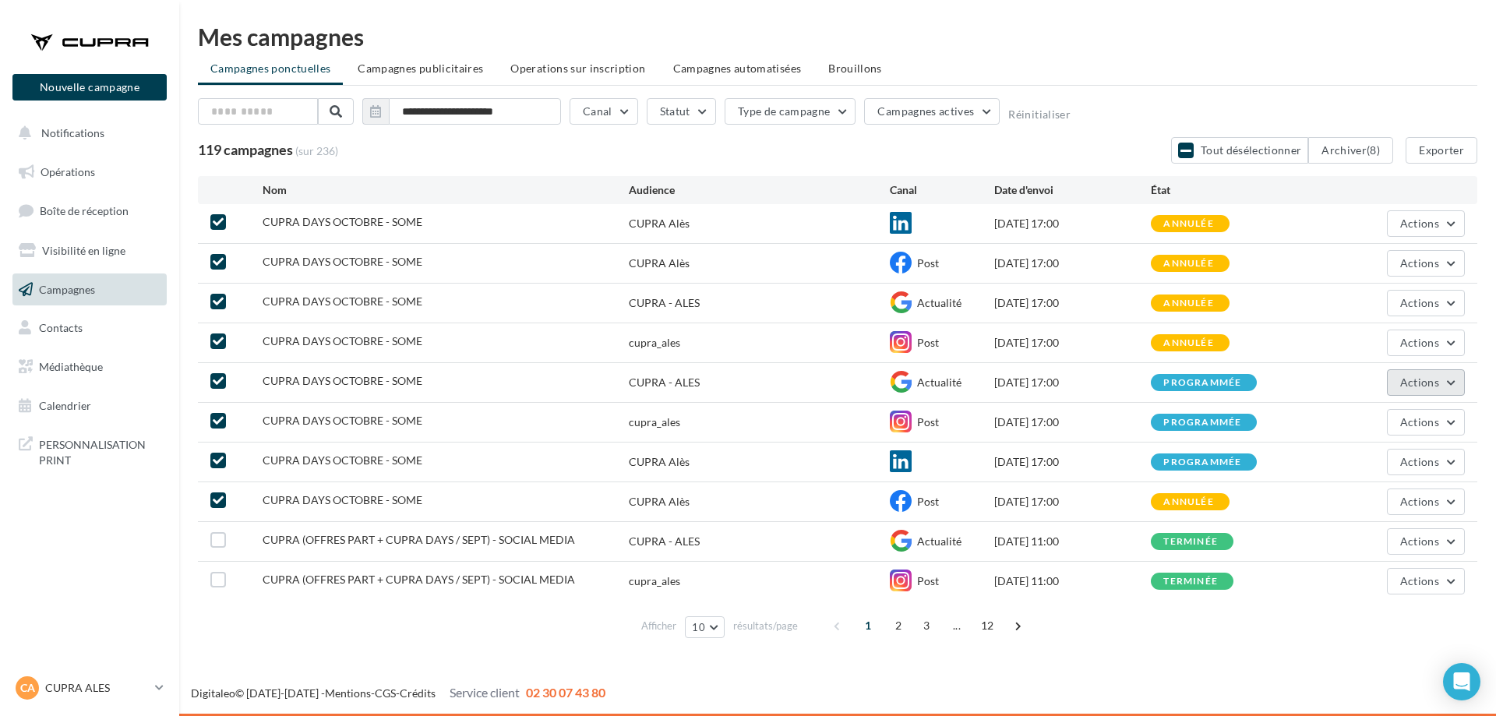
click at [1443, 382] on button "Actions" at bounding box center [1425, 382] width 78 height 26
click at [1386, 550] on button "Annuler" at bounding box center [1387, 540] width 156 height 41
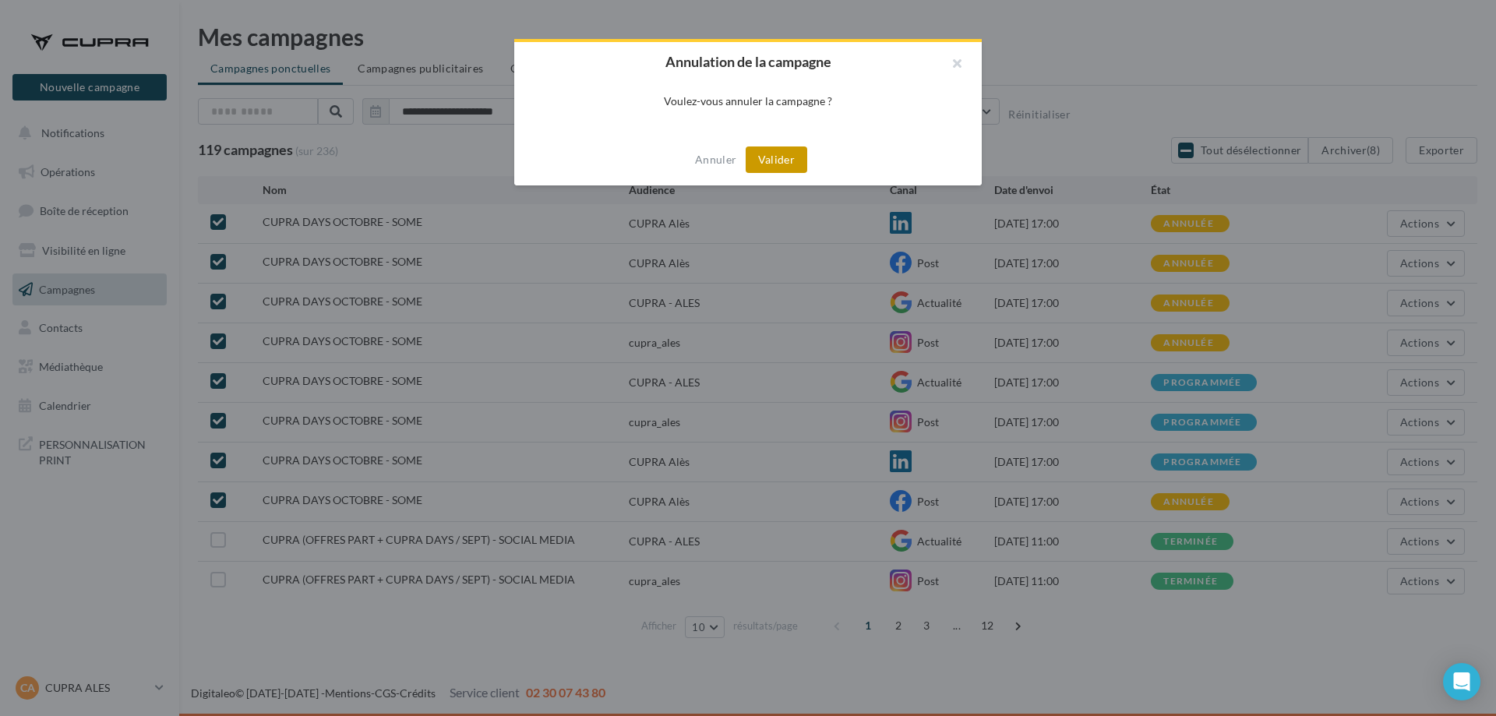
click at [801, 150] on button "Valider" at bounding box center [776, 159] width 62 height 26
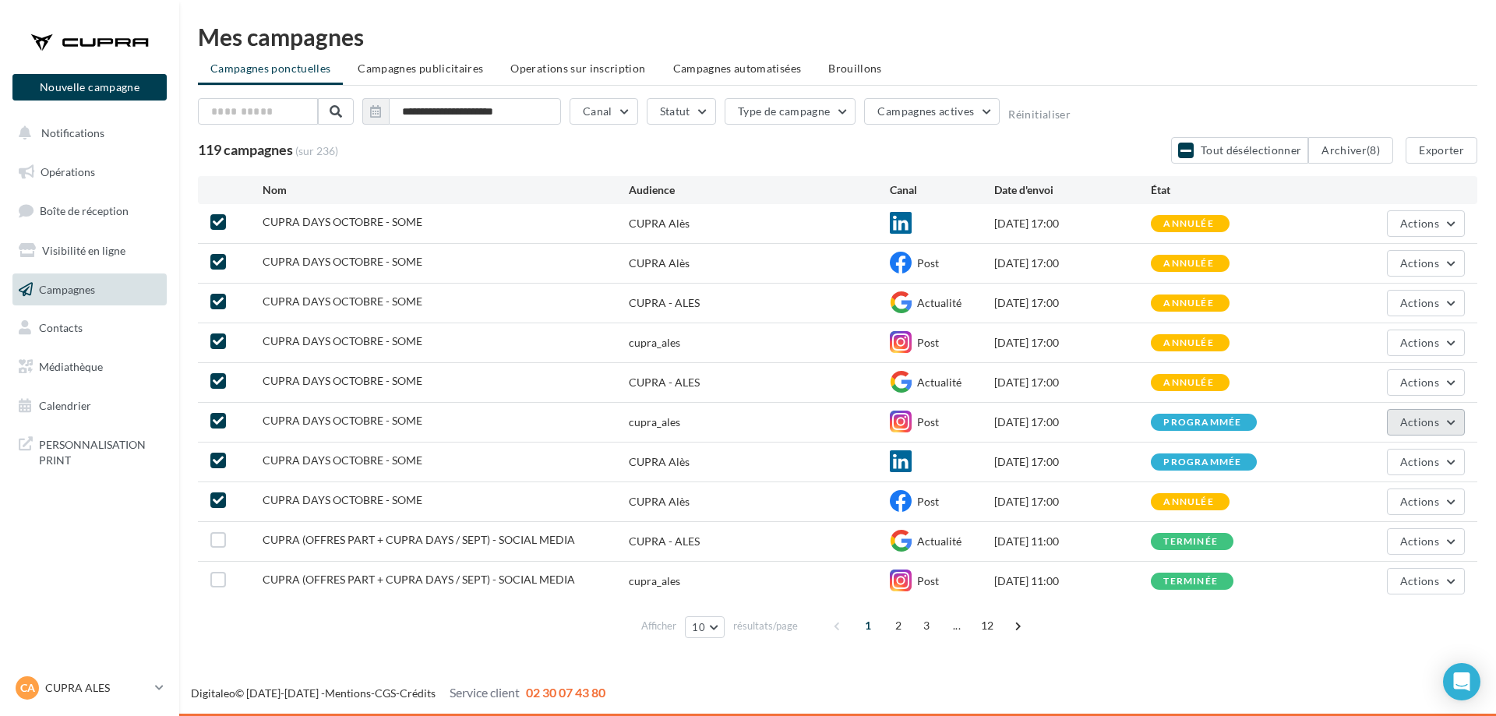
click at [1404, 410] on button "Actions" at bounding box center [1425, 422] width 78 height 26
click at [1390, 568] on button "Annuler" at bounding box center [1387, 580] width 156 height 41
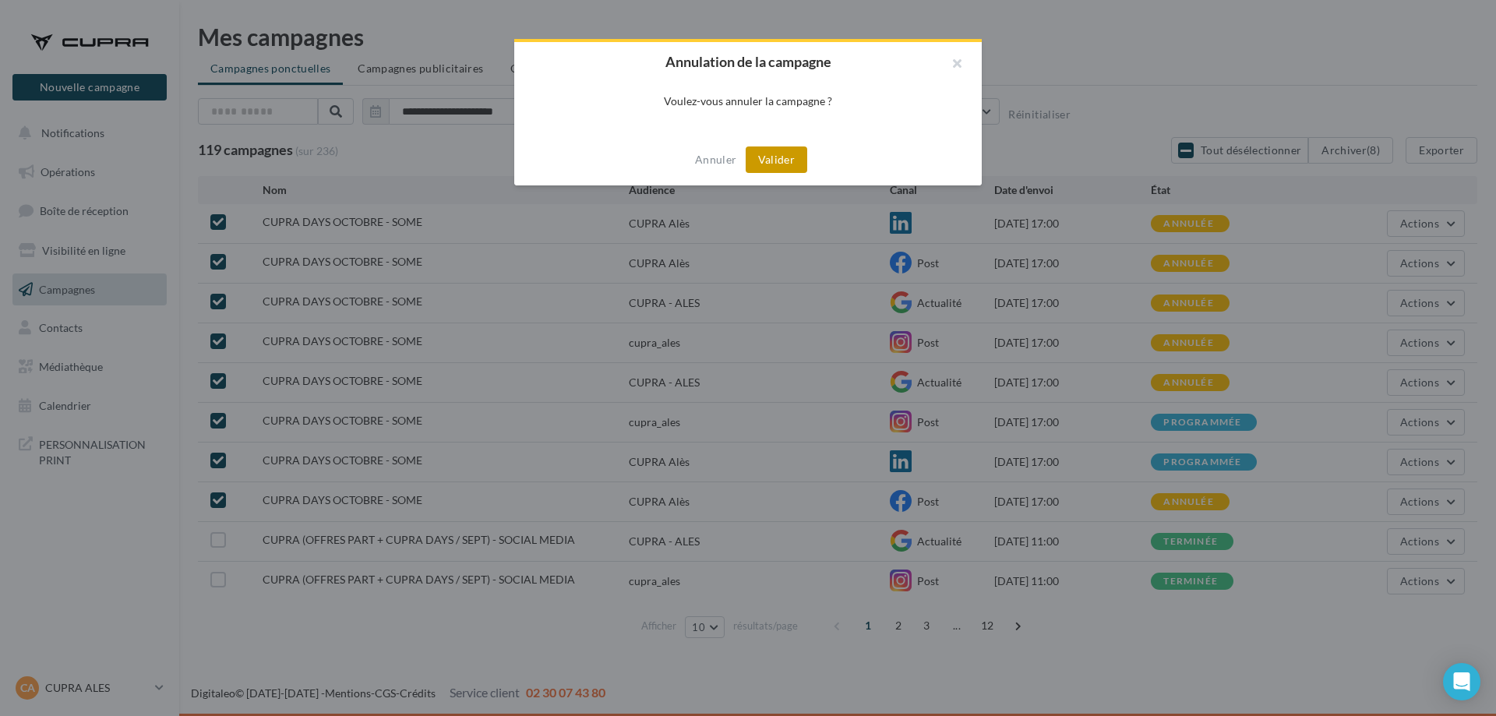
click at [760, 158] on button "Valider" at bounding box center [776, 159] width 62 height 26
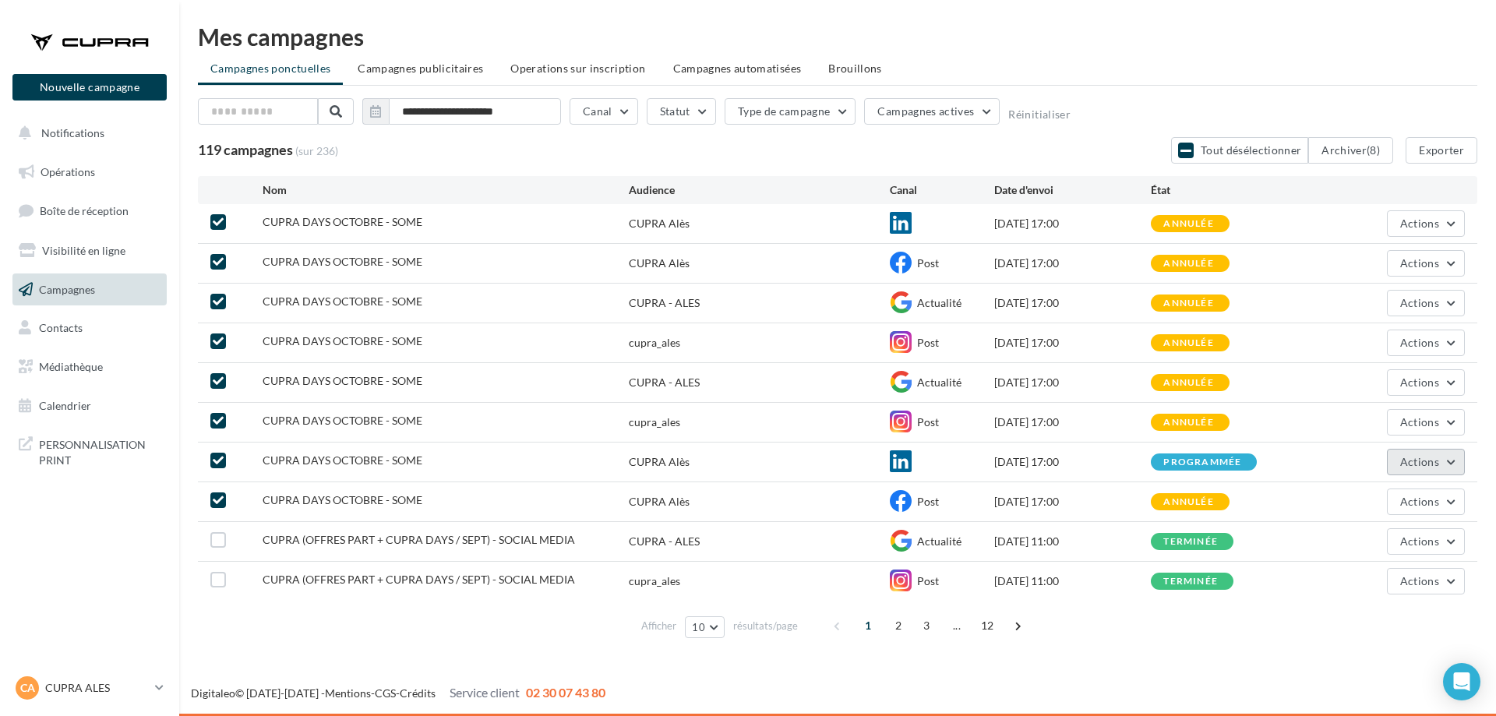
click at [1422, 469] on button "Actions" at bounding box center [1425, 462] width 78 height 26
click at [1399, 629] on button "Annuler" at bounding box center [1387, 620] width 156 height 41
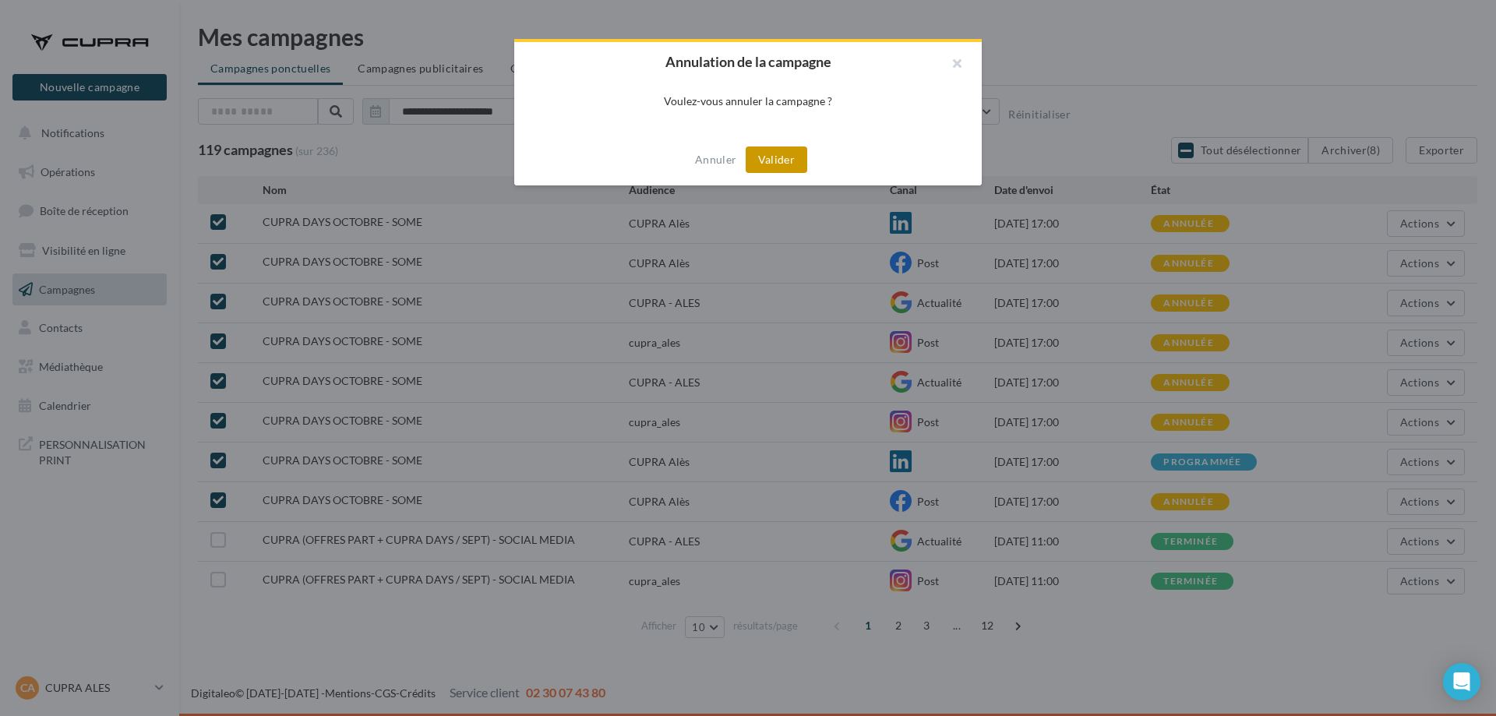
click at [756, 160] on button "Valider" at bounding box center [776, 159] width 62 height 26
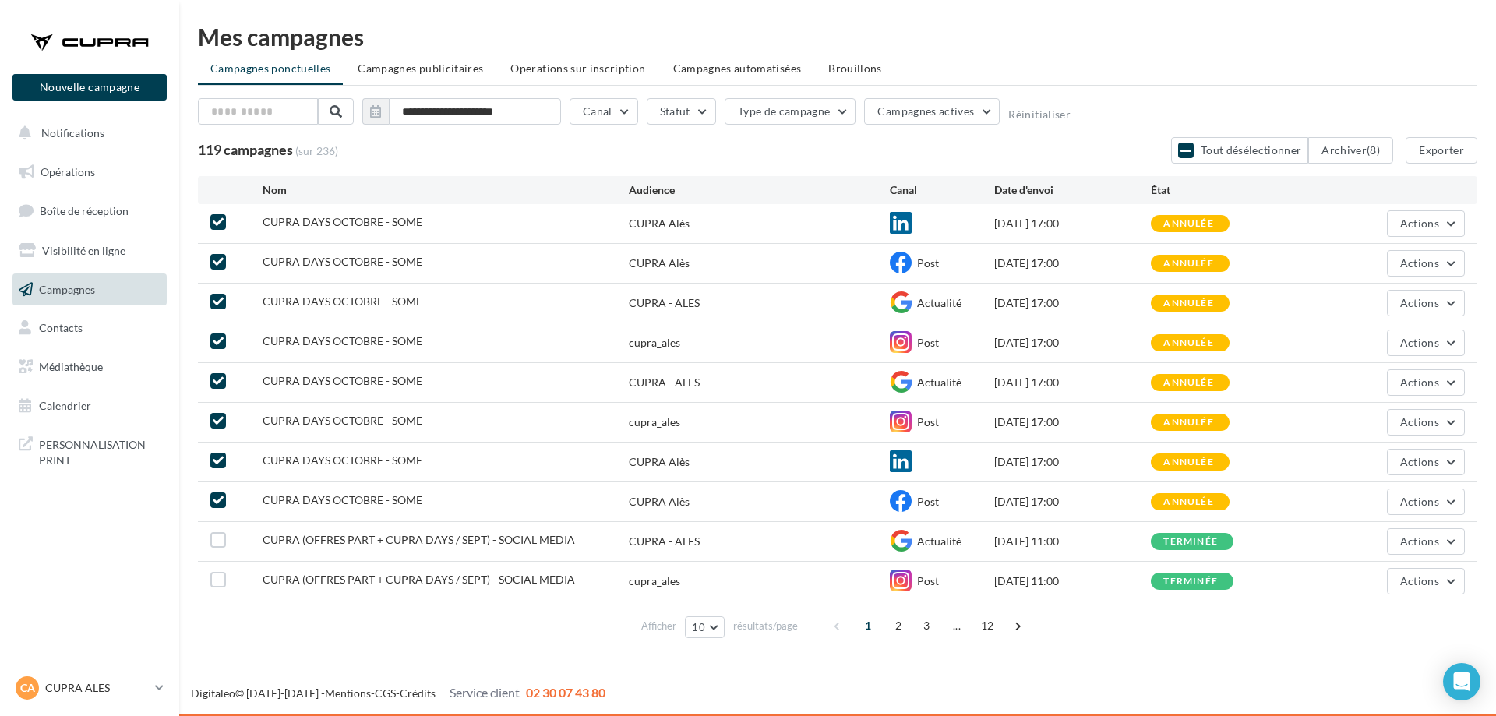
click at [1028, 58] on ul "Campagnes ponctuelles Campagnes publicitaires Operations sur inscription Campag…" at bounding box center [837, 70] width 1279 height 31
click at [692, 108] on button "Statut" at bounding box center [681, 111] width 69 height 26
click at [699, 214] on div "Annulée" at bounding box center [702, 222] width 41 height 16
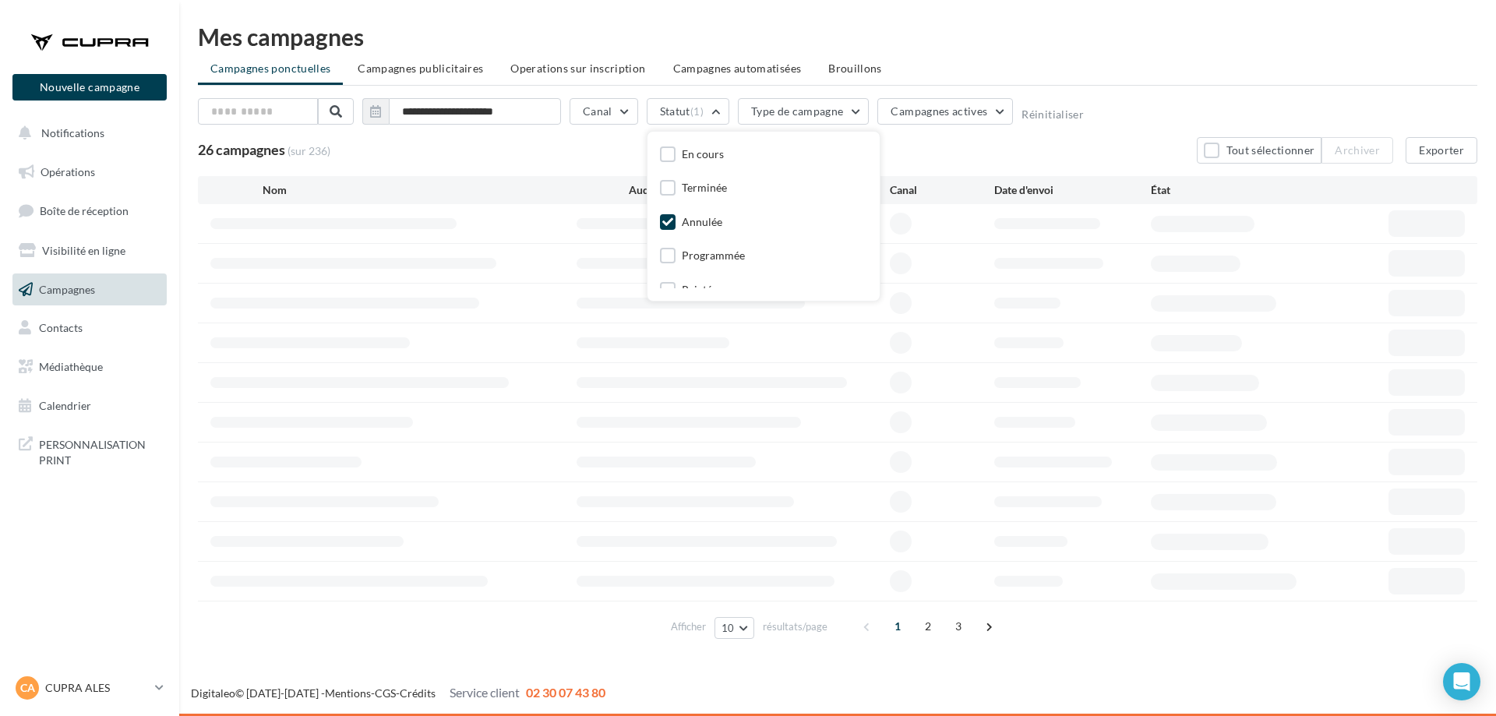
click at [488, 140] on div "26 campagnes (sur 236) Tout sélectionner Archiver Exporter" at bounding box center [837, 150] width 1279 height 26
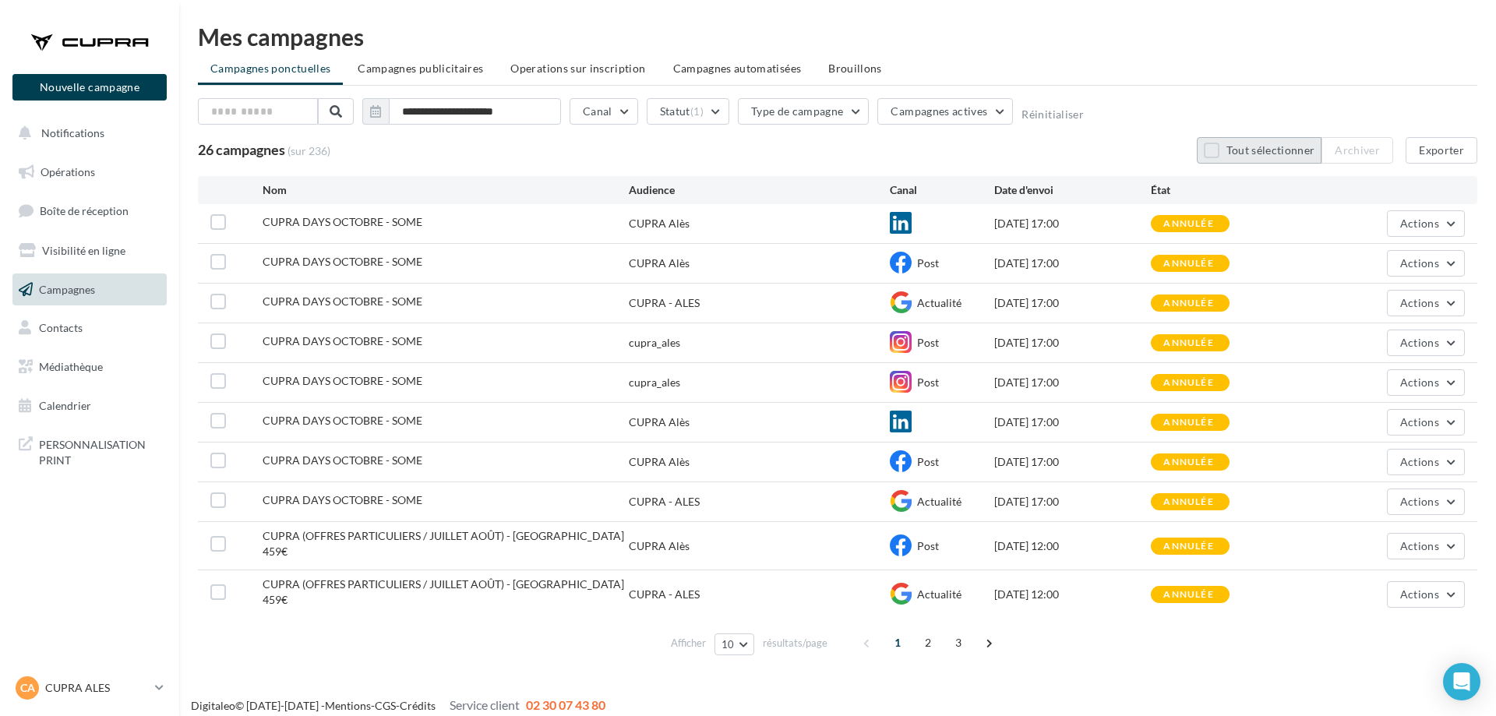
click at [1221, 150] on button "Tout sélectionner" at bounding box center [1258, 150] width 125 height 26
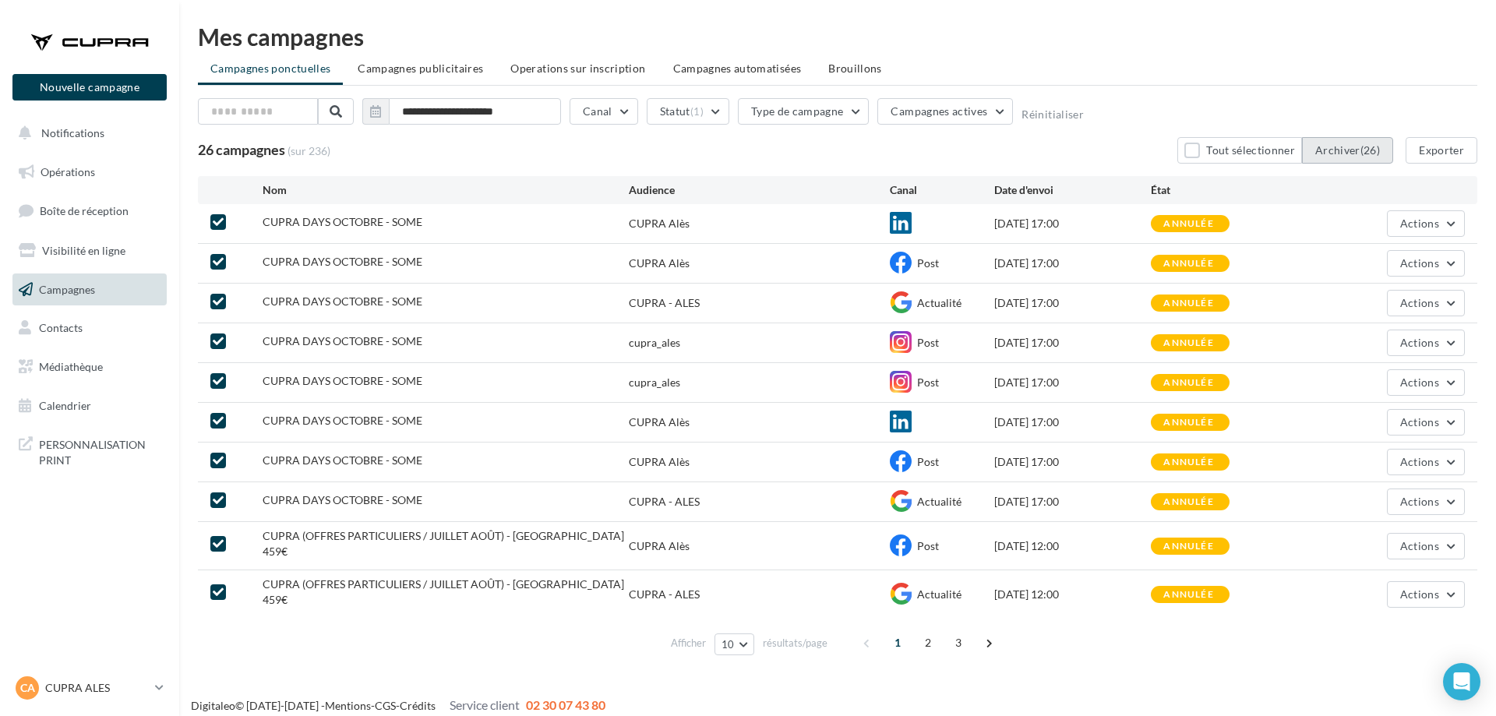
click at [1348, 160] on button "Archiver (26)" at bounding box center [1347, 150] width 91 height 26
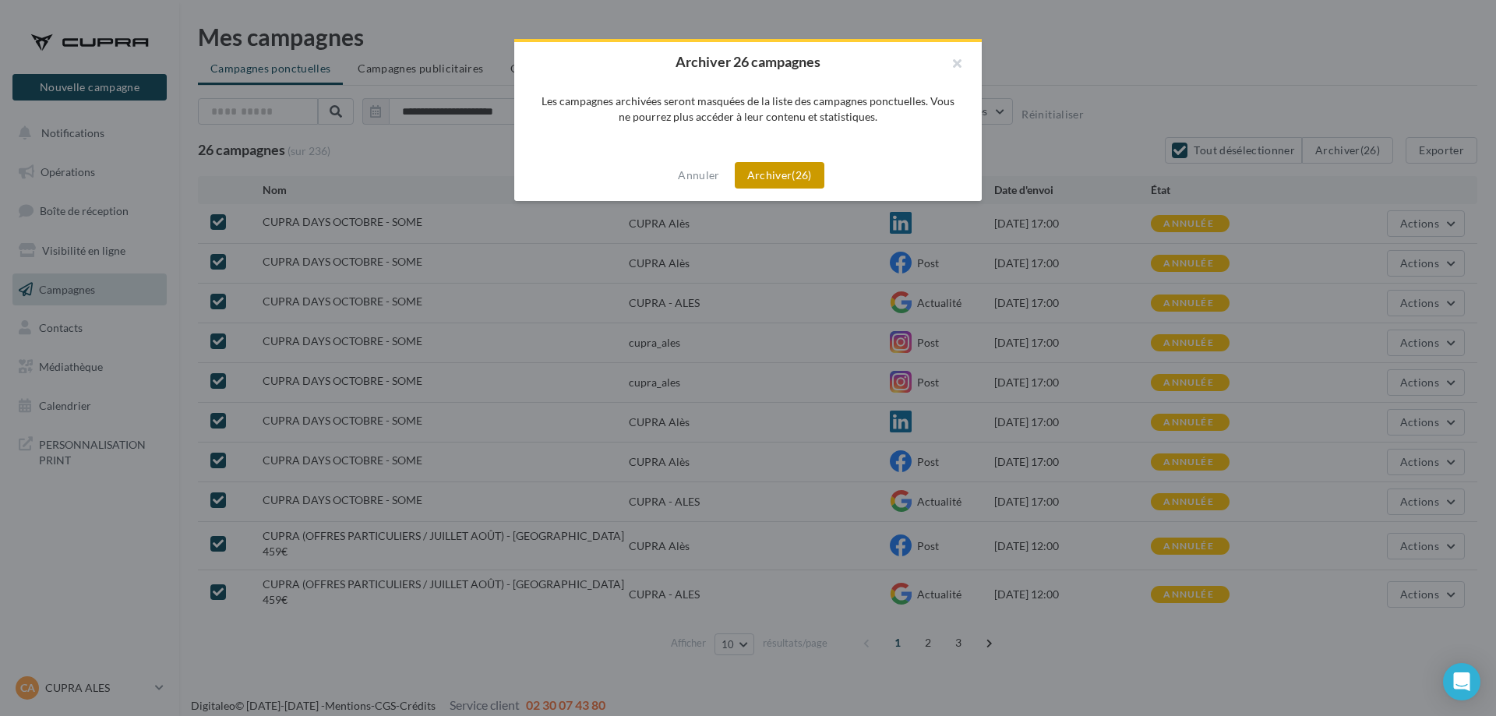
click at [800, 181] on button "Archiver (26)" at bounding box center [780, 175] width 90 height 26
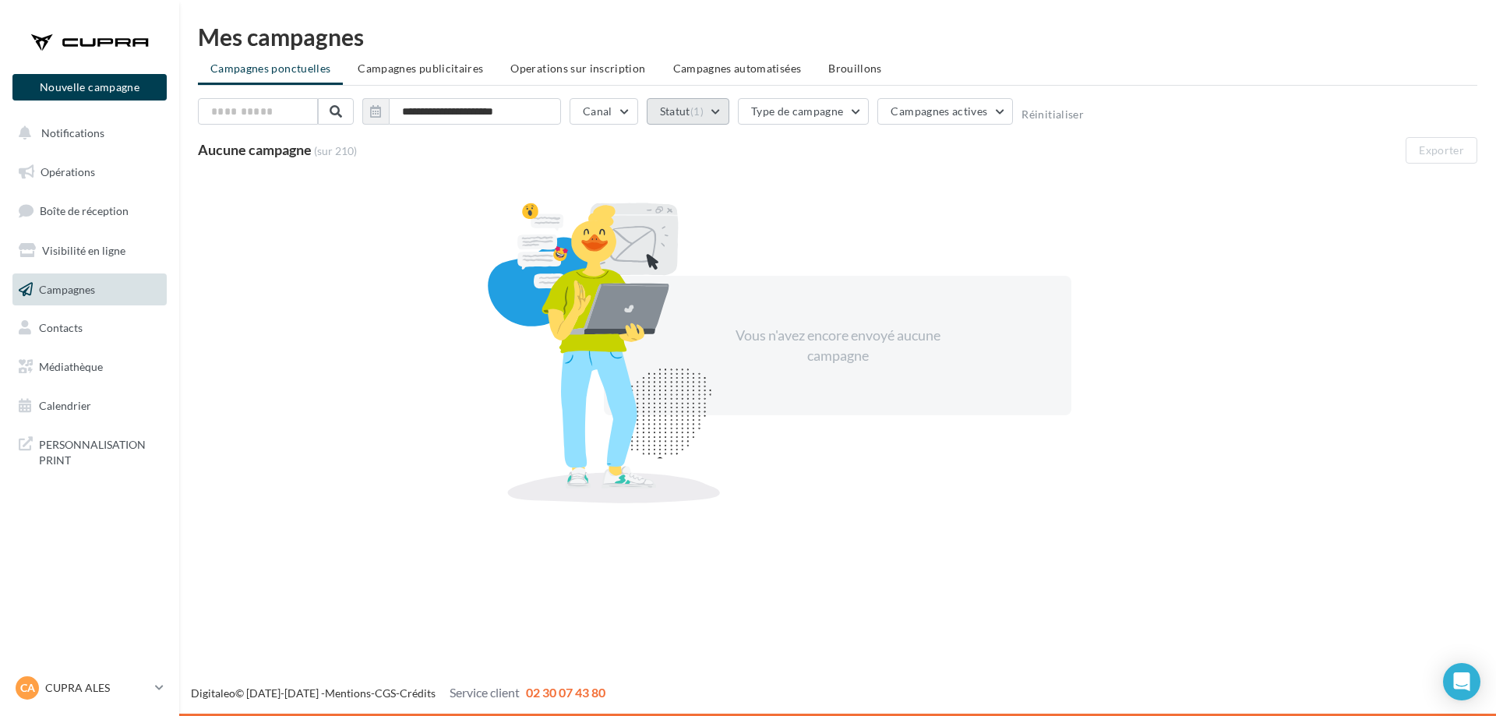
click at [687, 107] on button "Statut (1)" at bounding box center [688, 111] width 83 height 26
click at [726, 208] on div "En cours Terminée Annulée Programmée Rejetée En attente" at bounding box center [763, 239] width 207 height 191
click at [722, 216] on div "Annulée" at bounding box center [763, 223] width 207 height 22
click at [705, 221] on div "Annulée" at bounding box center [702, 222] width 41 height 16
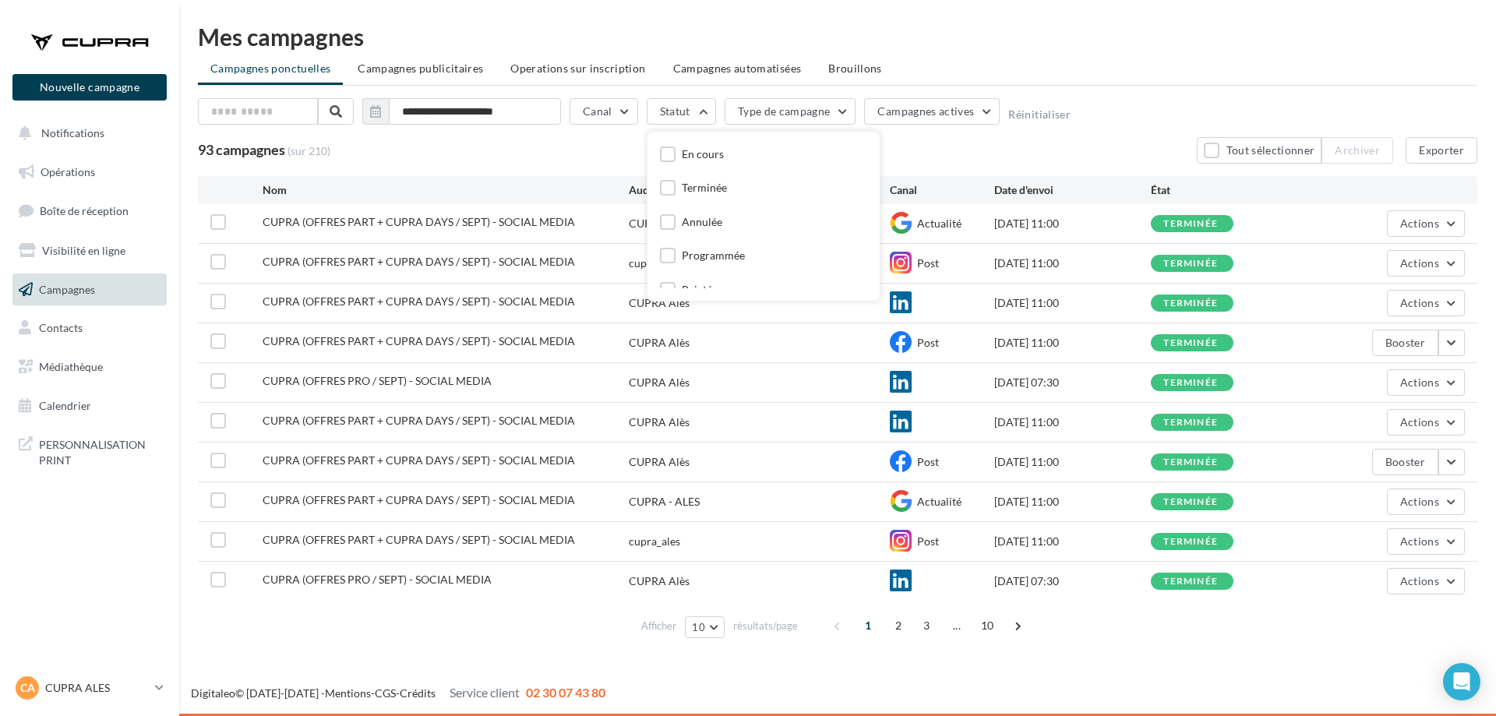
click at [705, 232] on div "En cours Terminée Annulée Programmée Rejetée En attente" at bounding box center [763, 239] width 207 height 191
click at [705, 248] on div "Rejetée" at bounding box center [700, 243] width 36 height 16
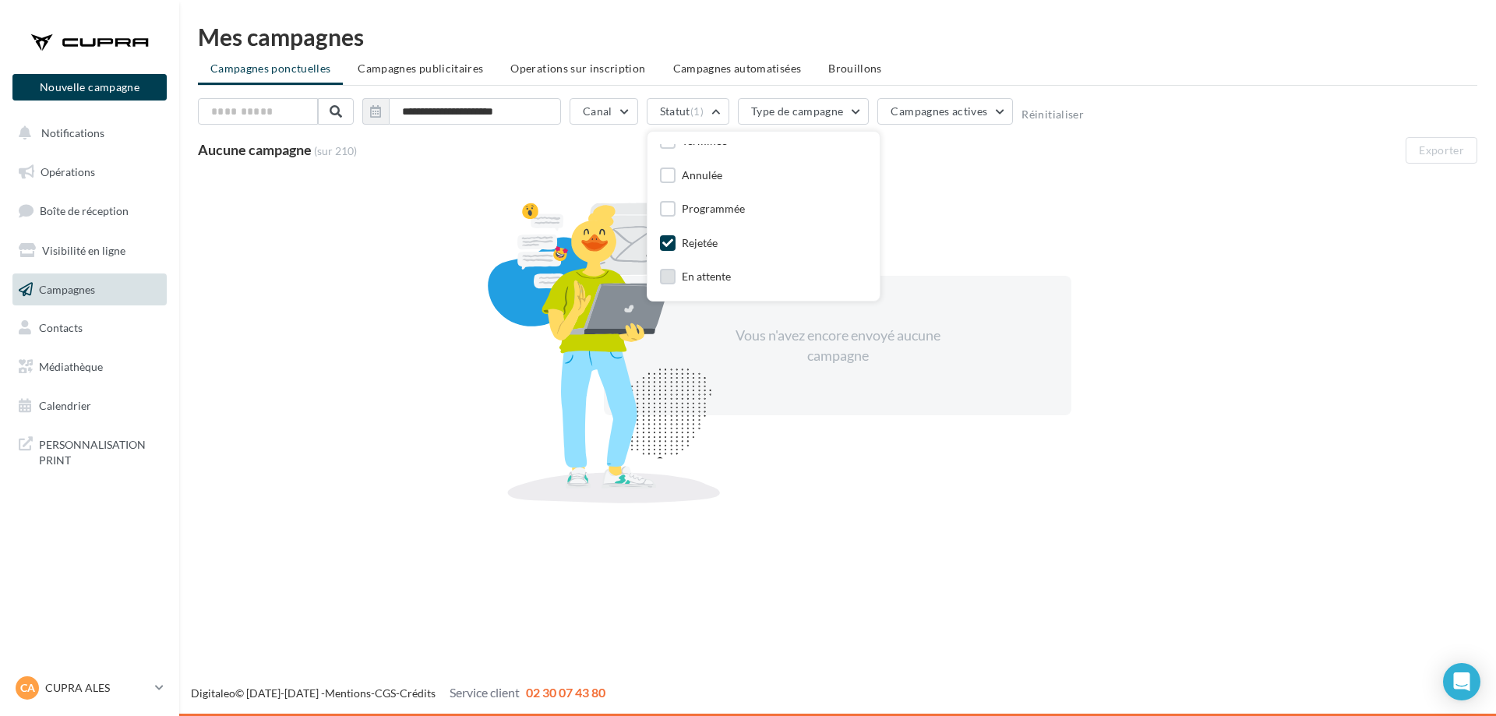
click at [713, 278] on div "En attente" at bounding box center [706, 277] width 49 height 16
click at [700, 267] on div "En attente" at bounding box center [763, 278] width 207 height 22
click at [702, 245] on div "Rejetée" at bounding box center [700, 243] width 36 height 16
click at [697, 277] on div "En attente" at bounding box center [706, 277] width 49 height 16
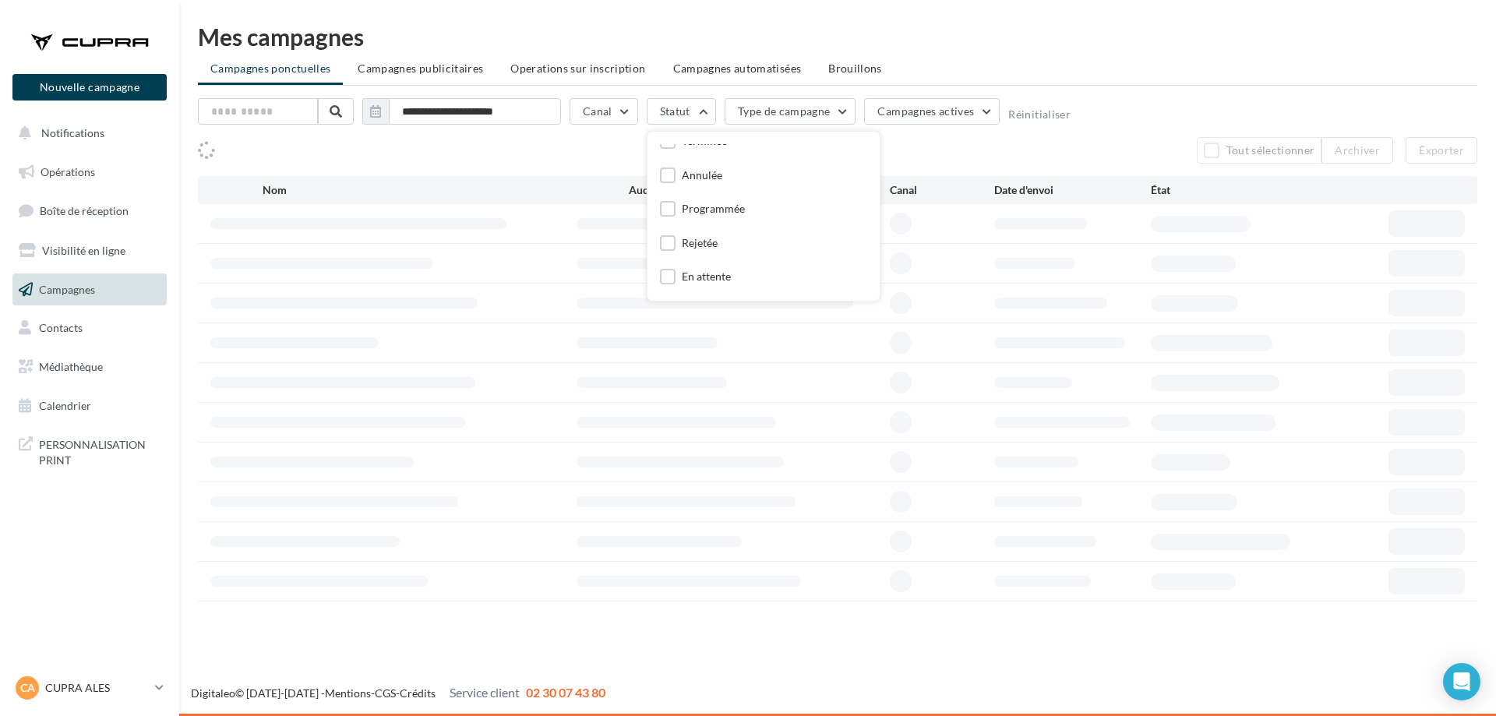
click at [710, 217] on div "Programmée" at bounding box center [702, 210] width 85 height 19
click at [712, 210] on div "Programmée" at bounding box center [713, 209] width 63 height 16
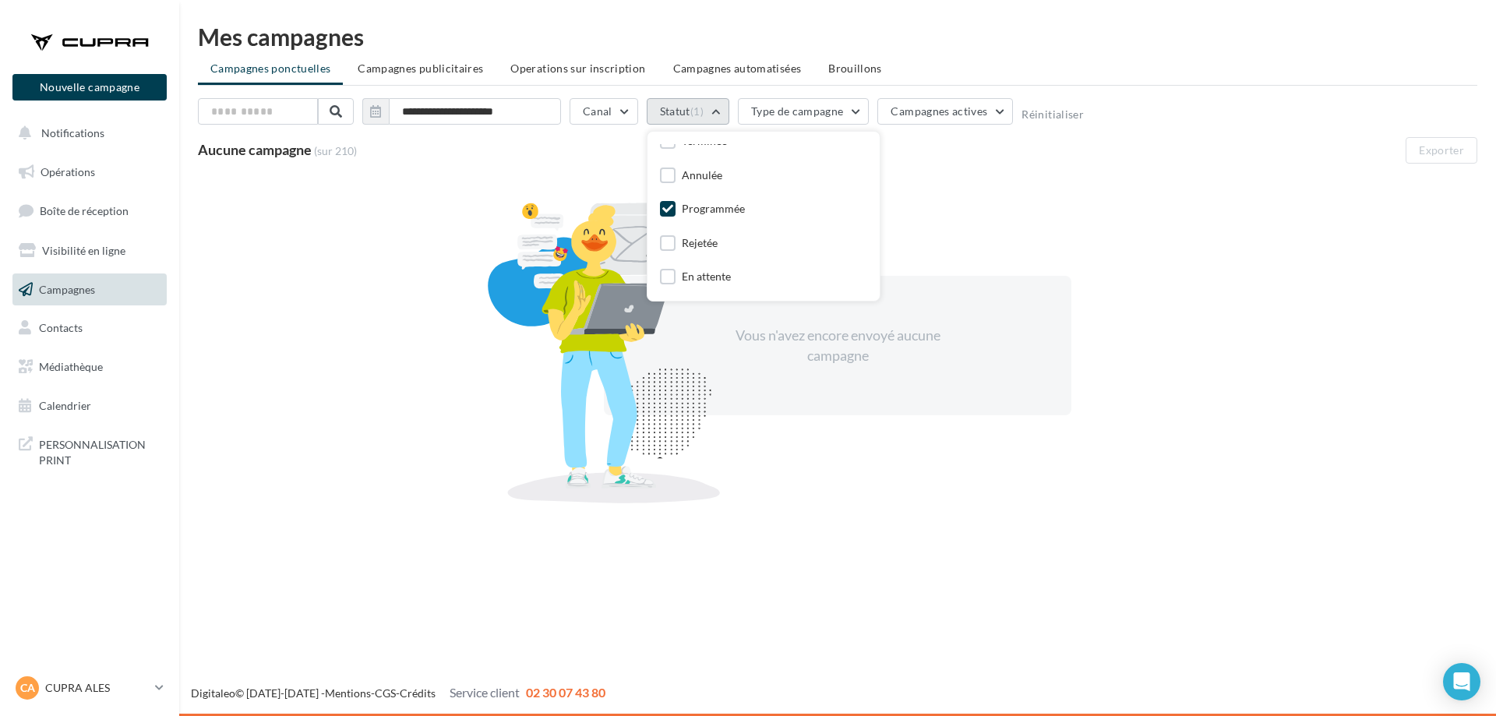
click at [720, 107] on button "Statut (1)" at bounding box center [688, 111] width 83 height 26
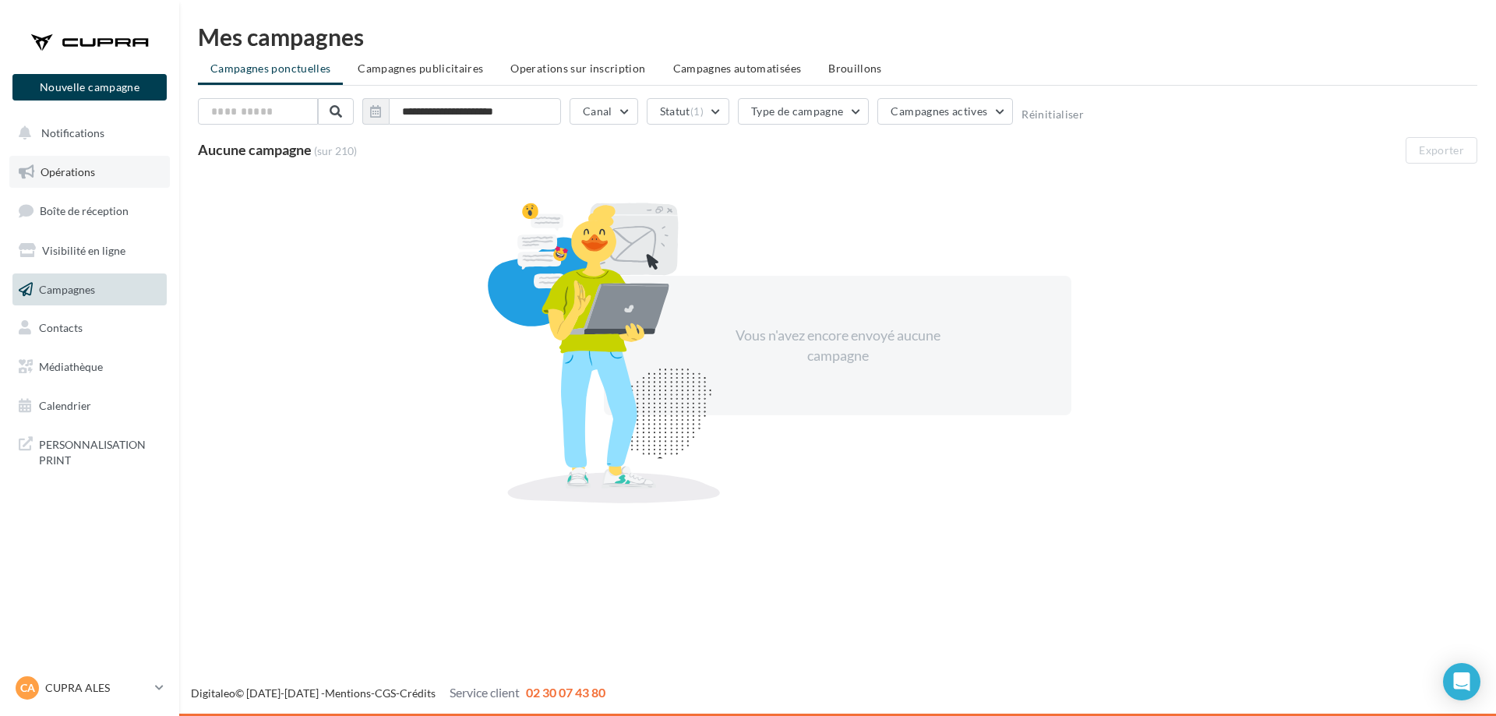
click at [90, 166] on span "Opérations" at bounding box center [68, 171] width 55 height 13
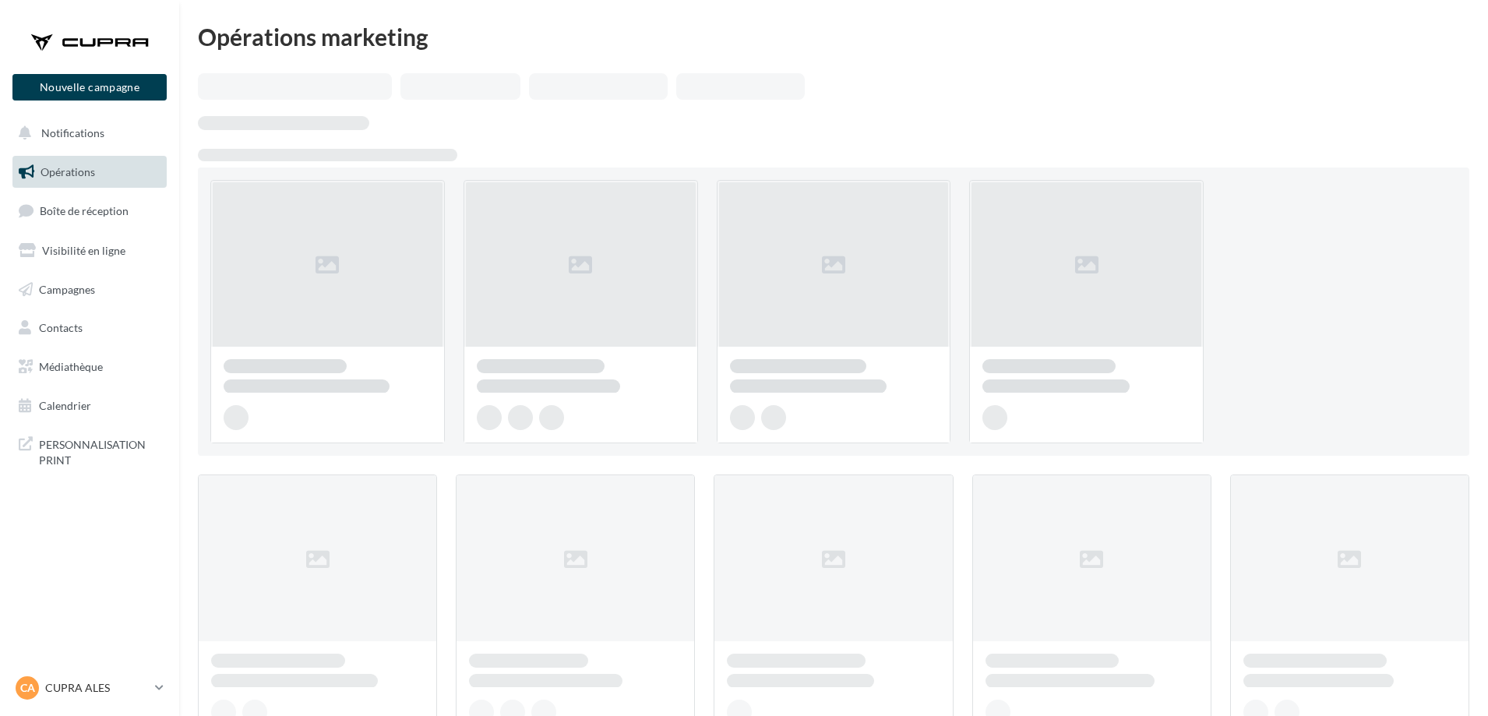
click at [329, 263] on div at bounding box center [327, 311] width 234 height 263
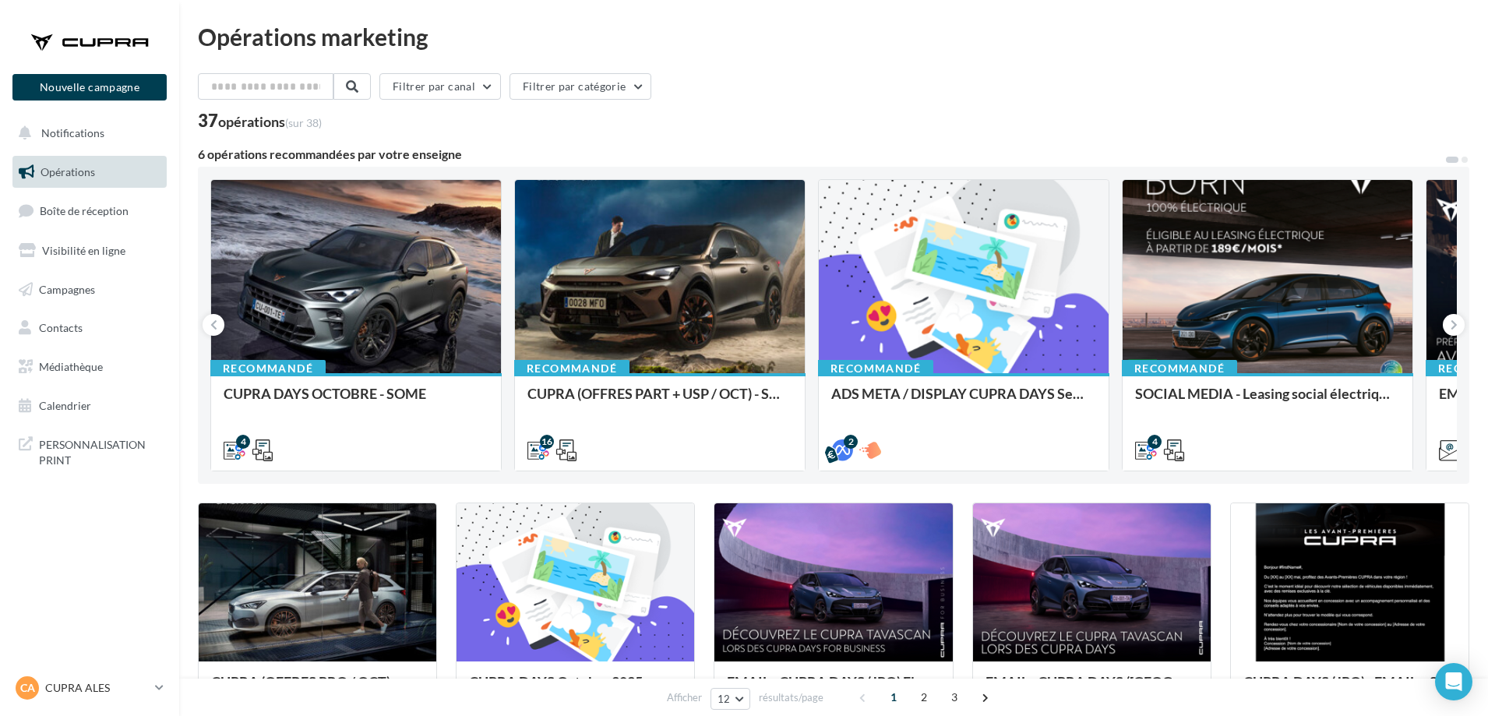
click at [329, 266] on div at bounding box center [356, 277] width 290 height 195
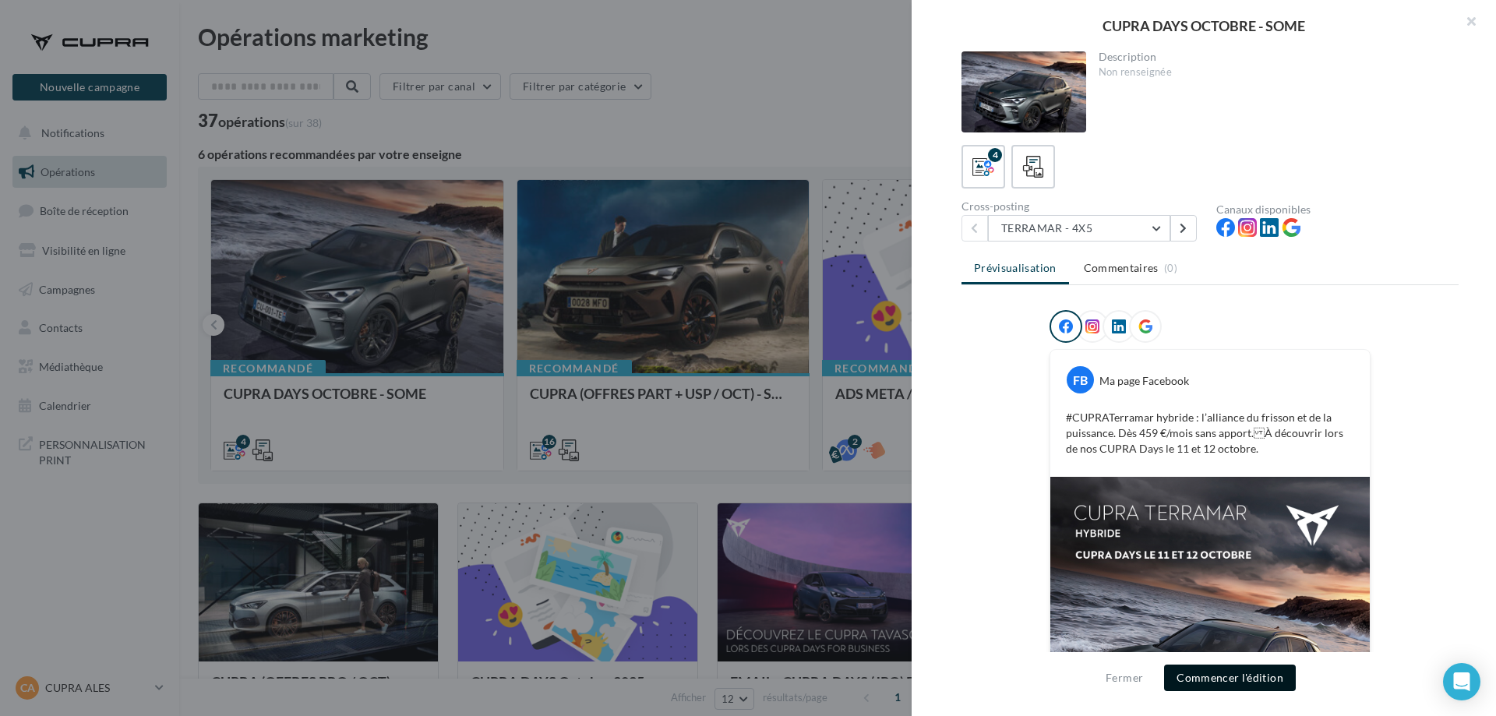
click at [1219, 676] on button "Commencer l'édition" at bounding box center [1230, 677] width 132 height 26
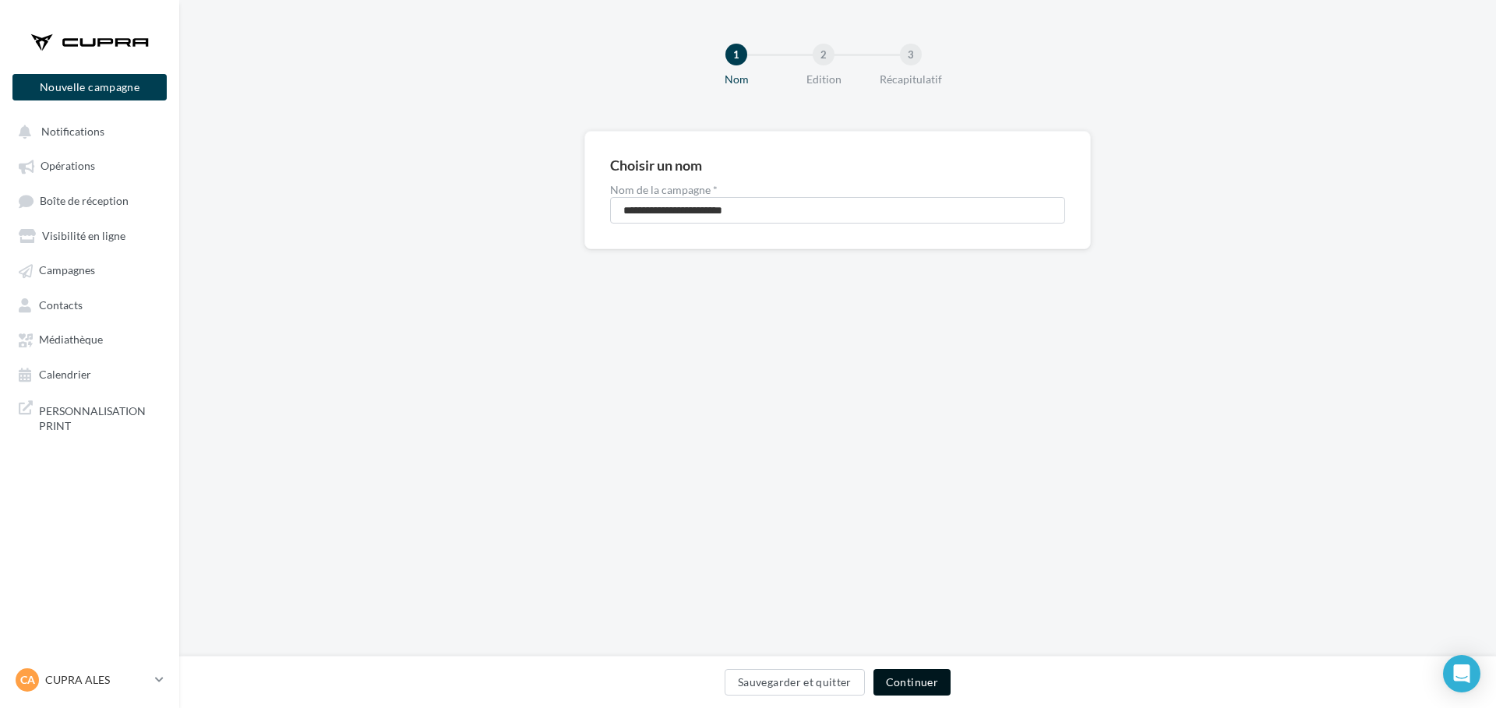
click at [929, 678] on button "Continuer" at bounding box center [911, 682] width 77 height 26
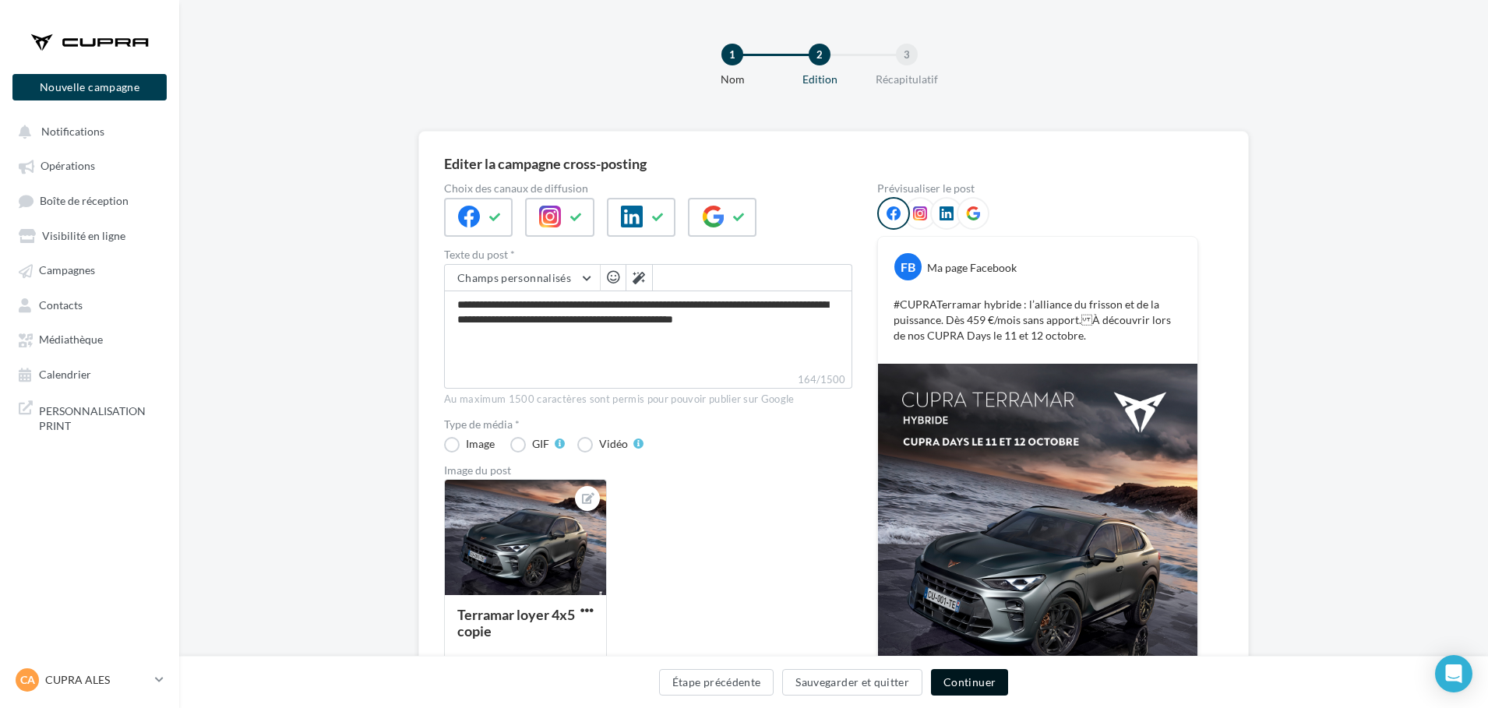
click at [984, 682] on button "Continuer" at bounding box center [969, 682] width 77 height 26
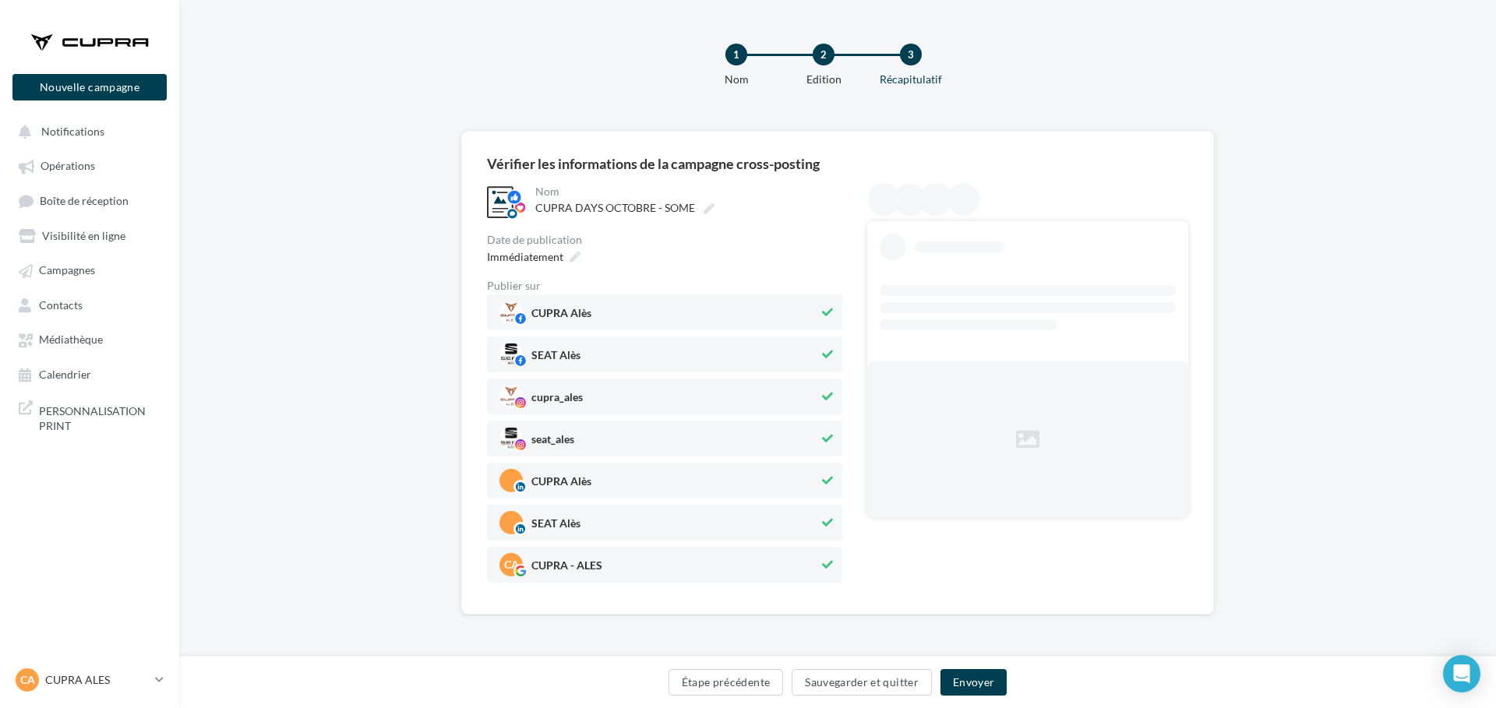
click at [604, 340] on div "SEAT Alès" at bounding box center [664, 354] width 355 height 36
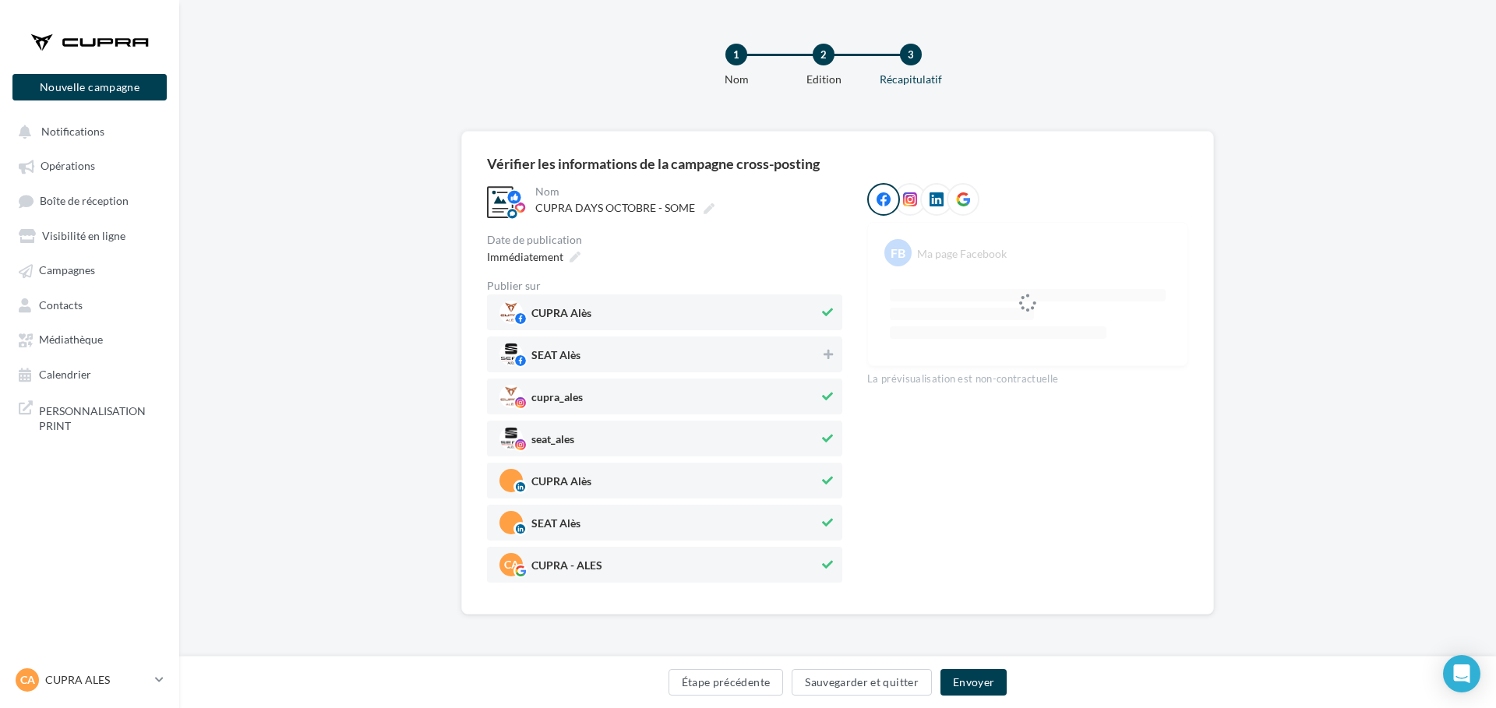
click at [580, 435] on span "seat_ales" at bounding box center [658, 438] width 319 height 23
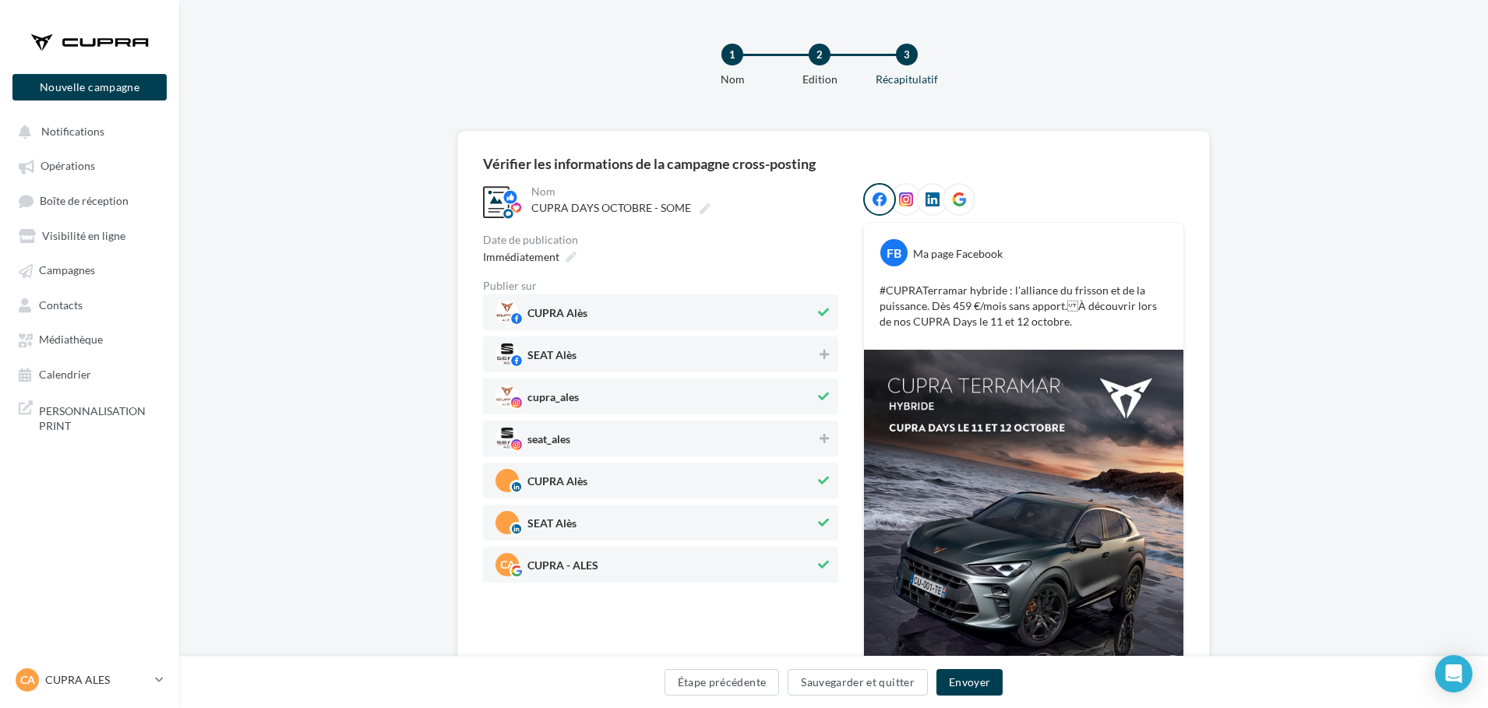
click at [569, 511] on span "SEAT Alès" at bounding box center [654, 522] width 319 height 23
click at [557, 258] on span "Immédiatement" at bounding box center [521, 256] width 76 height 13
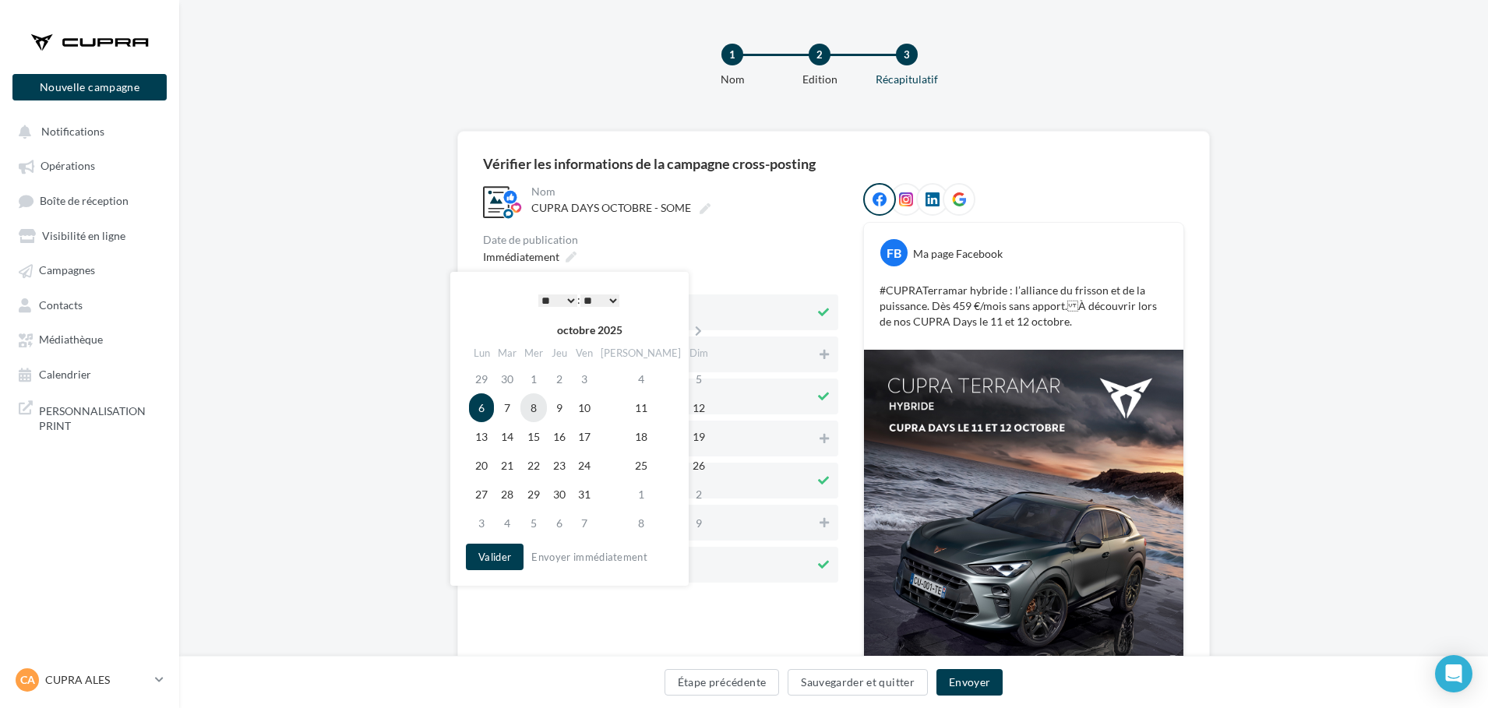
click at [539, 410] on td "8" at bounding box center [533, 407] width 26 height 29
click at [504, 416] on td "7" at bounding box center [507, 407] width 26 height 29
click at [509, 555] on button "Valider" at bounding box center [495, 557] width 58 height 26
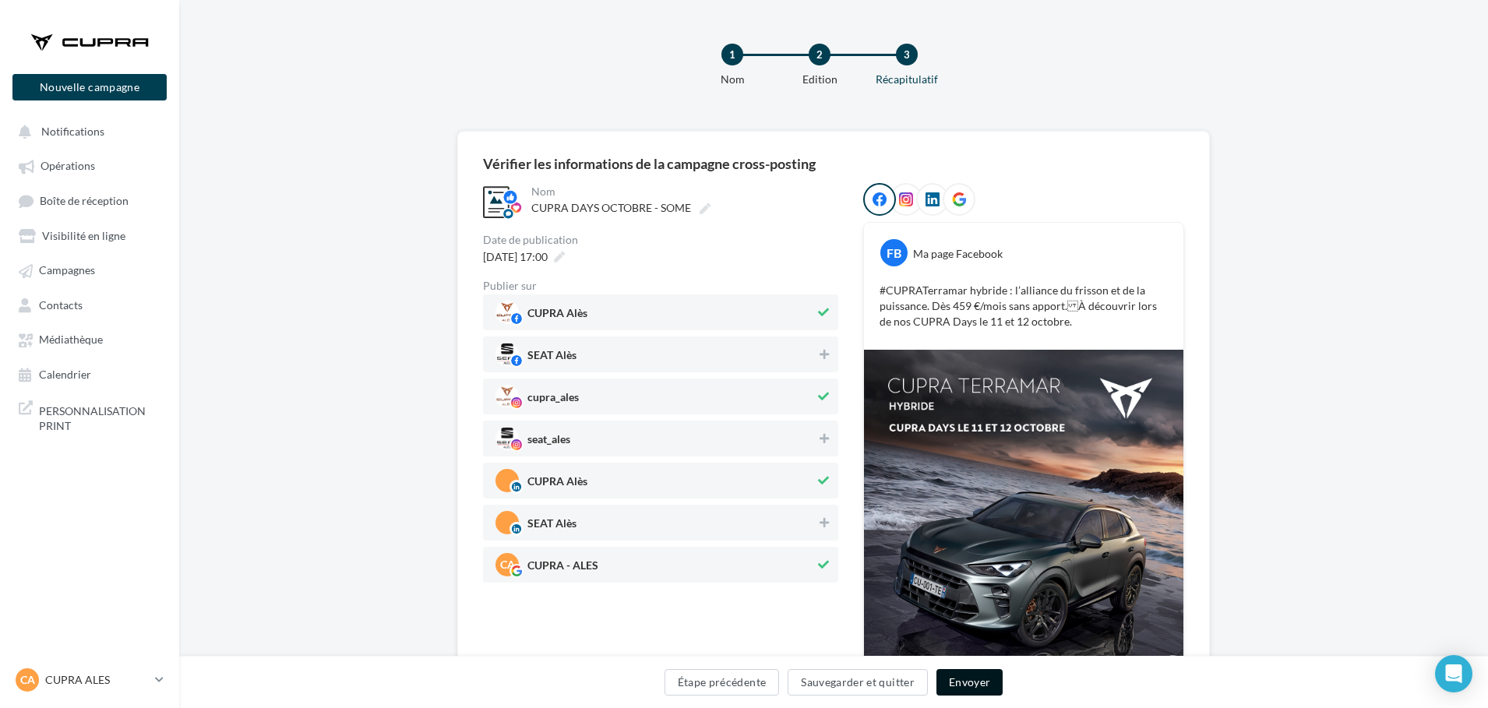
click at [942, 678] on button "Envoyer" at bounding box center [969, 682] width 66 height 26
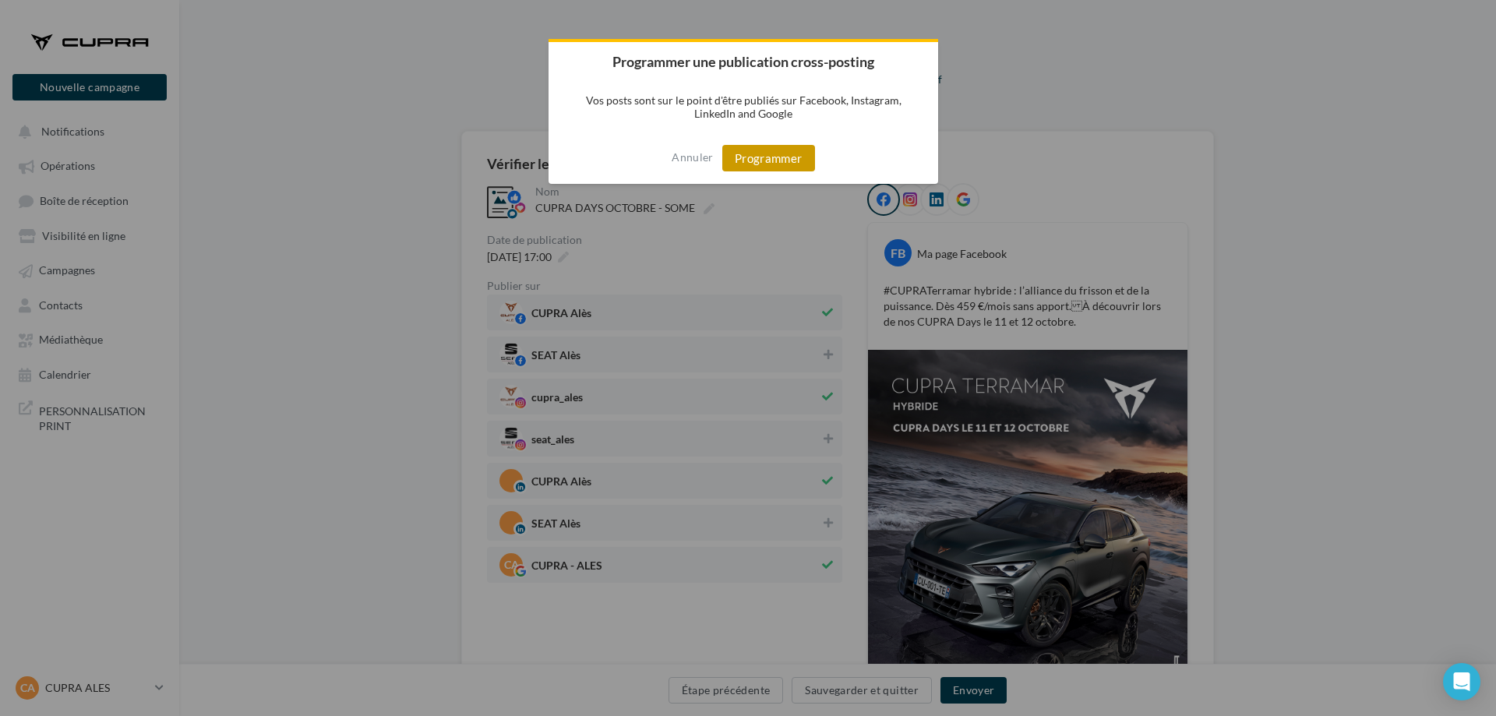
click at [745, 154] on button "Programmer" at bounding box center [768, 158] width 93 height 26
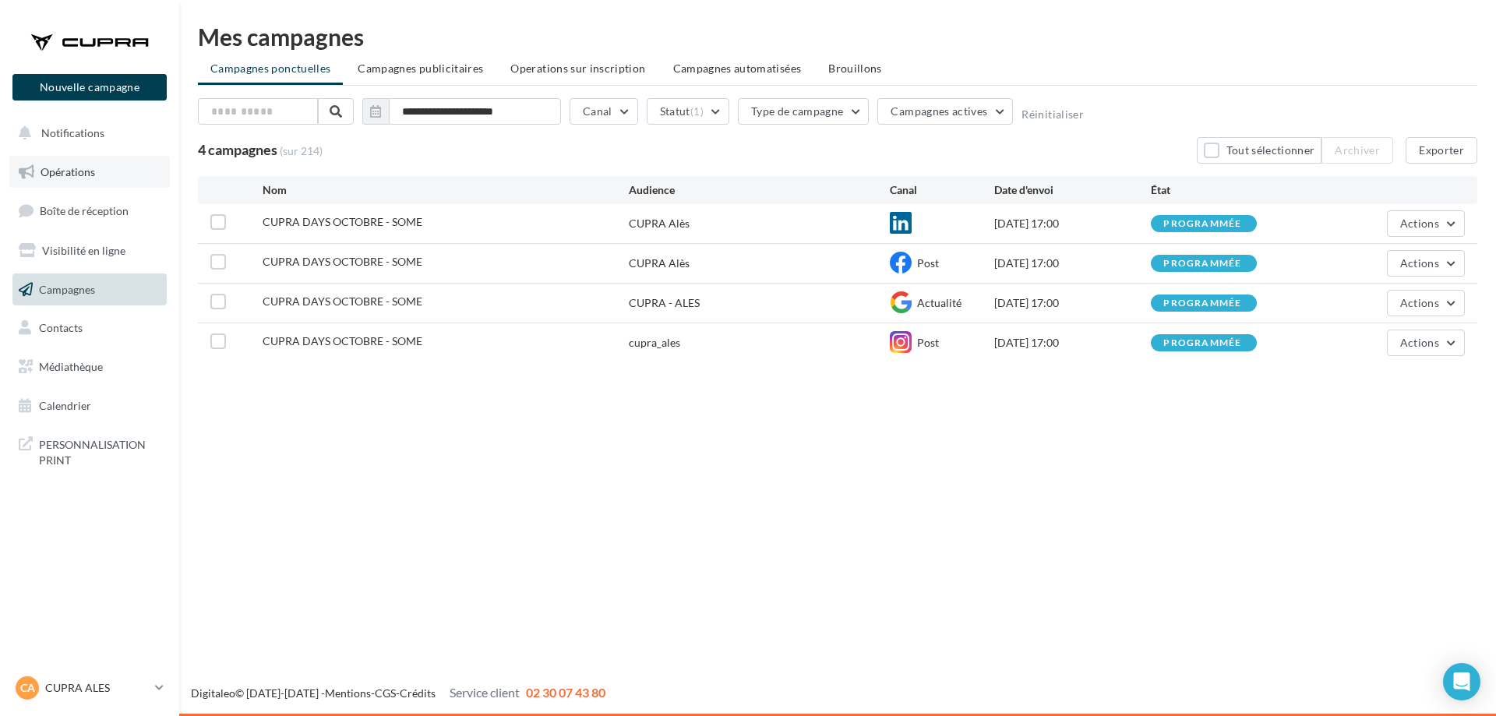
click at [86, 176] on span "Opérations" at bounding box center [68, 171] width 55 height 13
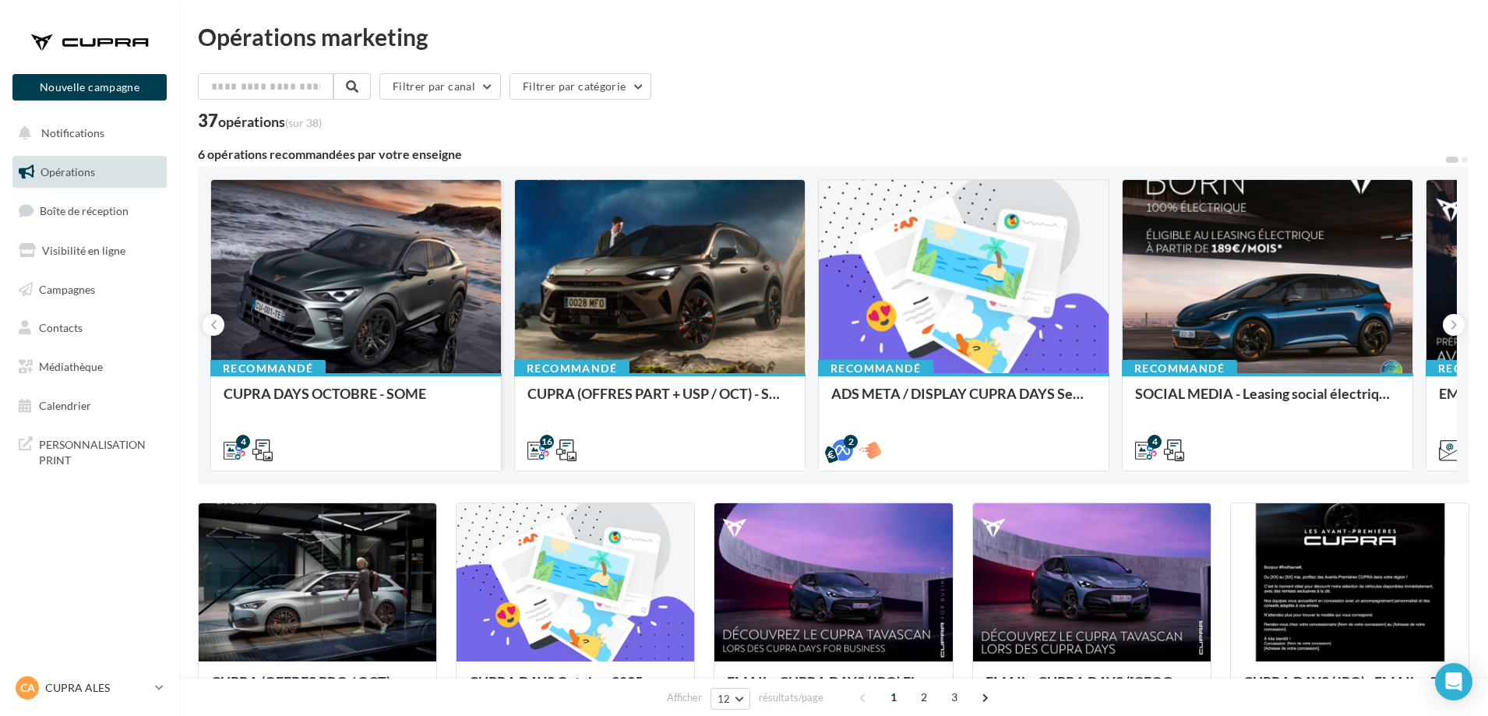
click at [382, 280] on div at bounding box center [356, 277] width 290 height 195
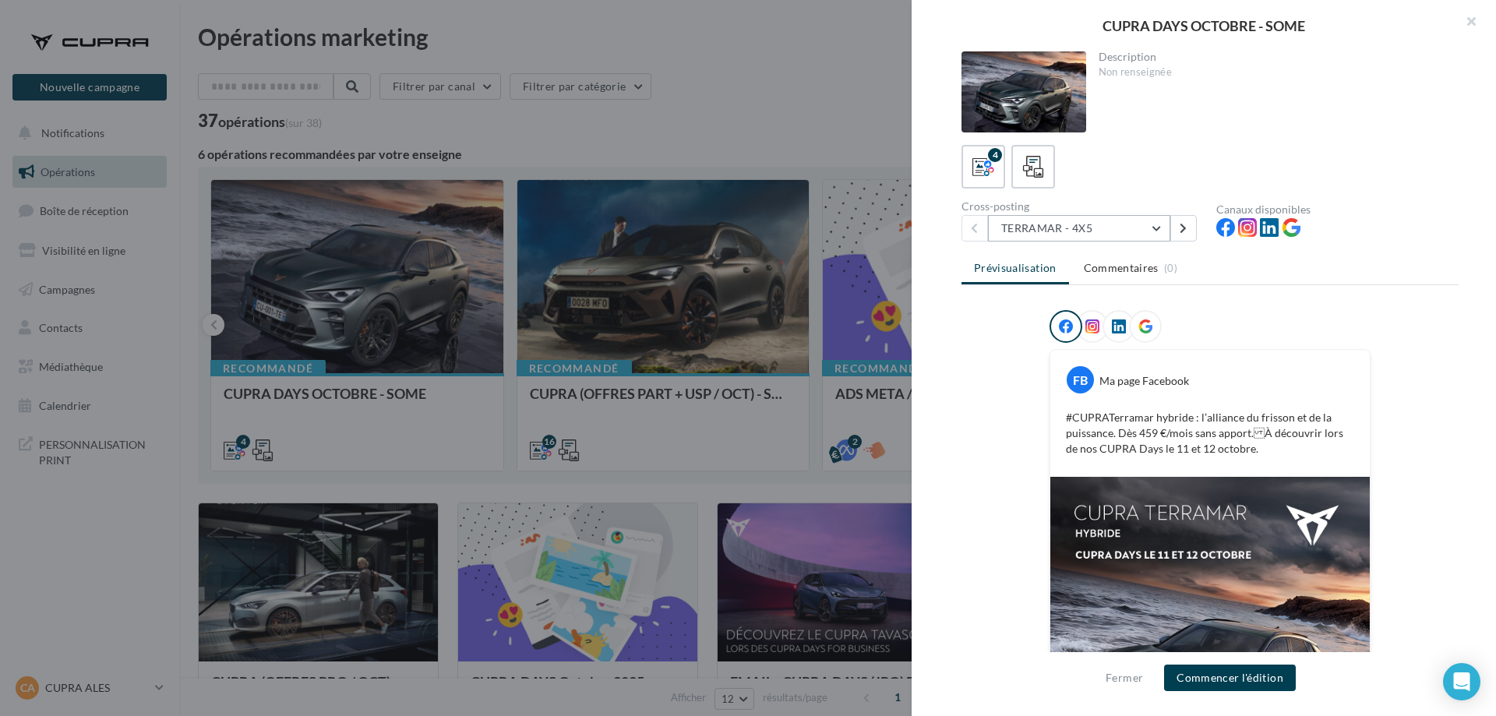
click at [1168, 227] on button "TERRAMAR - 4X5" at bounding box center [1079, 228] width 182 height 26
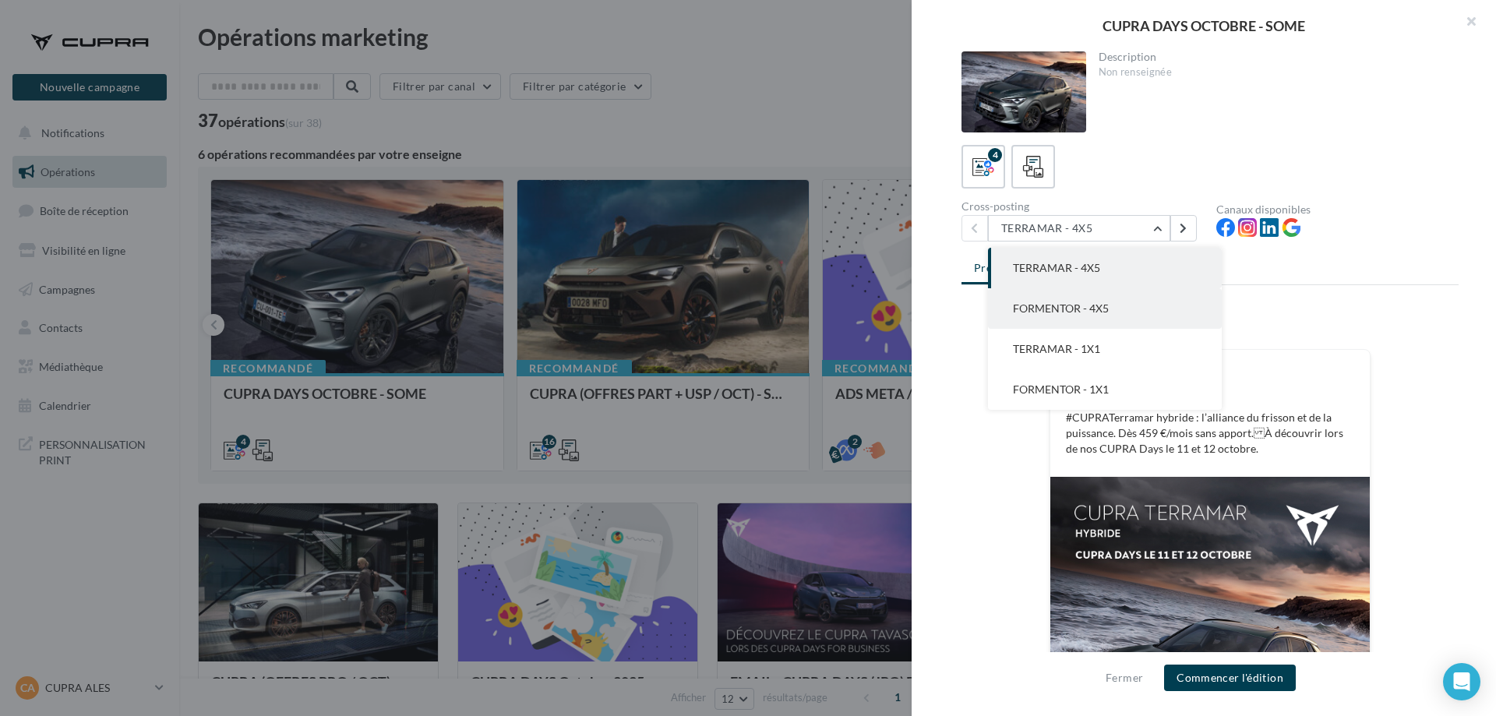
click at [1156, 312] on button "FORMENTOR - 4X5" at bounding box center [1105, 308] width 234 height 41
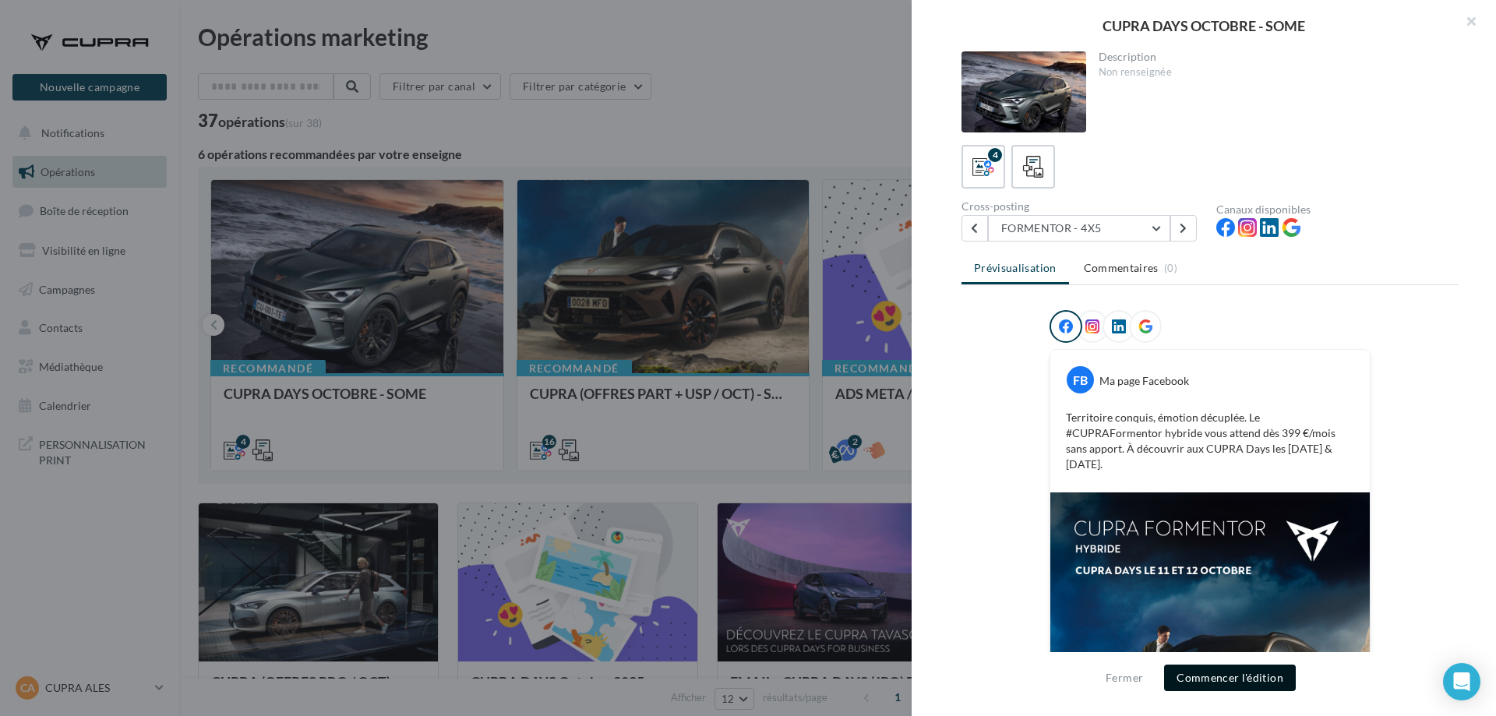
click at [1231, 678] on button "Commencer l'édition" at bounding box center [1230, 677] width 132 height 26
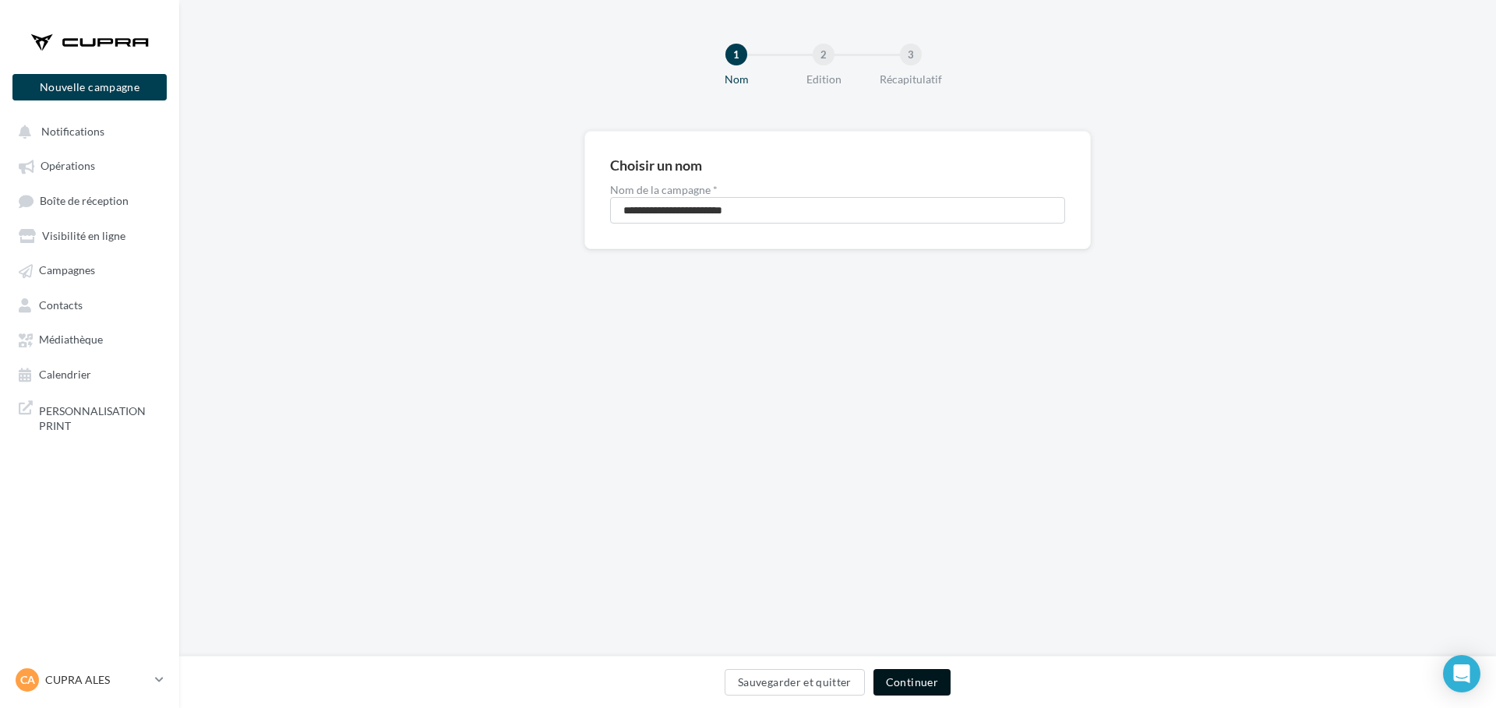
click at [898, 684] on button "Continuer" at bounding box center [911, 682] width 77 height 26
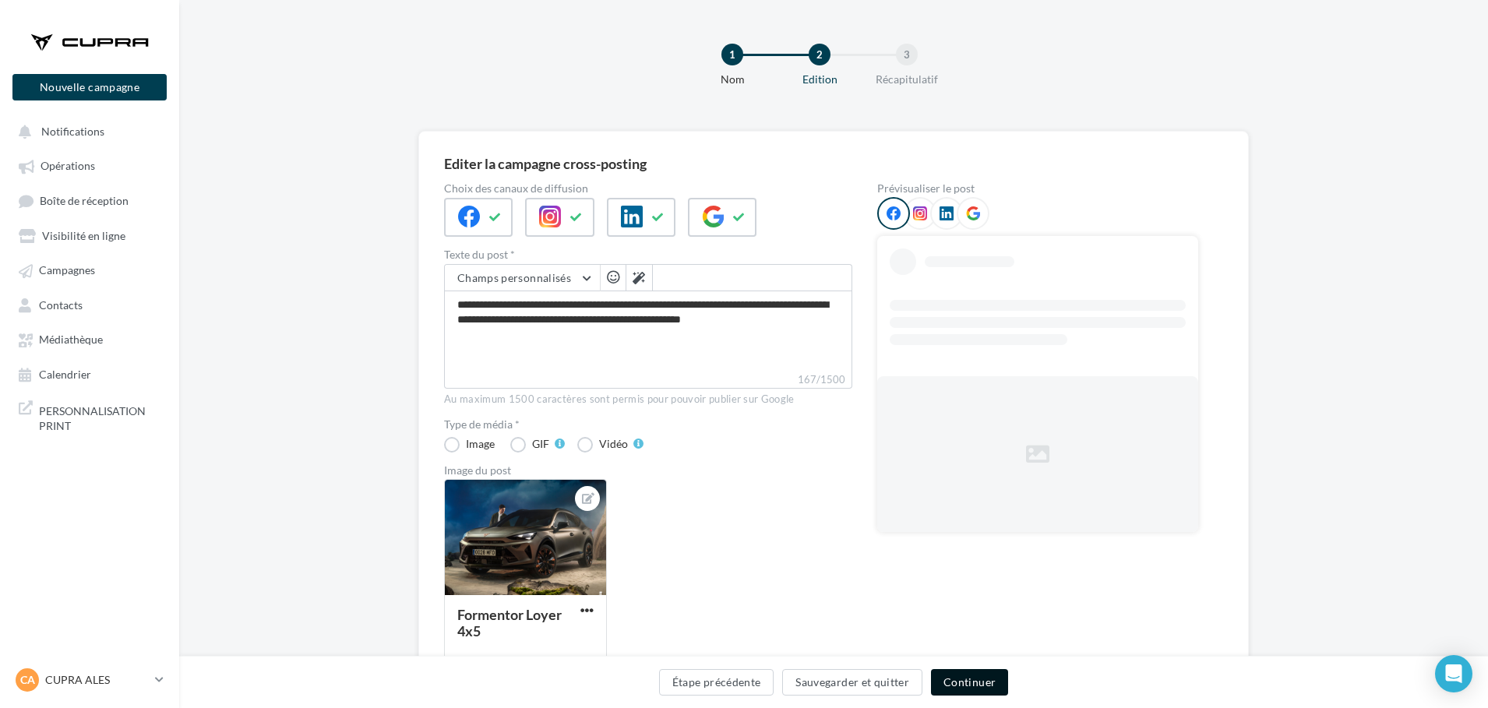
click at [962, 684] on button "Continuer" at bounding box center [969, 682] width 77 height 26
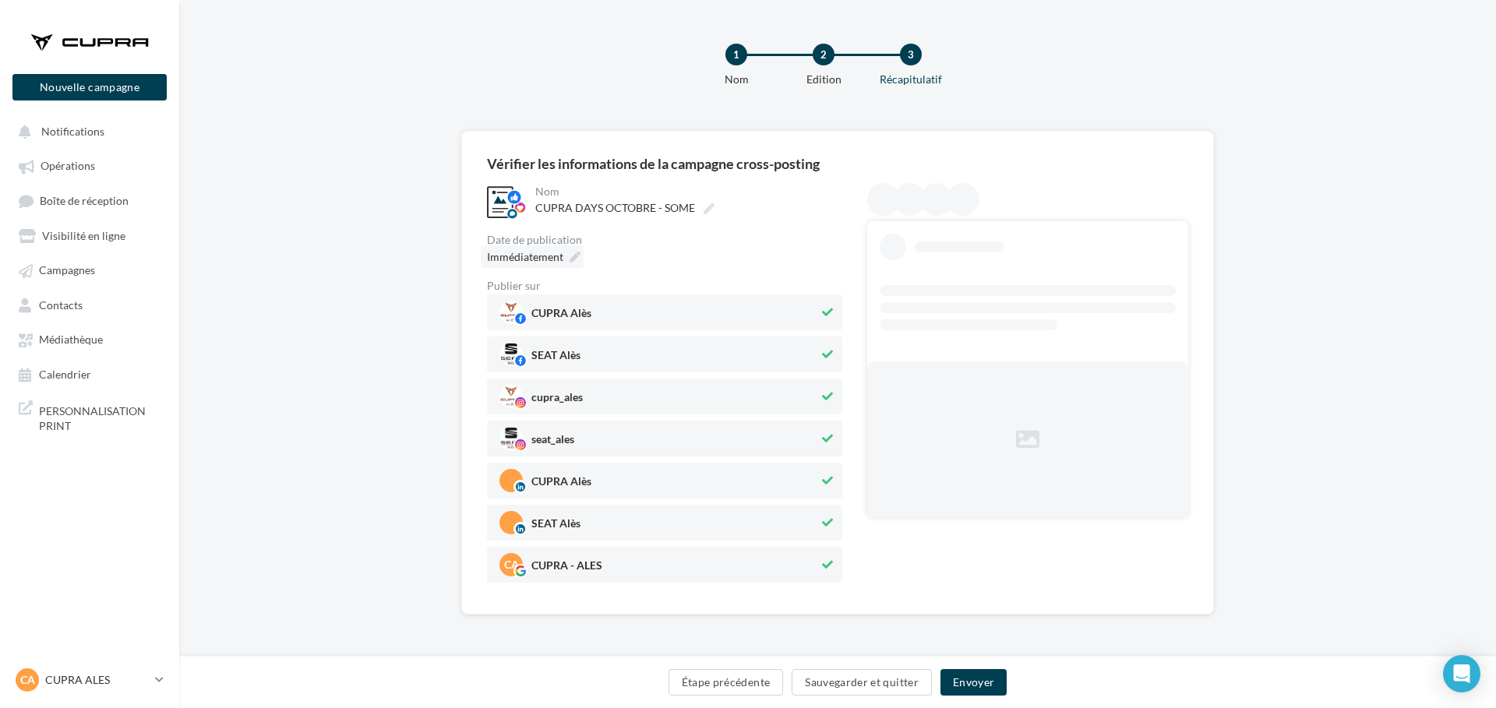
click at [572, 264] on div "Immédiatement" at bounding box center [532, 256] width 103 height 23
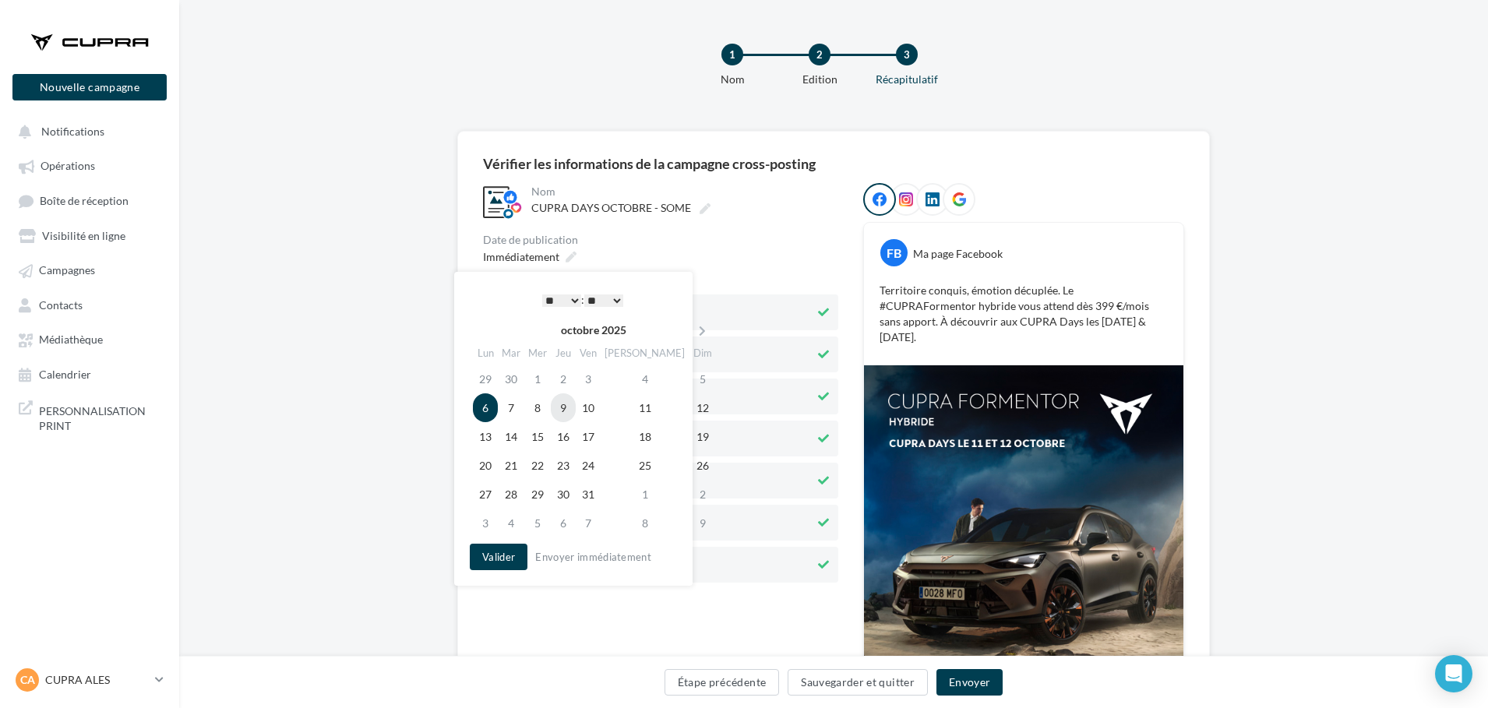
click at [569, 403] on td "9" at bounding box center [563, 407] width 25 height 29
click at [494, 557] on button "Valider" at bounding box center [495, 557] width 58 height 26
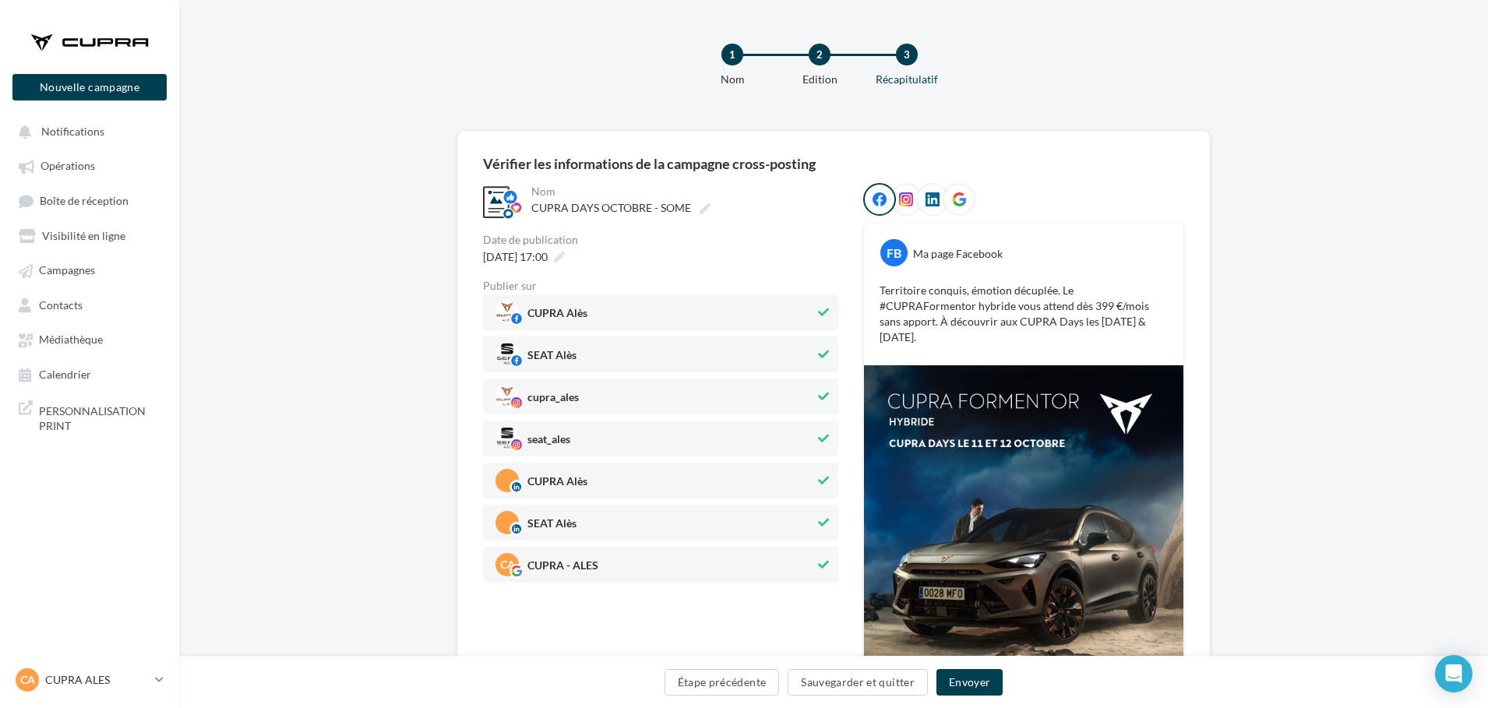
click at [608, 351] on span "SEAT Alès" at bounding box center [654, 354] width 319 height 23
click at [588, 431] on span "seat_ales" at bounding box center [654, 438] width 319 height 23
click at [569, 520] on span "SEAT Alès" at bounding box center [551, 526] width 49 height 17
click at [988, 682] on button "Envoyer" at bounding box center [969, 682] width 66 height 26
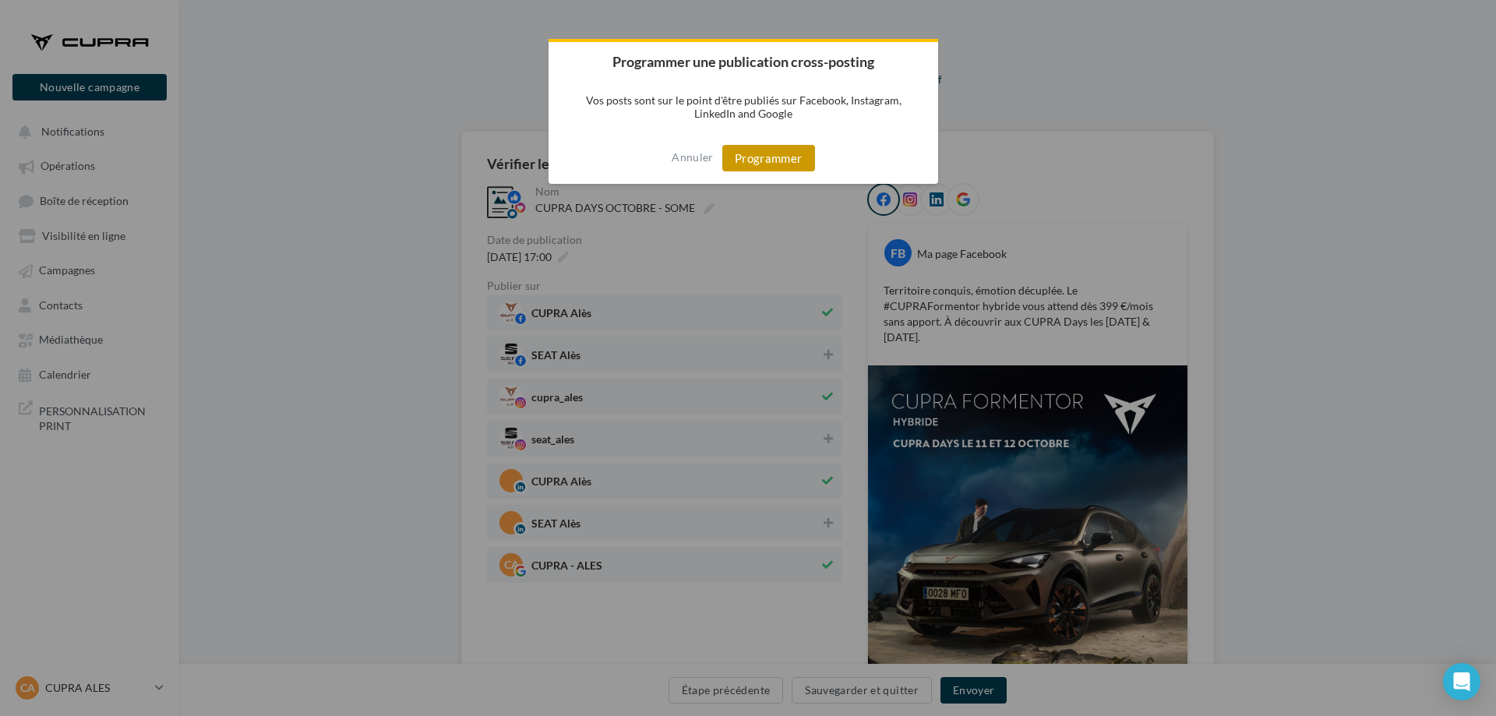
click at [774, 157] on button "Programmer" at bounding box center [768, 158] width 93 height 26
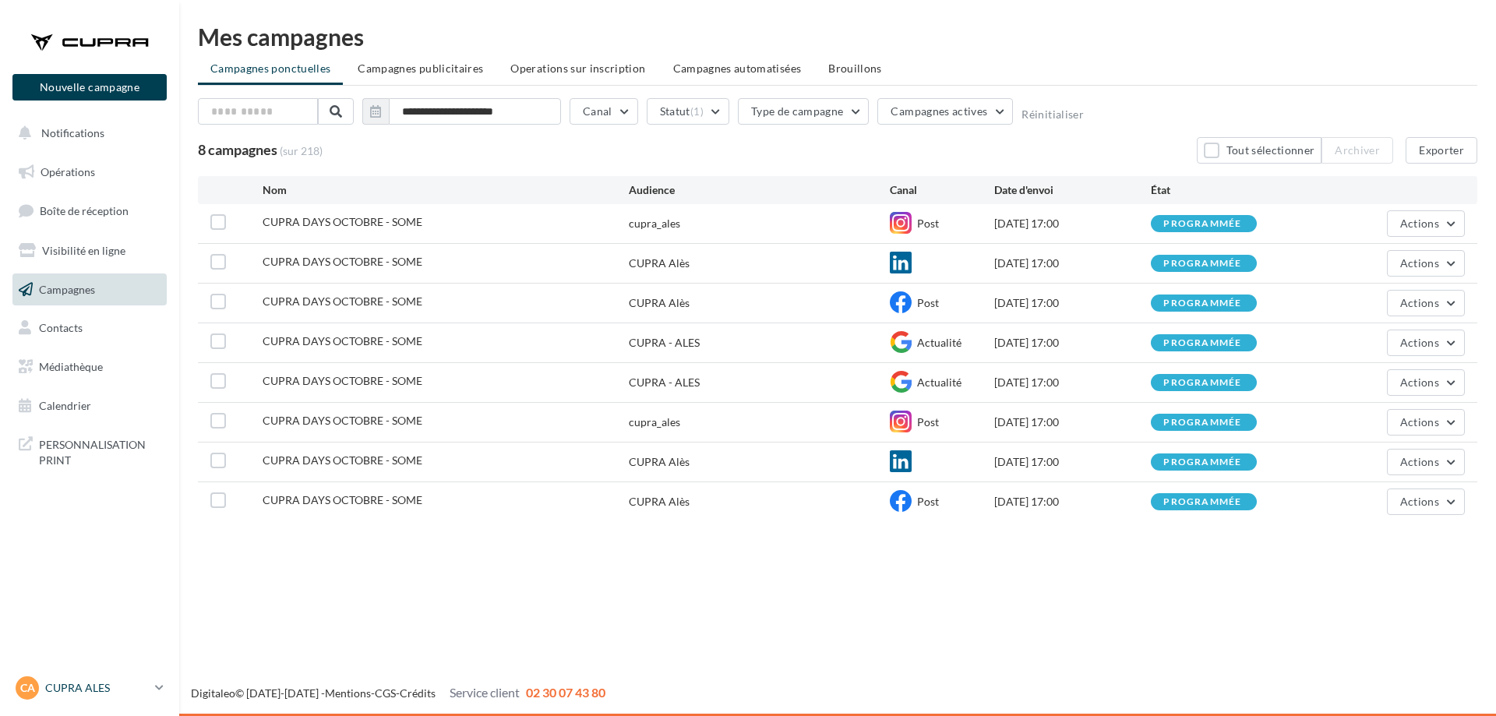
click at [119, 690] on p "CUPRA ALES" at bounding box center [97, 688] width 104 height 16
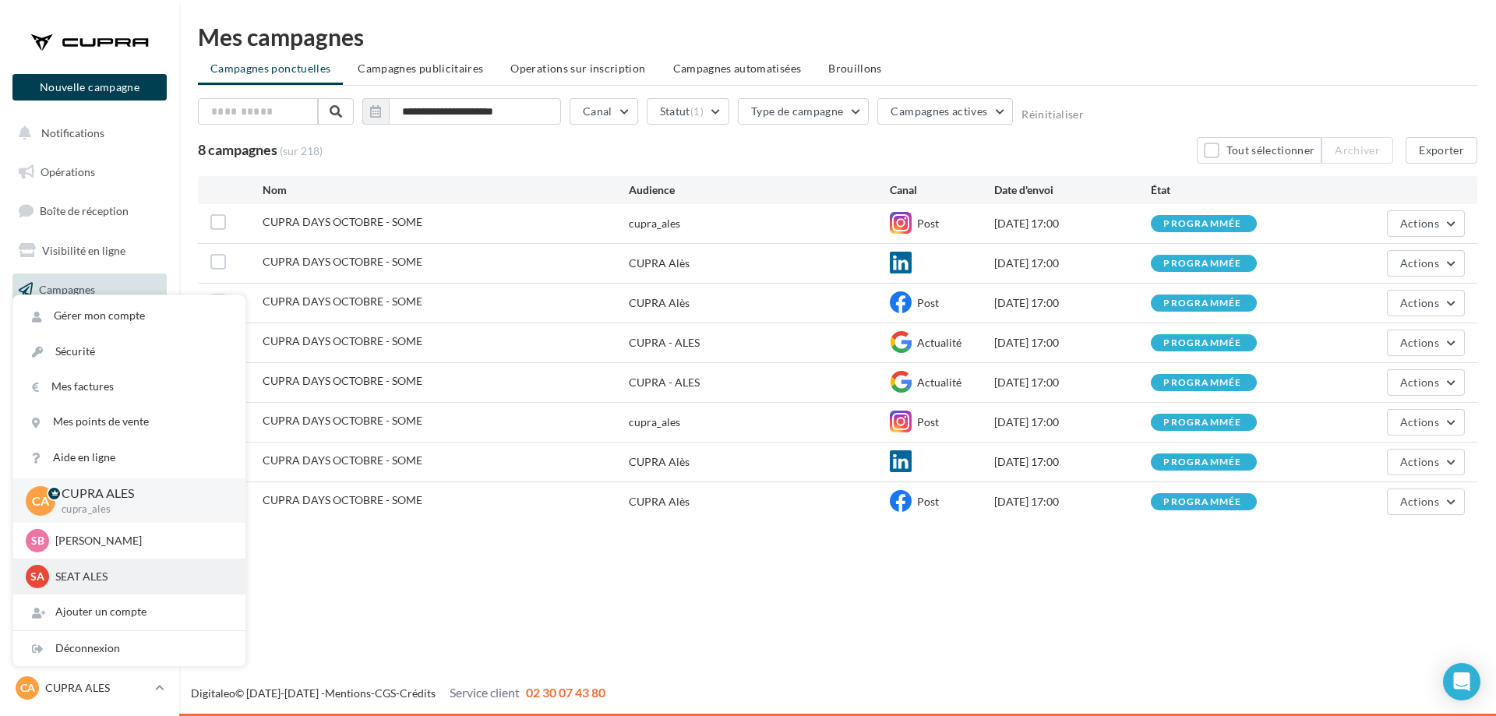
click at [149, 574] on p "SEAT ALES" at bounding box center [140, 577] width 171 height 16
